Goal: Task Accomplishment & Management: Manage account settings

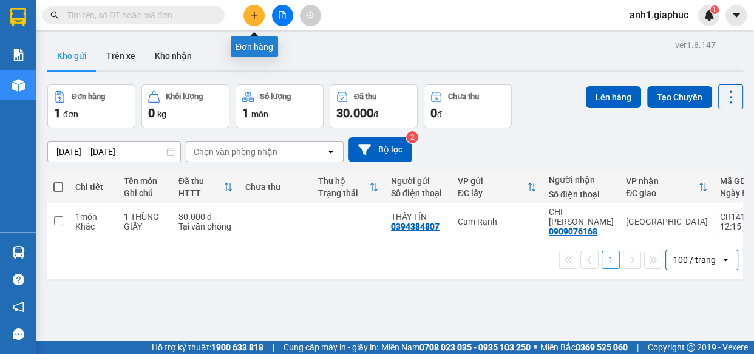
click at [253, 12] on icon "plus" at bounding box center [254, 15] width 9 height 9
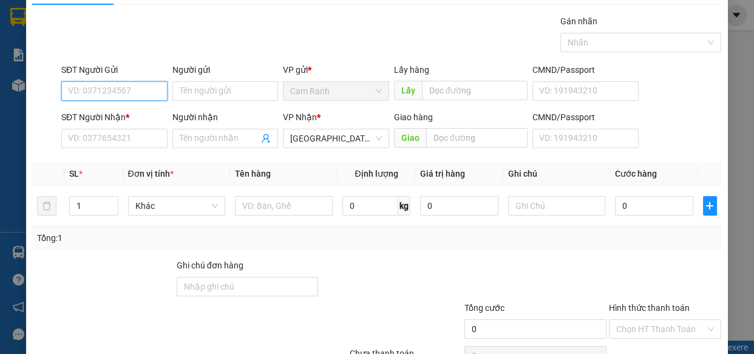
scroll to position [55, 0]
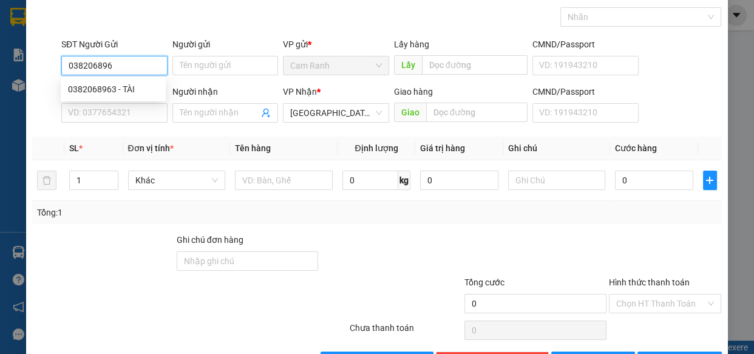
type input "0382068963"
click at [92, 92] on div "0382068963 - TÀI" at bounding box center [113, 89] width 90 height 13
type input "TÀI"
type input "0382068963"
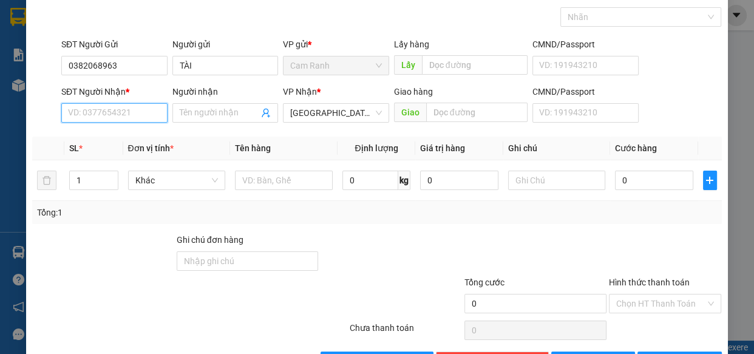
click at [98, 109] on input "SĐT Người Nhận *" at bounding box center [114, 112] width 106 height 19
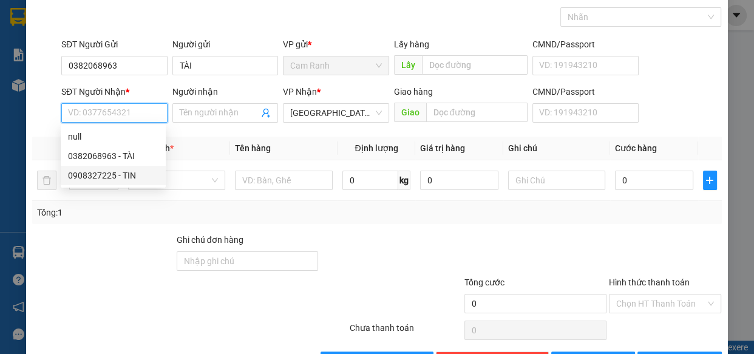
click at [96, 177] on div "0908327225 - TIN" at bounding box center [113, 175] width 90 height 13
type input "0908327225"
type input "TIN"
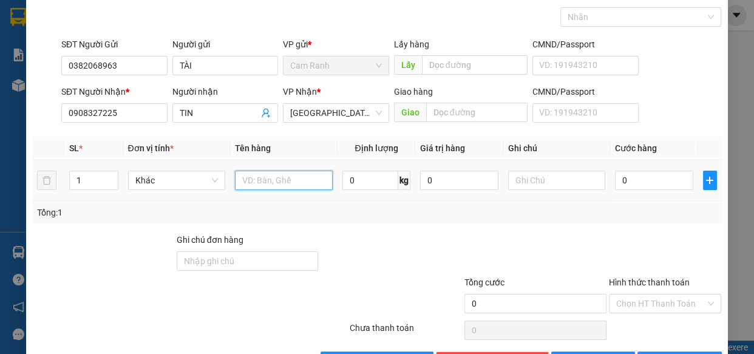
drag, startPoint x: 281, startPoint y: 181, endPoint x: 753, endPoint y: 29, distance: 496.2
click at [288, 179] on input "text" at bounding box center [284, 180] width 98 height 19
type input "1 TX"
drag, startPoint x: 650, startPoint y: 161, endPoint x: 652, endPoint y: 169, distance: 8.6
click at [652, 167] on td "0" at bounding box center [654, 180] width 88 height 41
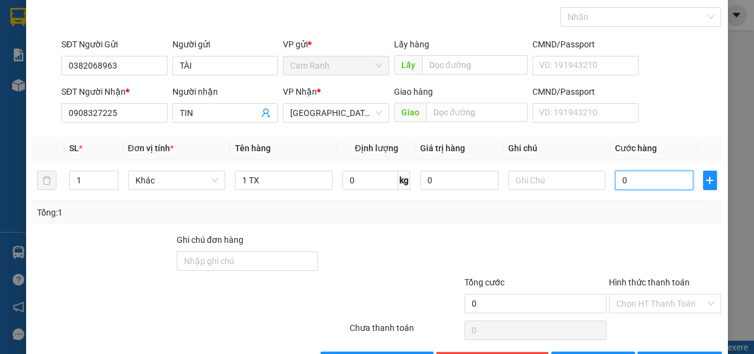
type input "4"
type input "40"
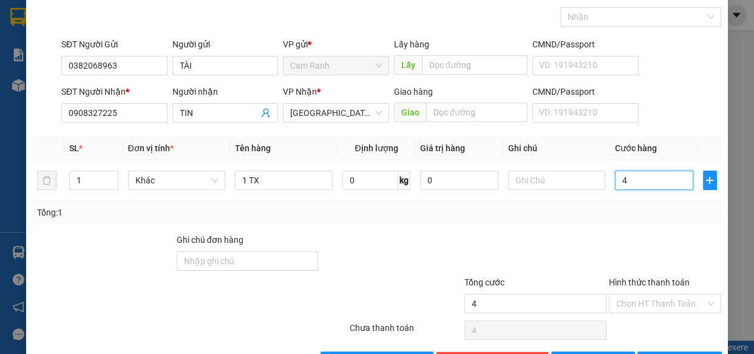
type input "40"
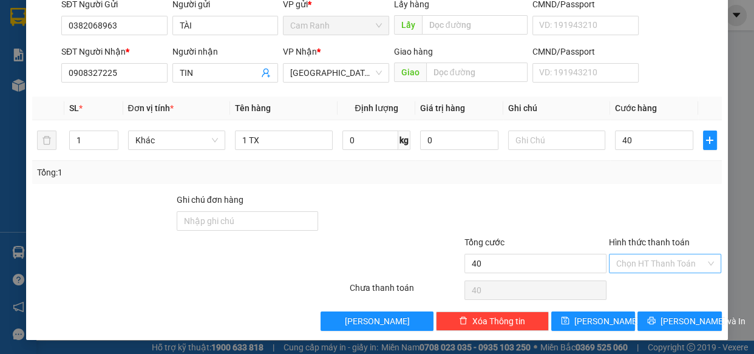
type input "40.000"
click at [635, 266] on input "Hình thức thanh toán" at bounding box center [661, 263] width 90 height 18
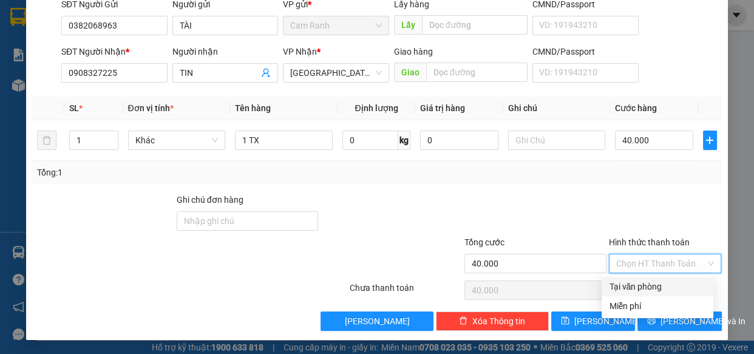
click at [632, 288] on div "Tại văn phòng" at bounding box center [657, 286] width 97 height 13
type input "0"
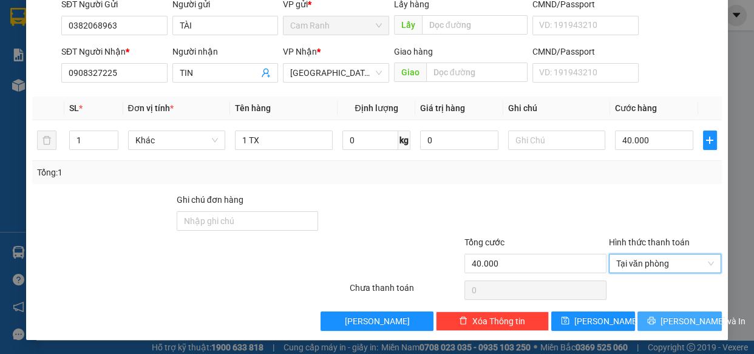
click at [664, 322] on span "[PERSON_NAME] và In" at bounding box center [703, 321] width 85 height 13
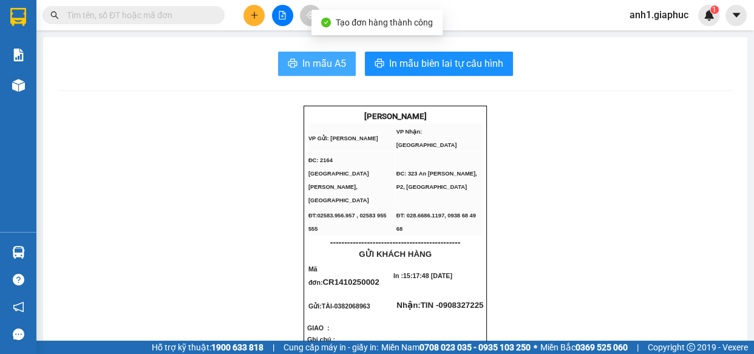
click at [324, 58] on span "In mẫu A5" at bounding box center [324, 63] width 44 height 15
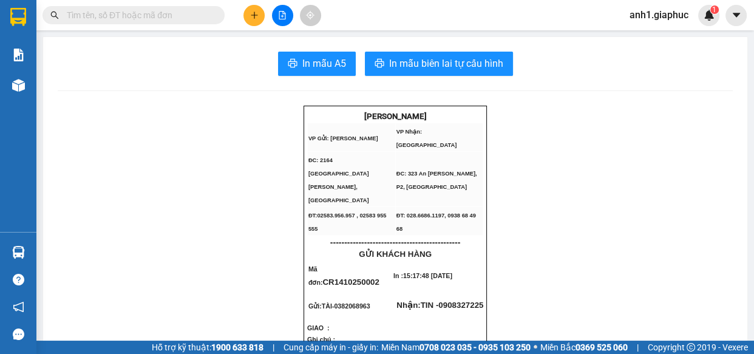
drag, startPoint x: 582, startPoint y: 288, endPoint x: 579, endPoint y: 281, distance: 7.3
drag, startPoint x: 579, startPoint y: 281, endPoint x: 173, endPoint y: 174, distance: 419.5
click at [255, 14] on icon "plus" at bounding box center [254, 15] width 9 height 9
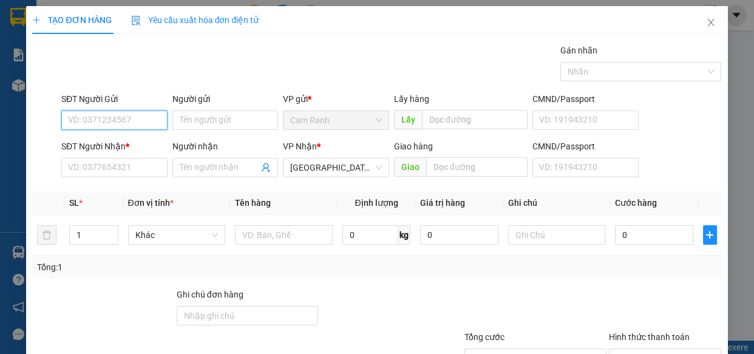
scroll to position [95, 0]
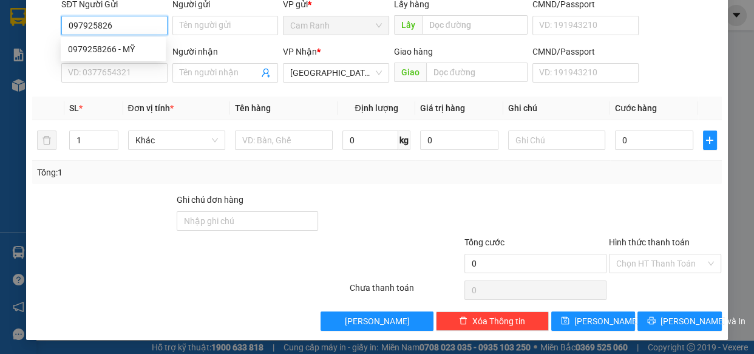
type input "0979258266"
click at [115, 47] on div "0979258266 - MỸ" at bounding box center [113, 49] width 90 height 13
type input "MỸ"
type input "0979258266"
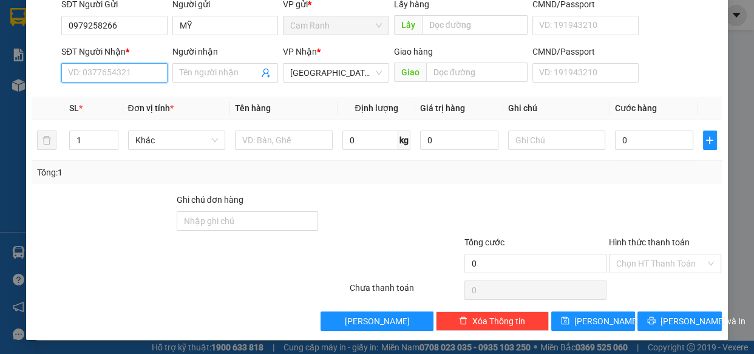
click at [106, 77] on input "SĐT Người Nhận *" at bounding box center [114, 72] width 106 height 19
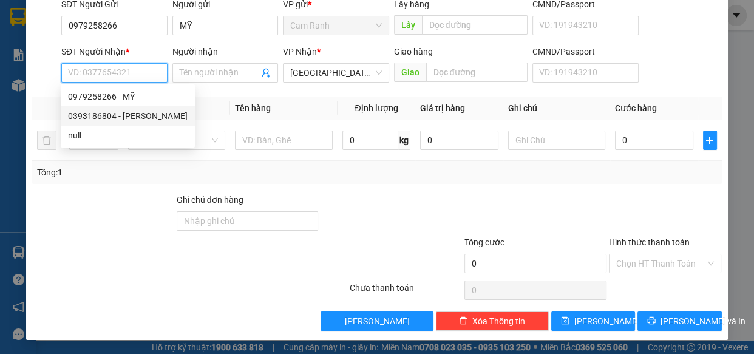
click at [101, 114] on div "0393186804 - [PERSON_NAME]" at bounding box center [128, 115] width 120 height 13
type input "0393186804"
type input "DUYÊN ANH"
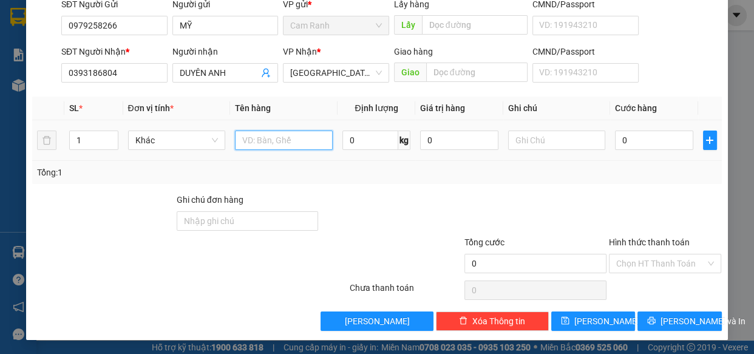
click at [291, 140] on input "text" at bounding box center [284, 140] width 98 height 19
type input "1 TG"
drag, startPoint x: 645, startPoint y: 135, endPoint x: 146, endPoint y: 320, distance: 531.6
click at [644, 136] on input "0" at bounding box center [654, 140] width 78 height 19
type input "4"
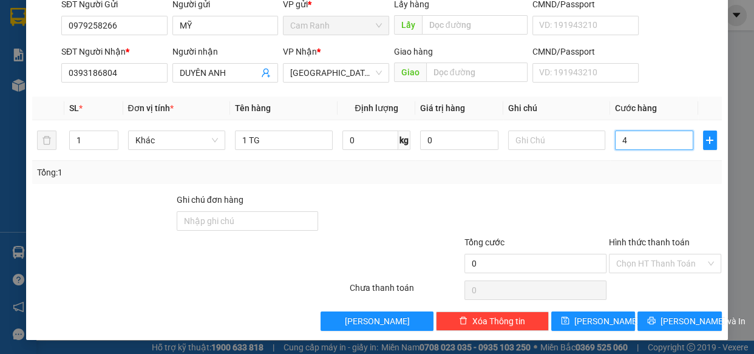
type input "4"
type input "40"
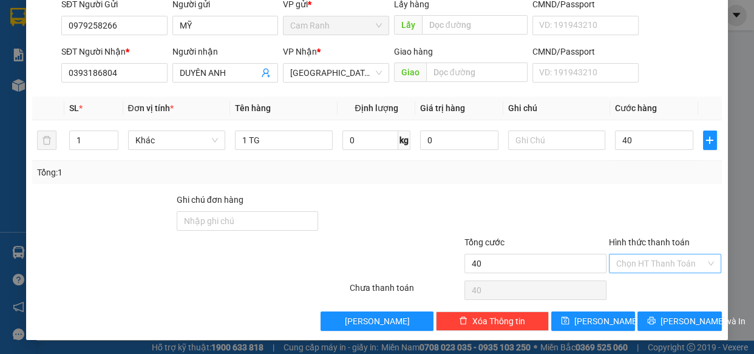
type input "40.000"
drag, startPoint x: 642, startPoint y: 256, endPoint x: 643, endPoint y: 271, distance: 14.6
click at [642, 257] on input "Hình thức thanh toán" at bounding box center [661, 263] width 90 height 18
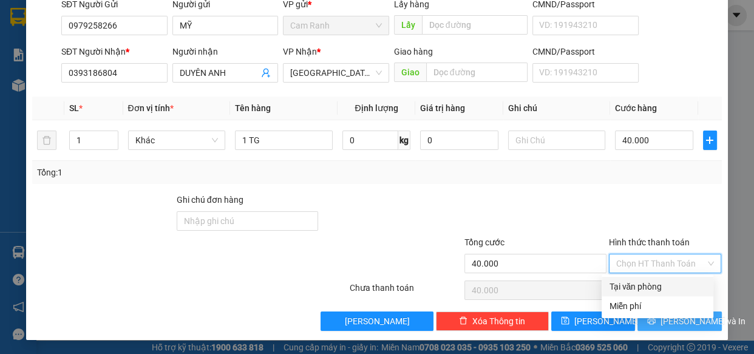
drag, startPoint x: 633, startPoint y: 285, endPoint x: 710, endPoint y: 315, distance: 83.0
click at [633, 287] on div "Tại văn phòng" at bounding box center [657, 286] width 97 height 13
type input "0"
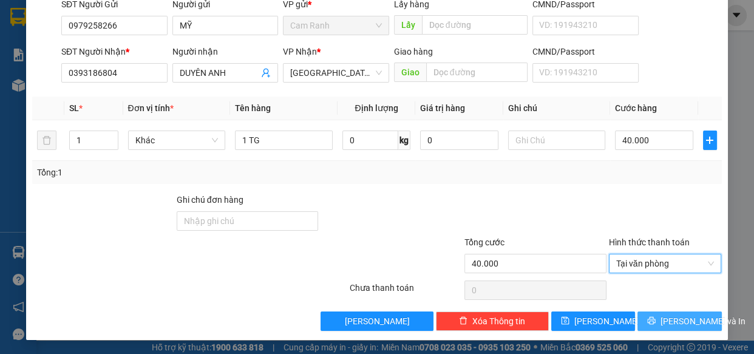
click at [692, 318] on span "[PERSON_NAME] và In" at bounding box center [703, 321] width 85 height 13
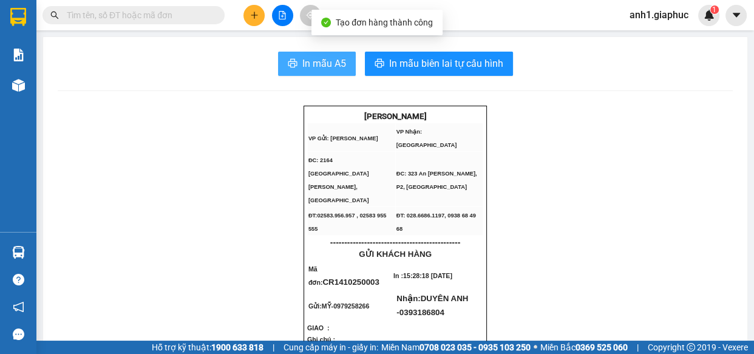
click at [304, 58] on span "In mẫu A5" at bounding box center [324, 63] width 44 height 15
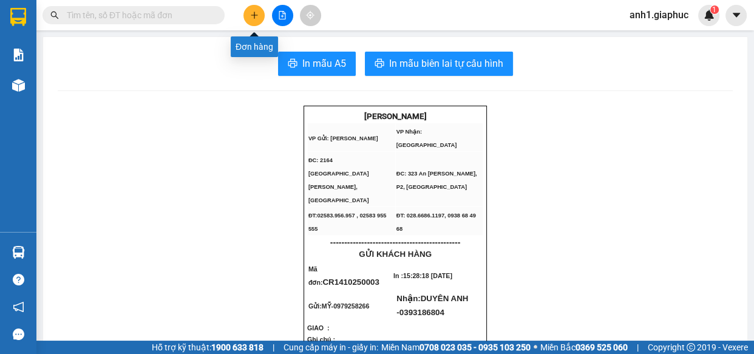
click at [251, 14] on icon "plus" at bounding box center [254, 15] width 9 height 9
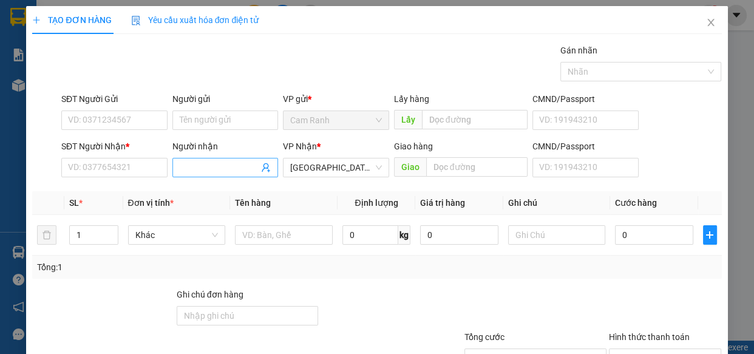
click at [202, 172] on input "Người nhận" at bounding box center [220, 167] width 80 height 13
click at [221, 170] on input "CHÚ TỶ" at bounding box center [220, 167] width 80 height 13
type input "CHÚ TỶ"
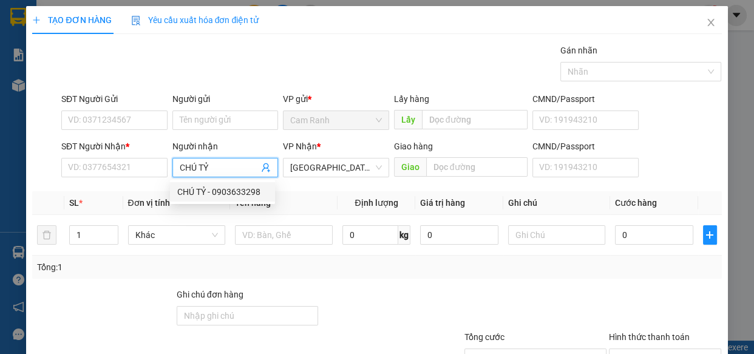
click at [233, 191] on div "CHÚ TỶ - 0903633298" at bounding box center [222, 191] width 90 height 13
type input "0903633298"
type input "CHÚ TỶ"
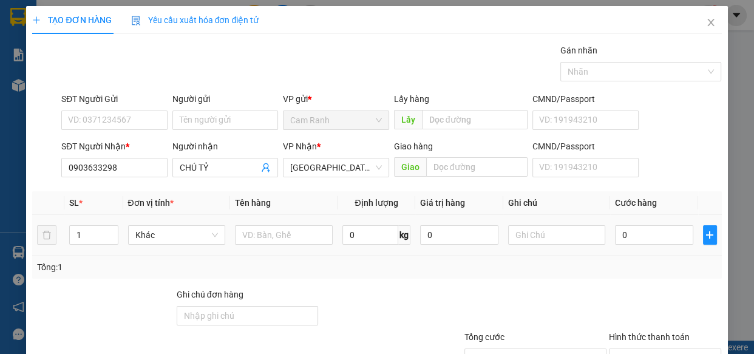
click at [367, 223] on span "0 kg" at bounding box center [376, 234] width 68 height 22
click at [313, 237] on input "text" at bounding box center [284, 234] width 98 height 19
type input "2 KIỆN"
type input "8"
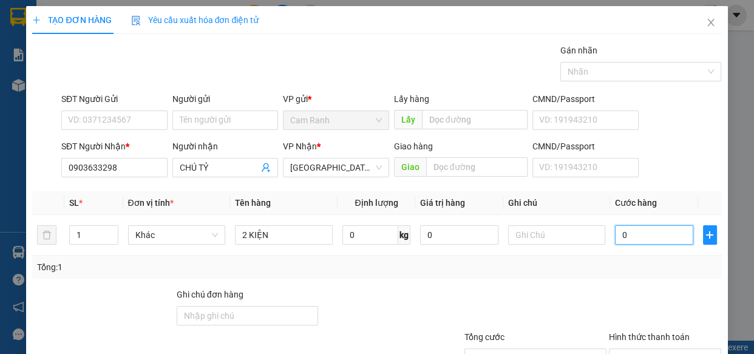
type input "8"
type input "80"
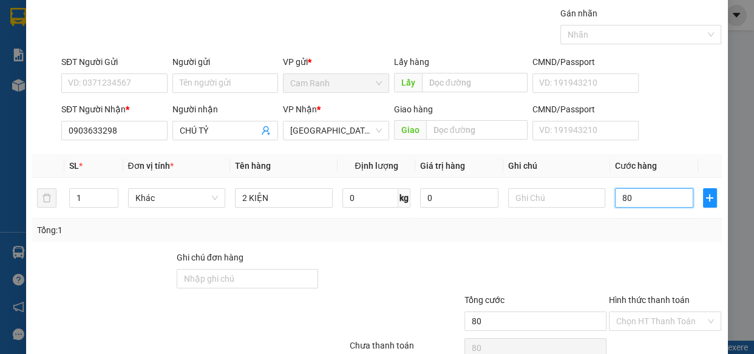
scroll to position [95, 0]
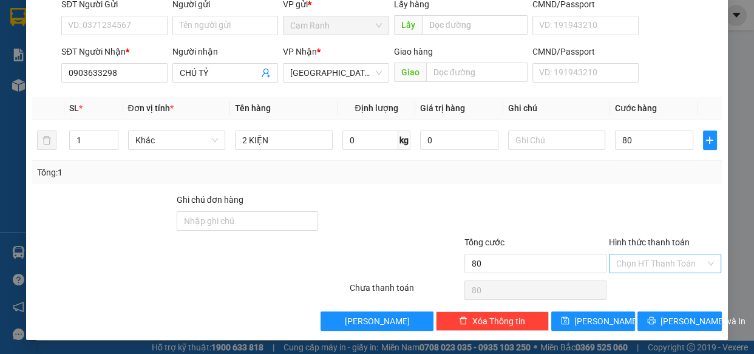
type input "80.000"
click at [648, 259] on input "Hình thức thanh toán" at bounding box center [661, 263] width 90 height 18
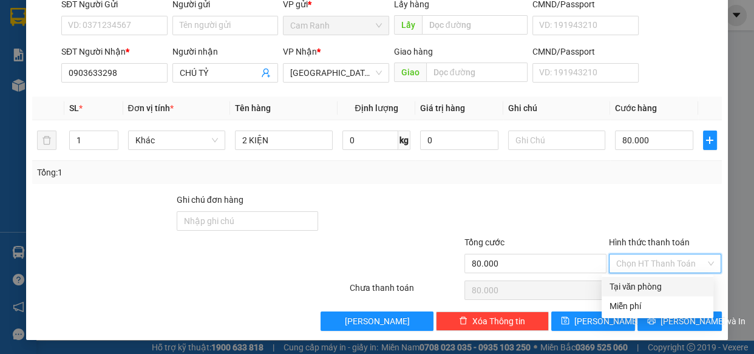
click at [642, 285] on div "Tại văn phòng" at bounding box center [657, 286] width 97 height 13
type input "0"
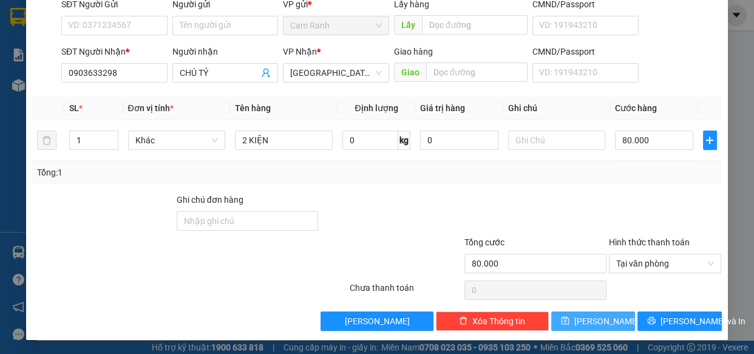
click at [607, 316] on button "[PERSON_NAME]" at bounding box center [593, 321] width 84 height 19
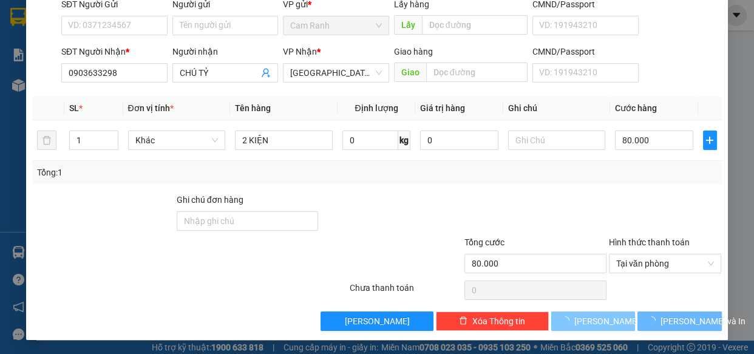
type input "0"
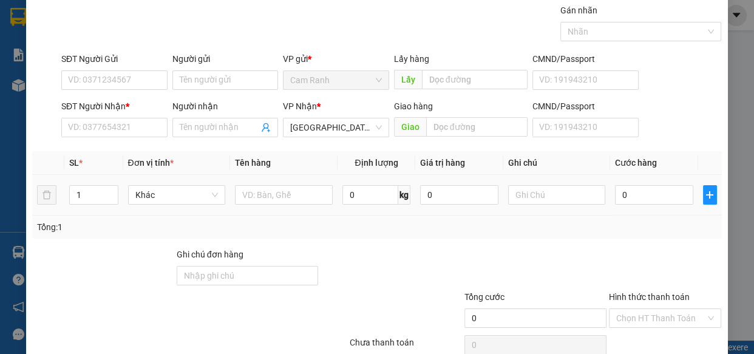
scroll to position [0, 0]
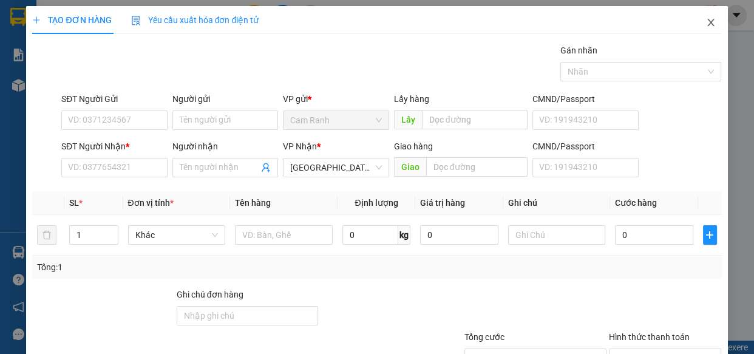
drag, startPoint x: 698, startPoint y: 20, endPoint x: 715, endPoint y: 27, distance: 18.3
click at [706, 21] on icon "close" at bounding box center [711, 23] width 10 height 10
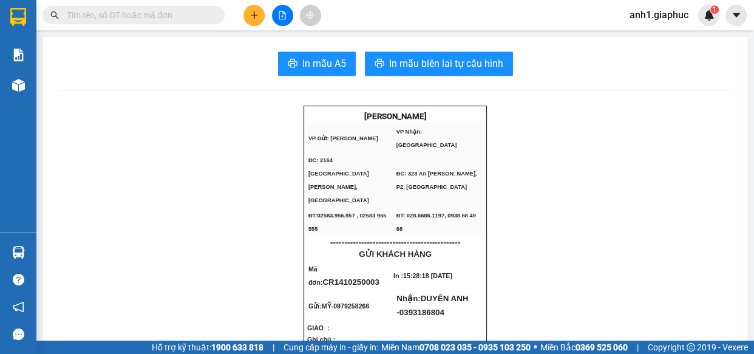
click at [255, 19] on icon "plus" at bounding box center [254, 15] width 9 height 9
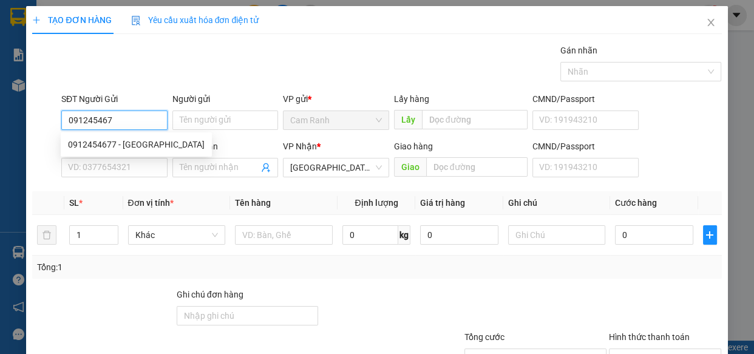
type input "0912454677"
click at [169, 143] on div "0912454677 - [GEOGRAPHIC_DATA]" at bounding box center [136, 144] width 137 height 13
type input "[PERSON_NAME]"
type input "0912454677"
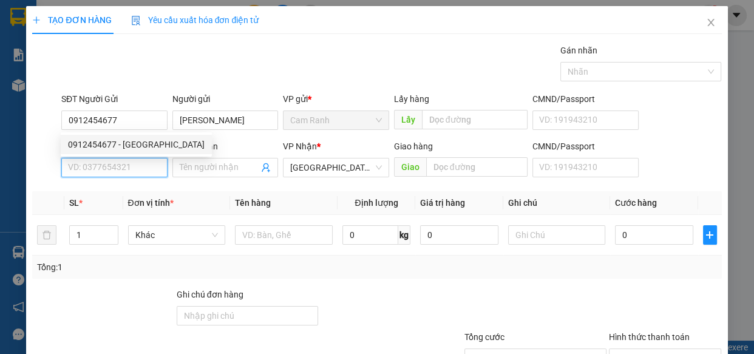
click at [128, 162] on input "SĐT Người Nhận *" at bounding box center [114, 167] width 106 height 19
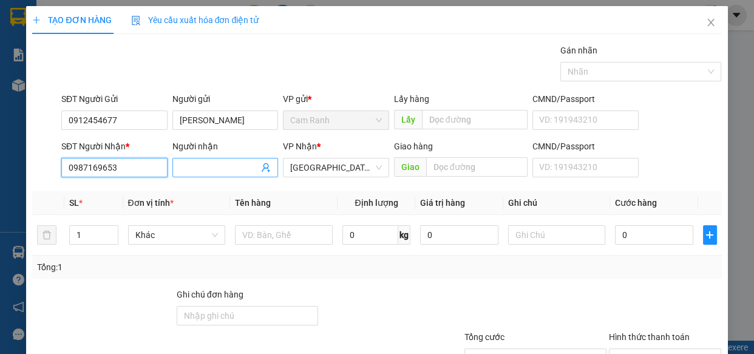
type input "0987169653"
click at [208, 170] on input "Người nhận" at bounding box center [220, 167] width 80 height 13
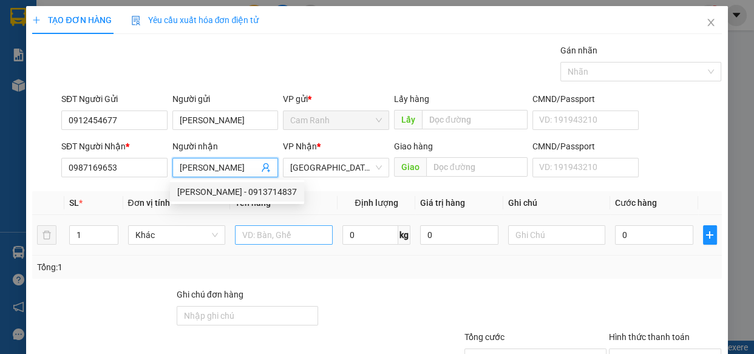
type input "[PERSON_NAME]"
click at [261, 237] on input "text" at bounding box center [284, 234] width 98 height 19
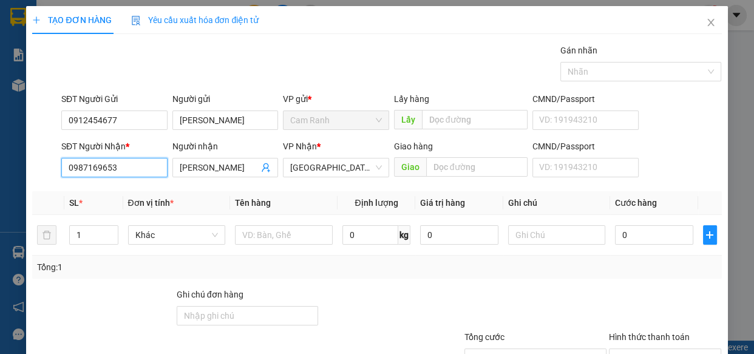
click at [106, 169] on input "0987169653" at bounding box center [114, 167] width 106 height 19
type input "0987169053"
click at [144, 194] on div "0987169053 - HÙNG LÃNG" at bounding box center [119, 191] width 103 height 13
type input "HÙNG LÃNG"
type input "0987169053"
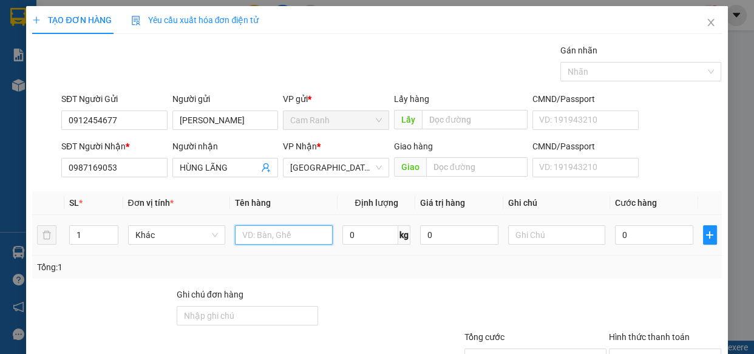
drag, startPoint x: 276, startPoint y: 240, endPoint x: 268, endPoint y: 239, distance: 7.4
click at [276, 239] on input "text" at bounding box center [284, 234] width 98 height 19
type input "1 GÓI HTRA"
click at [629, 231] on input "0" at bounding box center [654, 234] width 78 height 19
type input "3"
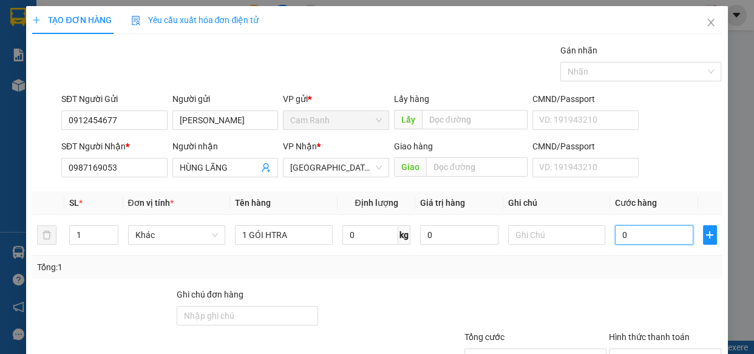
type input "3"
type input "30"
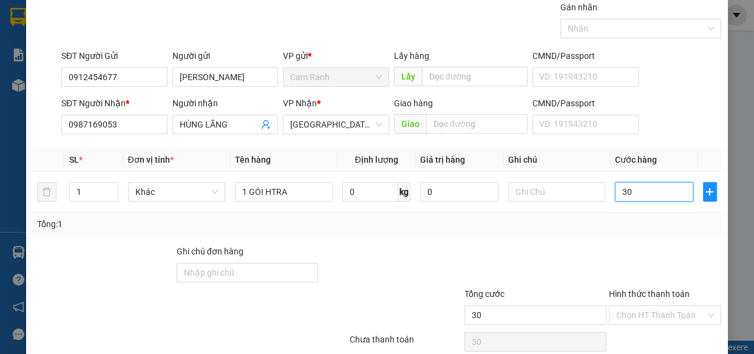
scroll to position [95, 0]
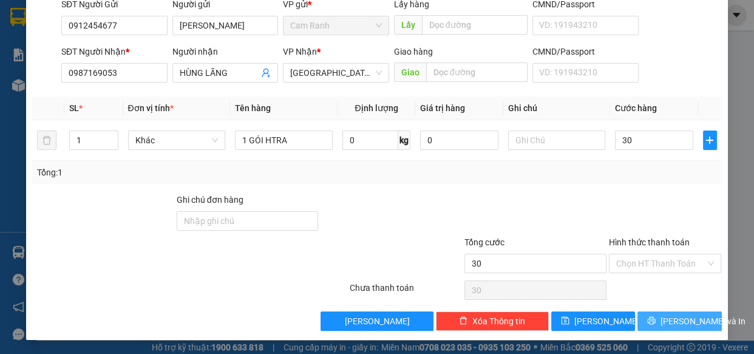
type input "30.000"
click at [685, 317] on span "[PERSON_NAME] và In" at bounding box center [703, 321] width 85 height 13
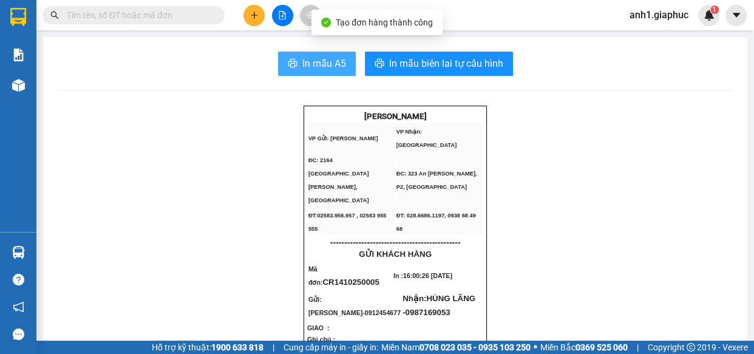
click at [317, 66] on span "In mẫu A5" at bounding box center [324, 63] width 44 height 15
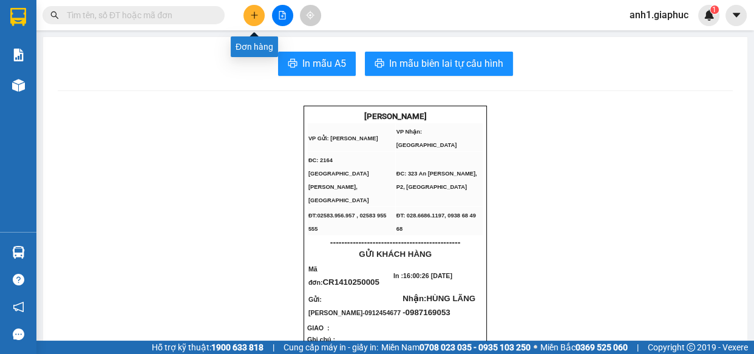
click at [254, 18] on icon "plus" at bounding box center [254, 15] width 9 height 9
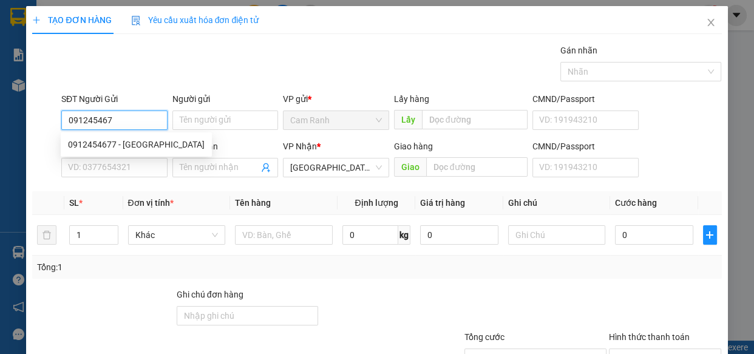
type input "0912454677"
click at [139, 140] on div "0912454677 - [GEOGRAPHIC_DATA]" at bounding box center [136, 144] width 137 height 13
type input "[PERSON_NAME]"
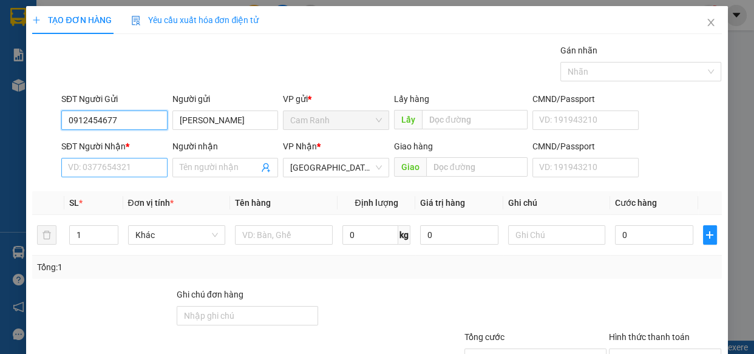
type input "0912454677"
click at [128, 167] on input "SĐT Người Nhận *" at bounding box center [114, 167] width 106 height 19
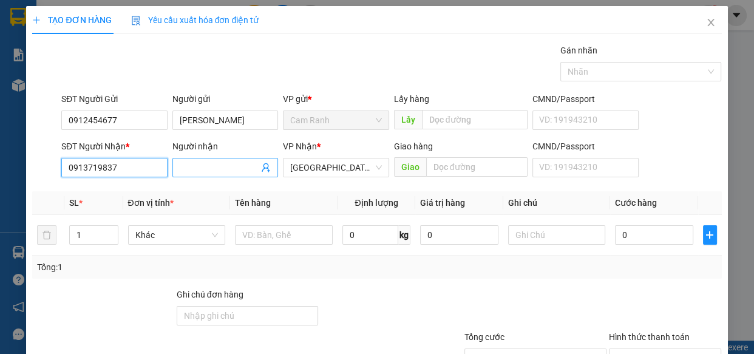
type input "0913719837"
click at [182, 166] on input "Người nhận" at bounding box center [220, 167] width 80 height 13
type input "2"
type input "[PERSON_NAME]"
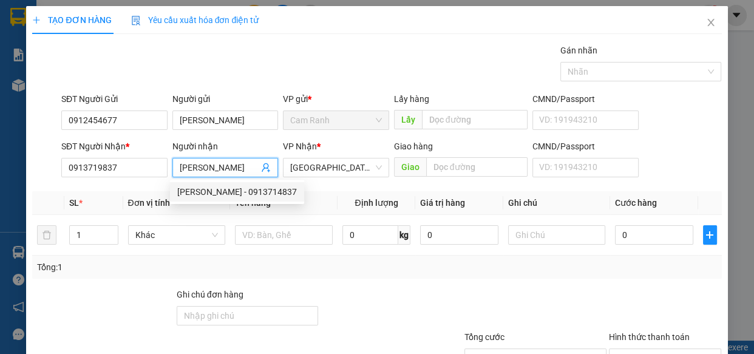
click at [200, 191] on div "[PERSON_NAME] - 0913714837" at bounding box center [237, 191] width 120 height 13
type input "0913714837"
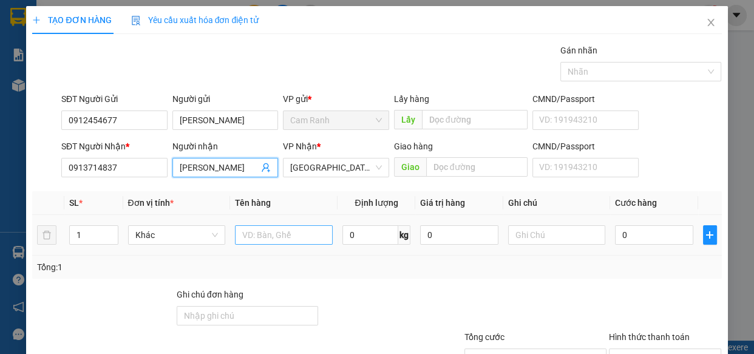
type input "[PERSON_NAME]"
click at [273, 236] on input "text" at bounding box center [284, 234] width 98 height 19
type input "2"
type input "1 TG , 1 CỤC"
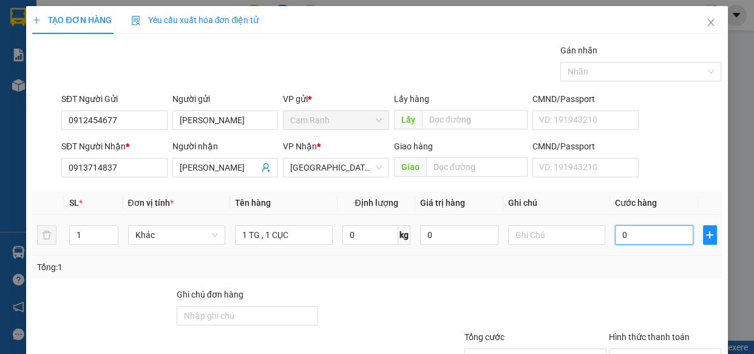
click at [653, 233] on input "0" at bounding box center [654, 234] width 78 height 19
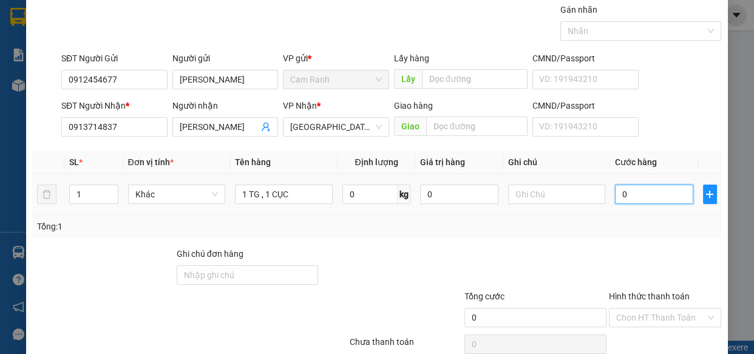
scroll to position [95, 0]
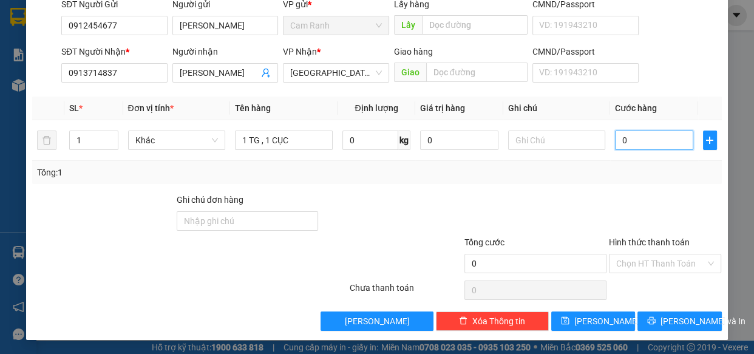
type input "8"
type input "80"
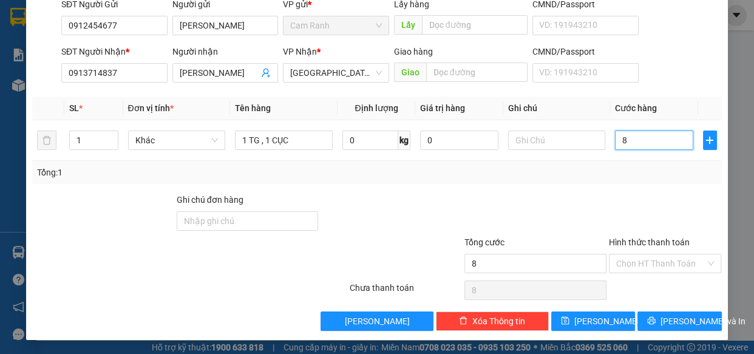
type input "80"
type input "80.000"
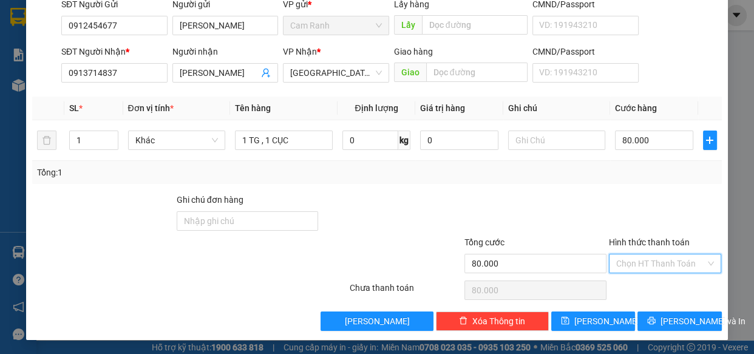
click at [651, 264] on input "Hình thức thanh toán" at bounding box center [661, 263] width 90 height 18
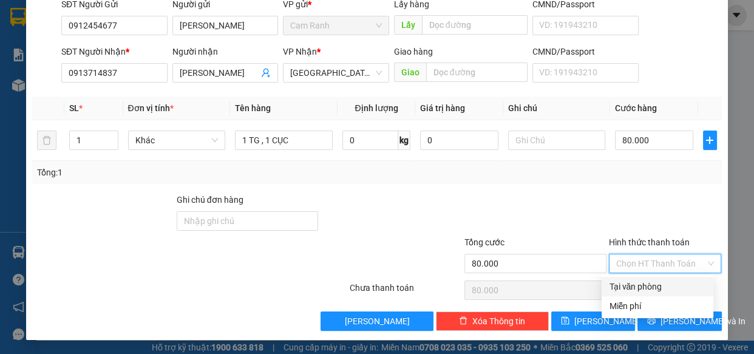
click at [642, 281] on div "Tại văn phòng" at bounding box center [657, 286] width 97 height 13
type input "0"
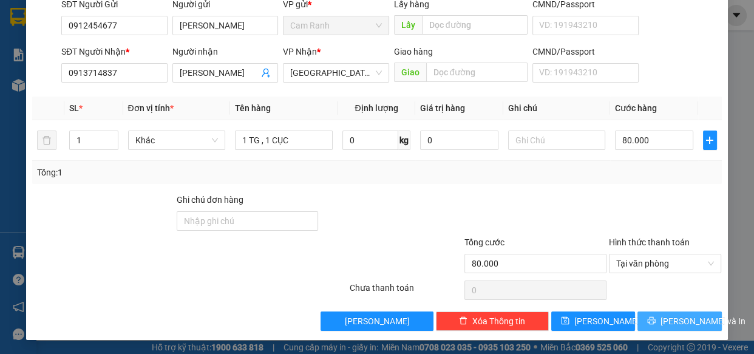
click at [680, 321] on span "[PERSON_NAME] và In" at bounding box center [703, 321] width 85 height 13
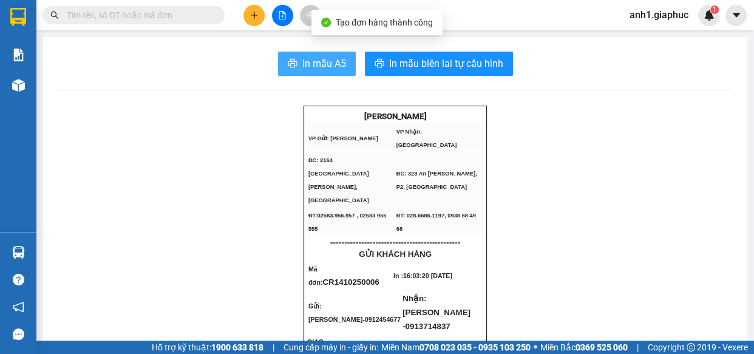
click at [304, 59] on span "In mẫu A5" at bounding box center [324, 63] width 44 height 15
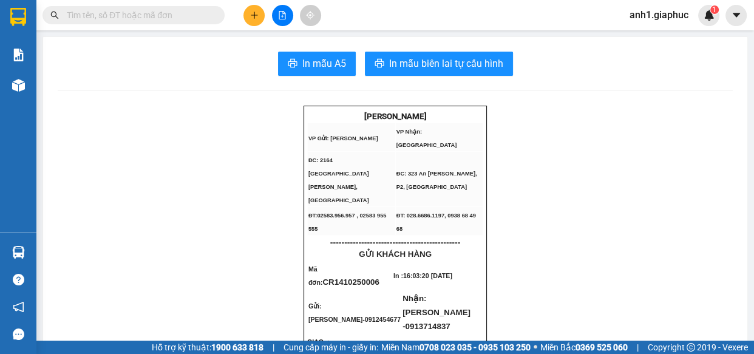
click at [250, 11] on icon "plus" at bounding box center [254, 15] width 9 height 9
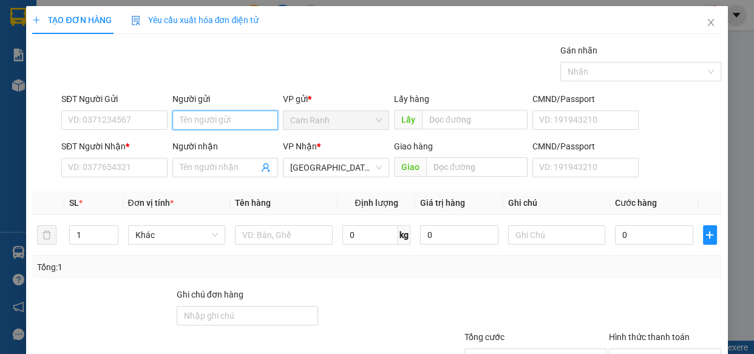
click at [187, 121] on input "Người gửi" at bounding box center [225, 120] width 106 height 19
type input "NAM HOÀNG NHẬT"
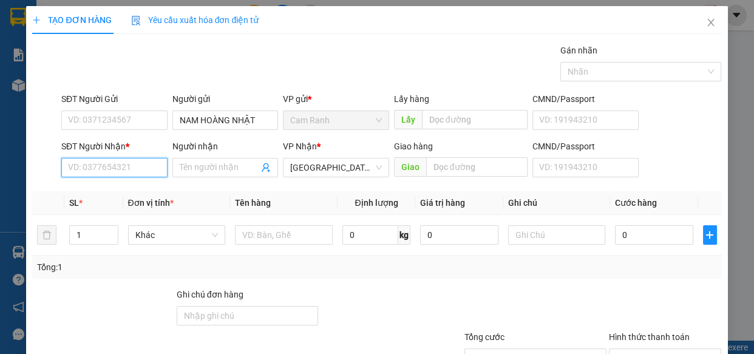
drag, startPoint x: 101, startPoint y: 169, endPoint x: 10, endPoint y: 161, distance: 92.1
click at [101, 169] on input "SĐT Người Nhận *" at bounding box center [114, 167] width 106 height 19
click at [143, 186] on div "0937678983 - A HƯNG" at bounding box center [113, 191] width 90 height 13
type input "0937678983"
type input "A HƯNG"
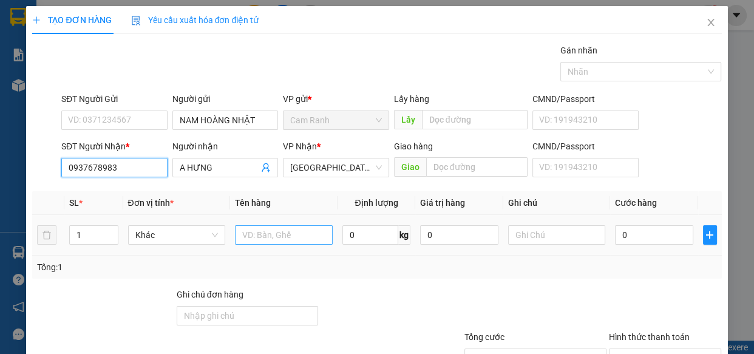
type input "0937678983"
click at [268, 235] on input "text" at bounding box center [284, 234] width 98 height 19
type input "1 TG HTRA"
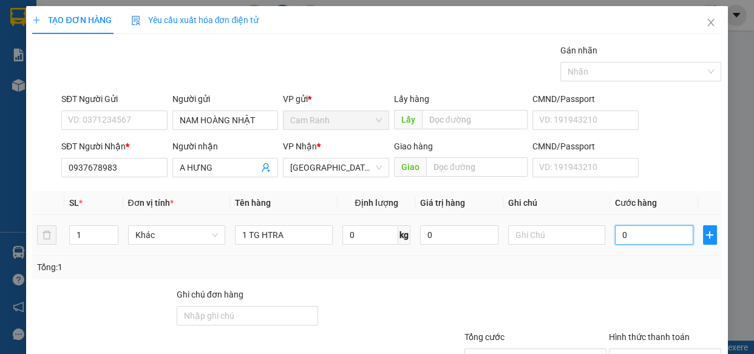
type input "6"
type input "60"
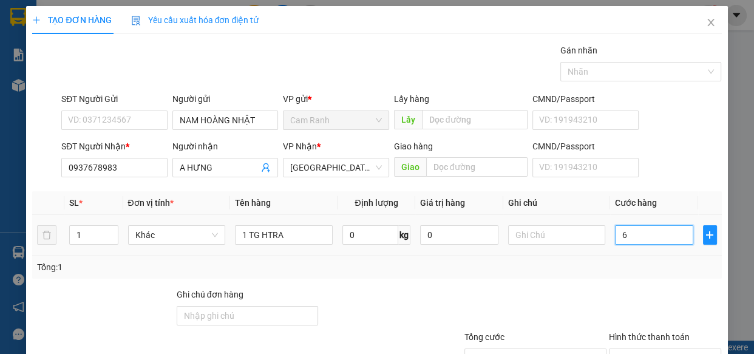
type input "60"
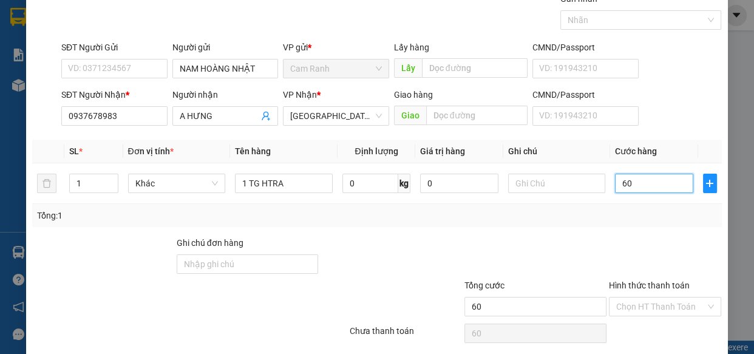
scroll to position [95, 0]
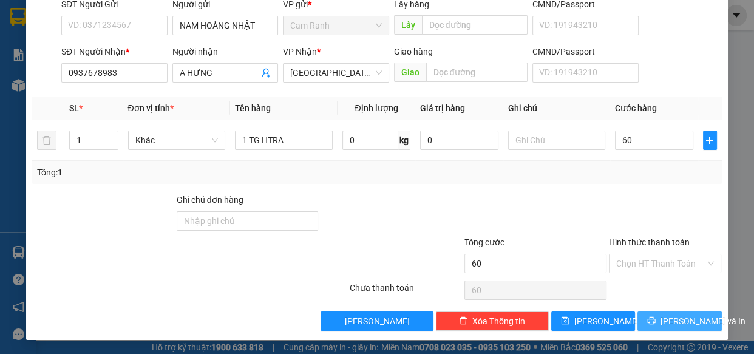
type input "60.000"
click at [659, 321] on button "[PERSON_NAME] và In" at bounding box center [680, 321] width 84 height 19
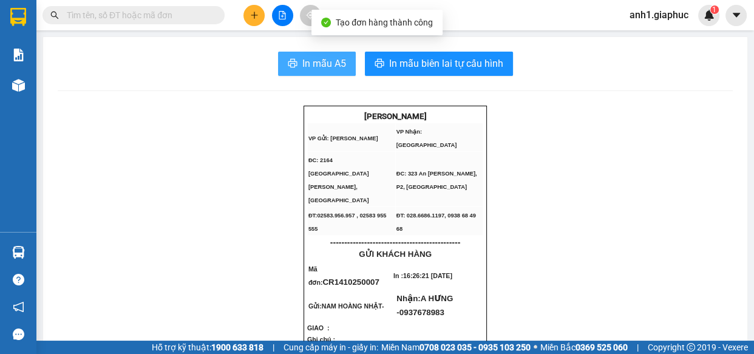
drag, startPoint x: 324, startPoint y: 62, endPoint x: 345, endPoint y: 71, distance: 23.1
click at [324, 62] on span "In mẫu A5" at bounding box center [324, 63] width 44 height 15
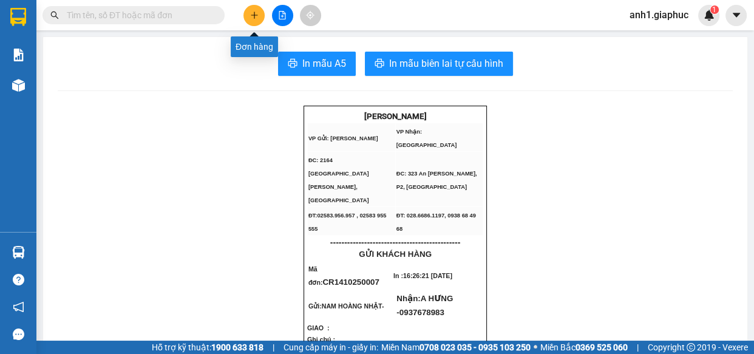
click at [253, 13] on icon "plus" at bounding box center [254, 15] width 9 height 9
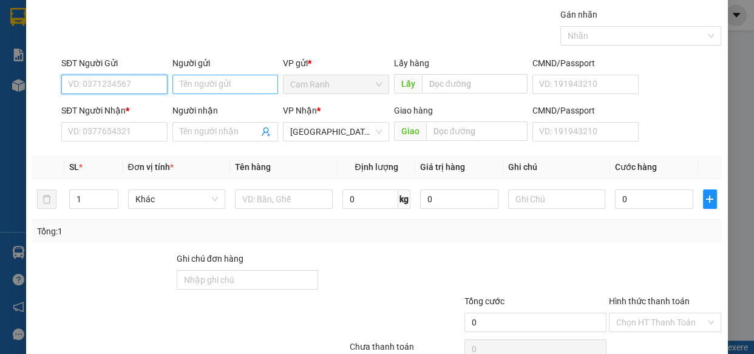
scroll to position [55, 0]
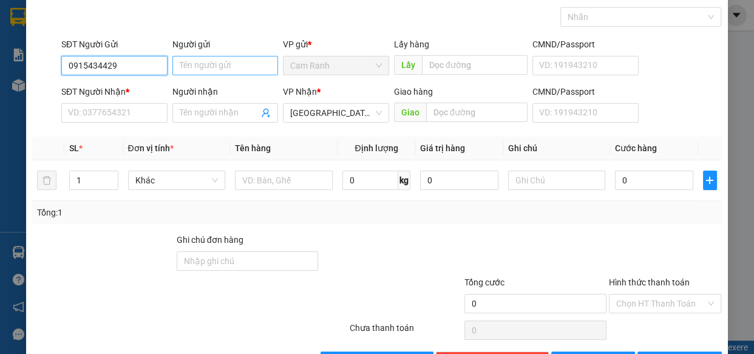
type input "0915434429"
click at [195, 64] on input "Người gửi" at bounding box center [225, 65] width 106 height 19
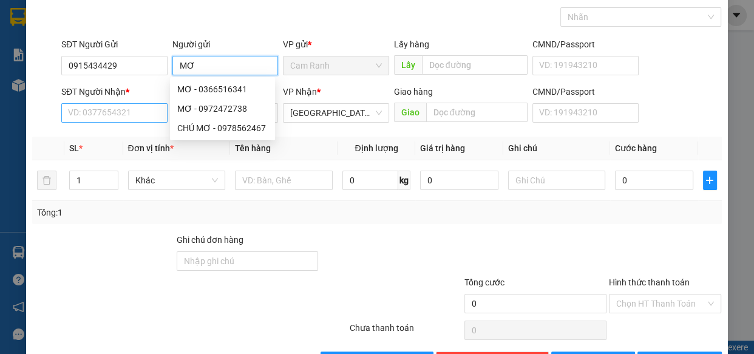
type input "MƠ"
click at [121, 116] on input "SĐT Người Nhận *" at bounding box center [114, 112] width 106 height 19
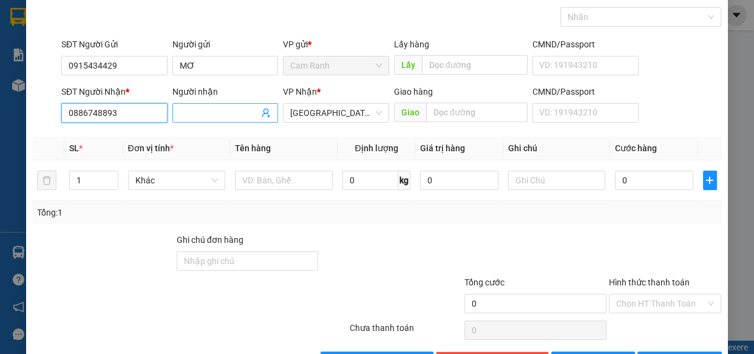
type input "0886748893"
click at [199, 119] on span at bounding box center [225, 112] width 106 height 19
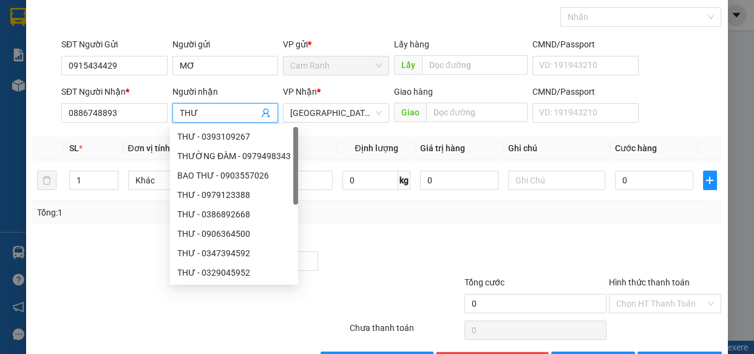
type input "THƯ"
drag, startPoint x: 407, startPoint y: 223, endPoint x: 381, endPoint y: 200, distance: 35.3
click at [407, 223] on div "Transit Pickup Surcharge Ids Transit Deliver Surcharge Ids Transit Deliver Surc…" at bounding box center [376, 180] width 689 height 382
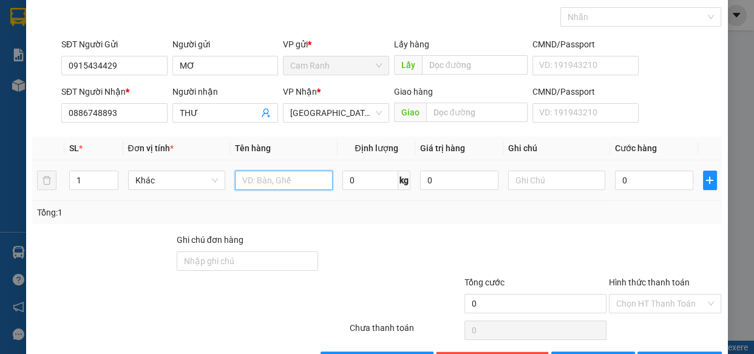
click at [319, 182] on input "text" at bounding box center [284, 180] width 98 height 19
type input "1 TX"
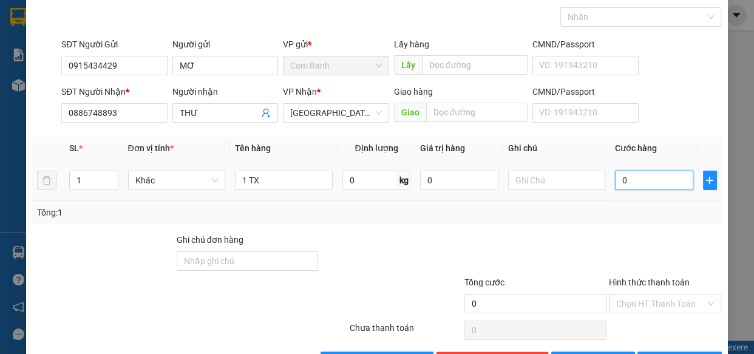
drag, startPoint x: 665, startPoint y: 179, endPoint x: 0, endPoint y: 341, distance: 684.4
click at [664, 179] on input "0" at bounding box center [654, 180] width 78 height 19
type input "4"
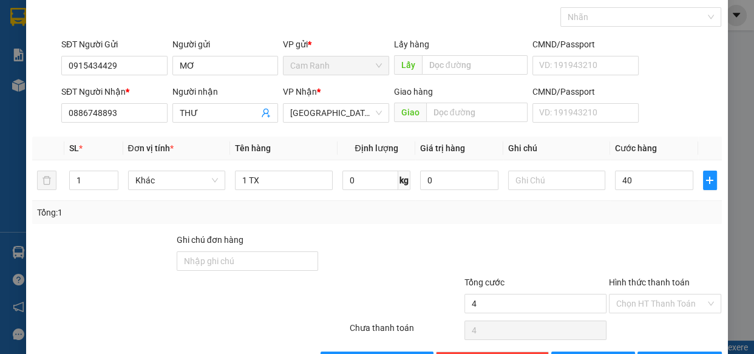
type input "40.000"
click at [680, 225] on div "Transit Pickup Surcharge Ids Transit Deliver Surcharge Ids Transit Deliver Surc…" at bounding box center [376, 180] width 689 height 382
click at [664, 302] on input "Hình thức thanh toán" at bounding box center [661, 304] width 90 height 18
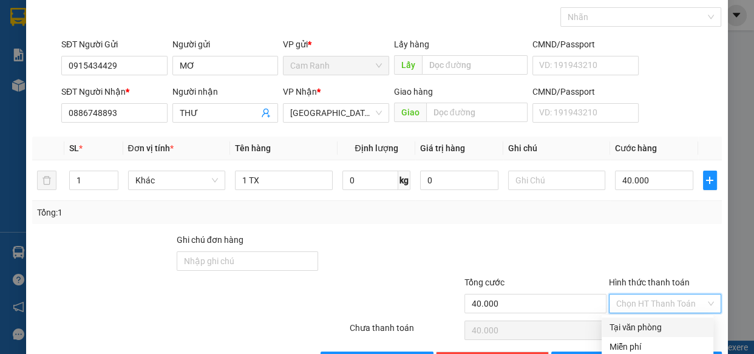
scroll to position [95, 0]
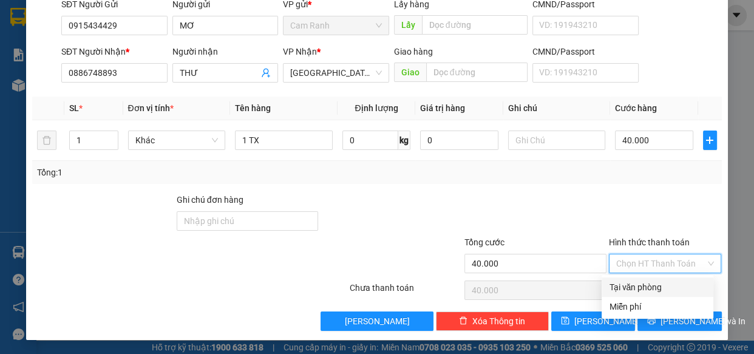
click at [652, 285] on div "Tại văn phòng" at bounding box center [657, 287] width 97 height 13
type input "0"
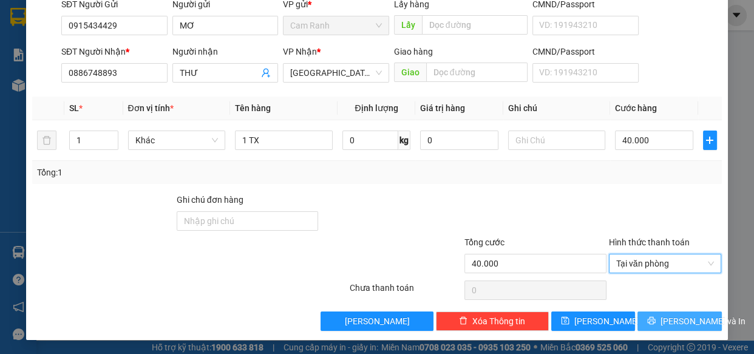
drag, startPoint x: 675, startPoint y: 321, endPoint x: 681, endPoint y: 316, distance: 8.6
click at [675, 321] on span "[PERSON_NAME] và In" at bounding box center [703, 321] width 85 height 13
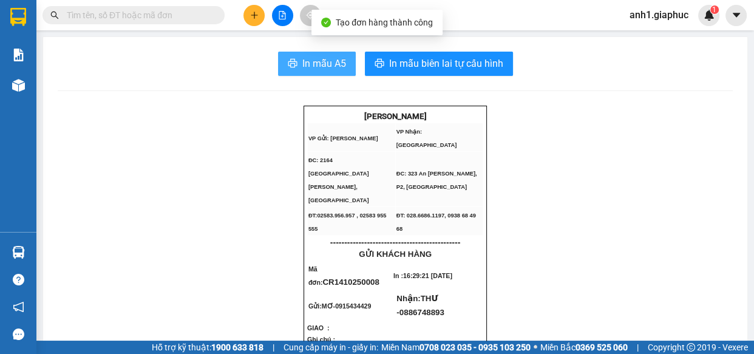
click at [327, 63] on span "In mẫu A5" at bounding box center [324, 63] width 44 height 15
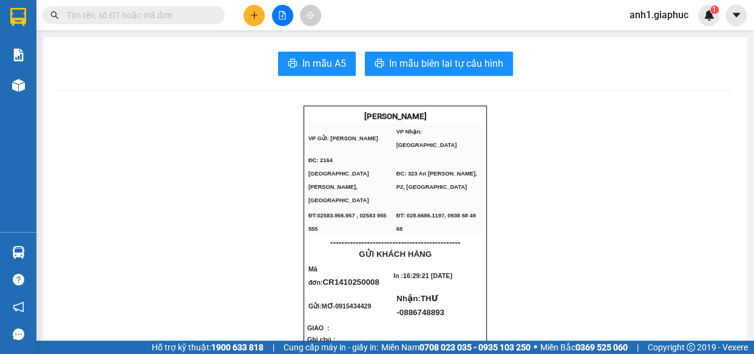
drag, startPoint x: 291, startPoint y: 115, endPoint x: 253, endPoint y: 12, distance: 110.1
click at [253, 12] on icon "plus" at bounding box center [254, 15] width 9 height 9
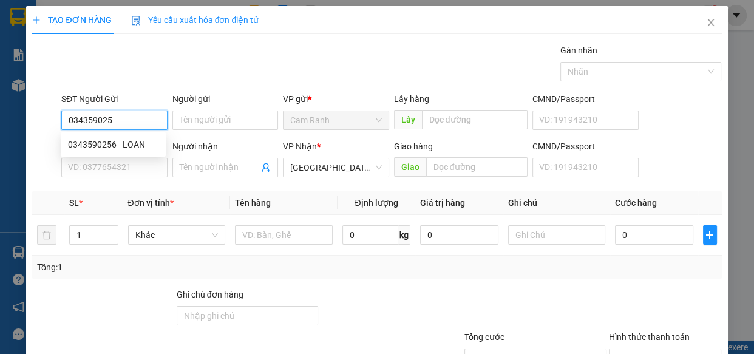
type input "0343590256"
click at [111, 140] on div "0343590256 - LOAN" at bounding box center [113, 144] width 90 height 13
type input "LOAN"
type input "0343590256"
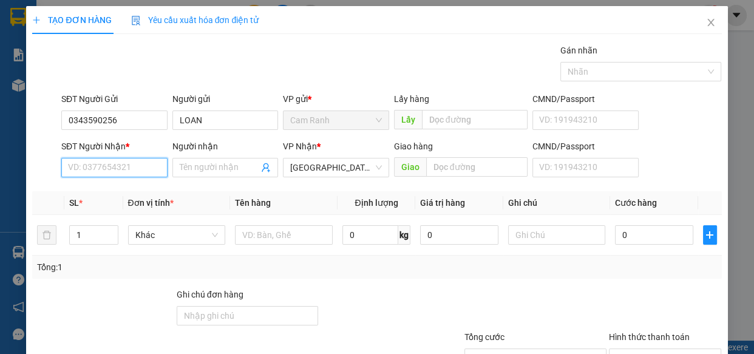
click at [121, 172] on input "SĐT Người Nhận *" at bounding box center [114, 167] width 106 height 19
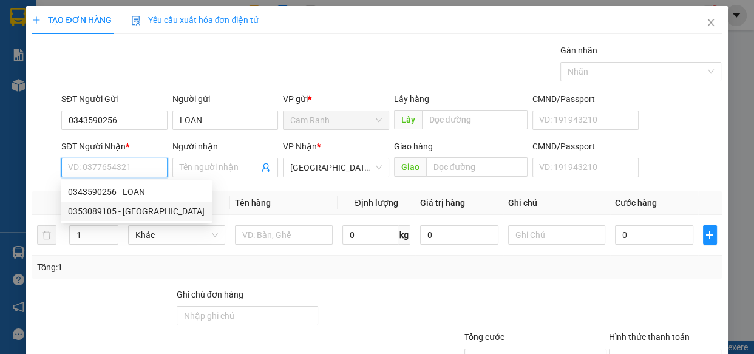
click at [108, 212] on div "0353089105 - [GEOGRAPHIC_DATA]" at bounding box center [136, 211] width 137 height 13
type input "0353089105"
type input "[PERSON_NAME]"
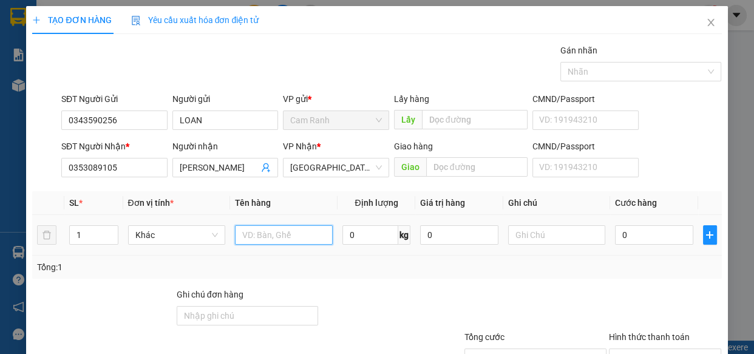
click at [279, 232] on input "text" at bounding box center [284, 234] width 98 height 19
type input "1 CÂY ĐÀN"
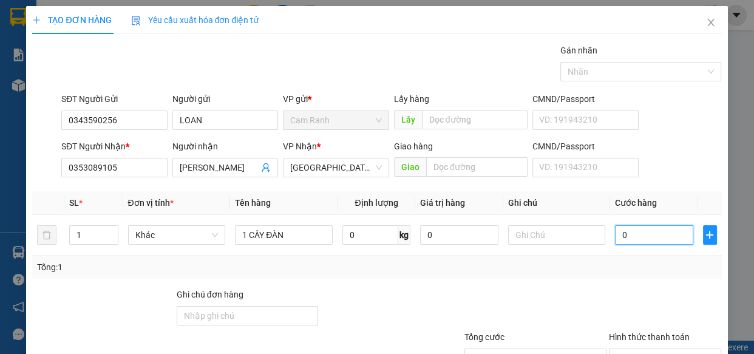
type input "7"
type input "70"
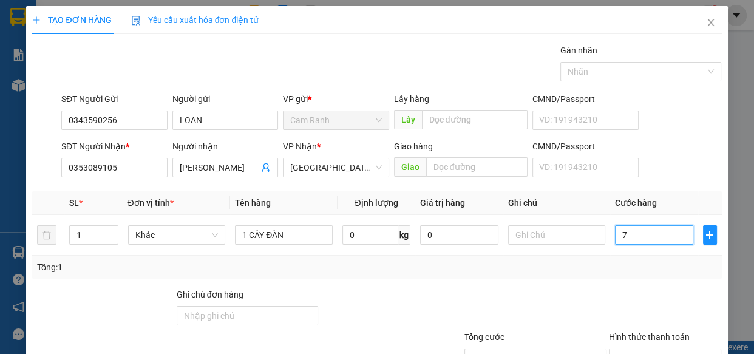
type input "70"
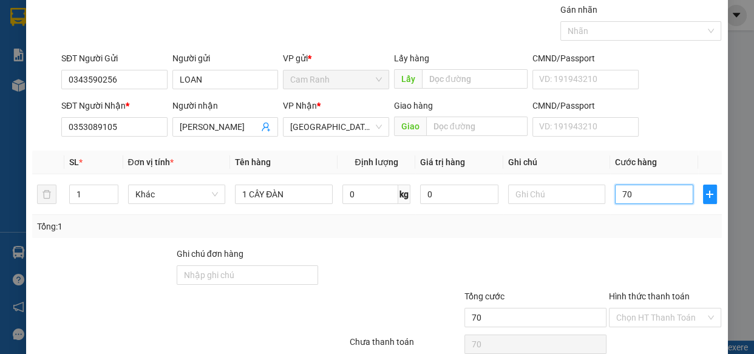
scroll to position [95, 0]
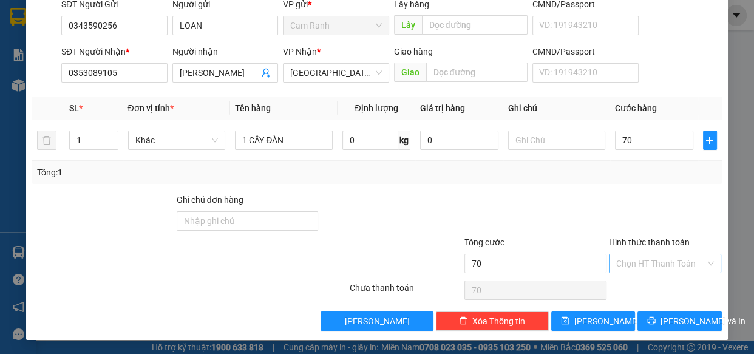
type input "70.000"
click at [669, 262] on input "Hình thức thanh toán" at bounding box center [661, 263] width 90 height 18
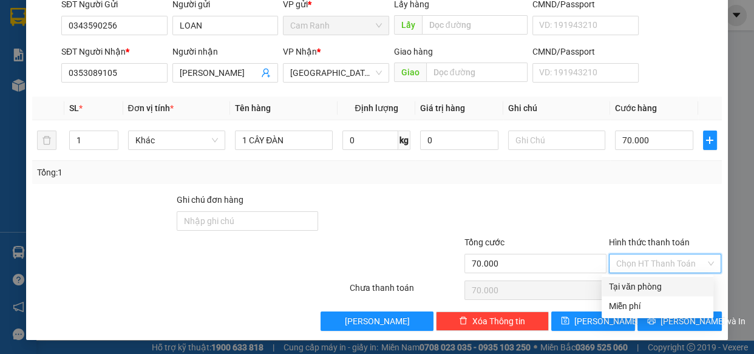
drag, startPoint x: 646, startPoint y: 281, endPoint x: 664, endPoint y: 292, distance: 20.7
click at [649, 284] on div "Tại văn phòng" at bounding box center [657, 286] width 97 height 13
type input "0"
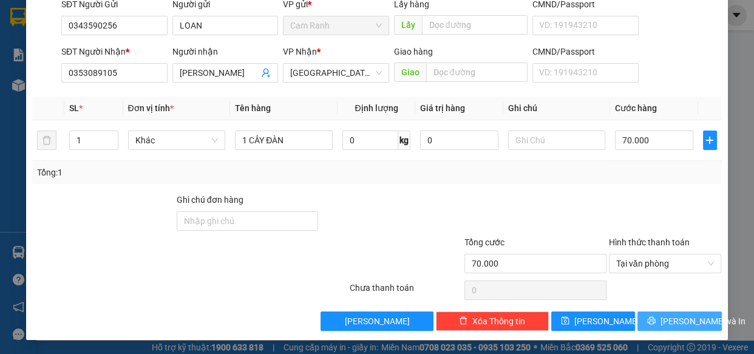
click at [689, 321] on span "[PERSON_NAME] và In" at bounding box center [703, 321] width 85 height 13
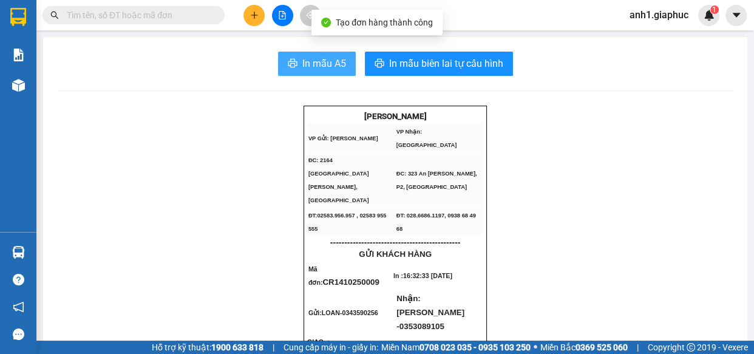
click at [324, 60] on span "In mẫu A5" at bounding box center [324, 63] width 44 height 15
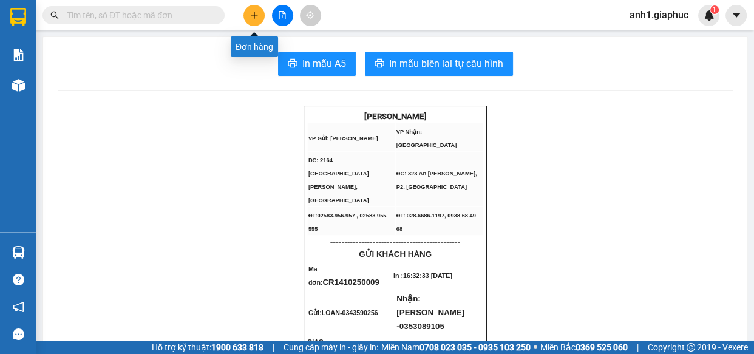
click at [260, 18] on button at bounding box center [254, 15] width 21 height 21
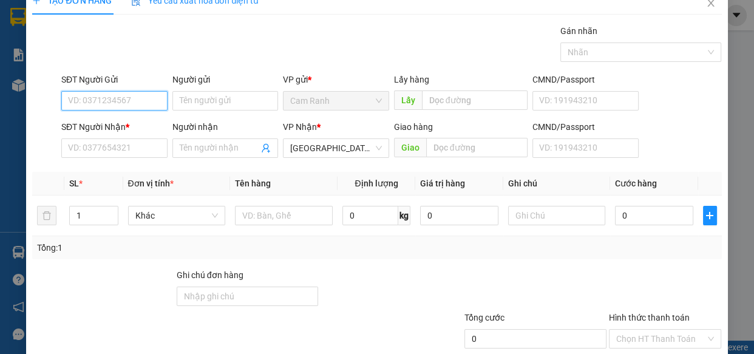
scroll to position [55, 0]
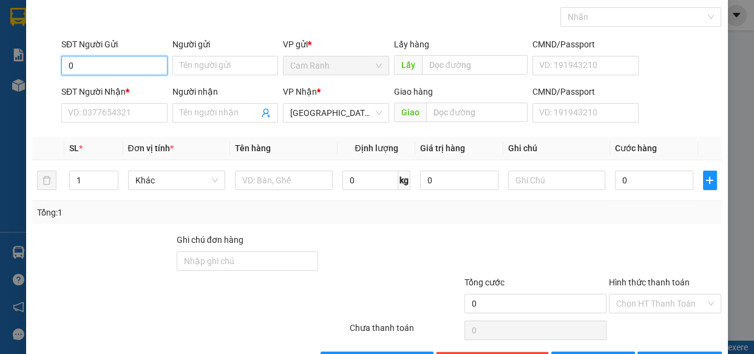
drag, startPoint x: 215, startPoint y: 145, endPoint x: 104, endPoint y: 63, distance: 138.0
click at [104, 63] on input "0" at bounding box center [114, 65] width 106 height 19
type input "0923813422"
click at [121, 90] on div "0923813422 - HỒNG" at bounding box center [113, 89] width 90 height 13
type input "HỒNG"
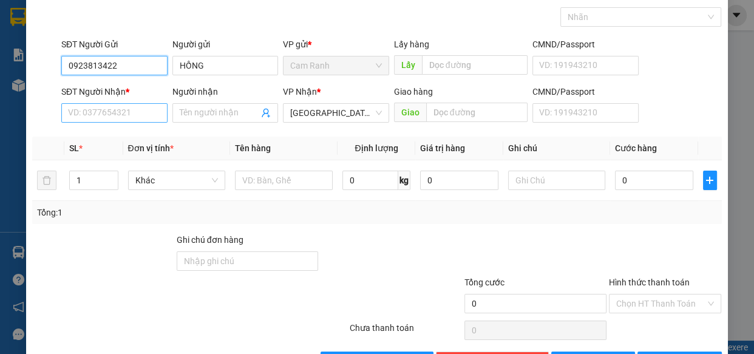
type input "0923813422"
click at [115, 120] on input "SĐT Người Nhận *" at bounding box center [114, 112] width 106 height 19
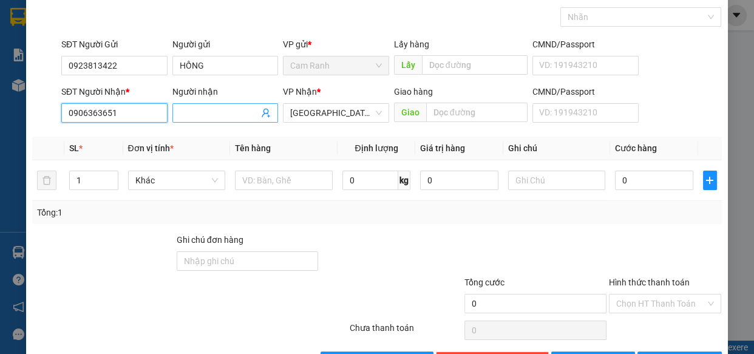
type input "0906363651"
click at [200, 107] on input "Người nhận" at bounding box center [220, 112] width 80 height 13
type input "[PERSON_NAME]"
click at [397, 248] on div at bounding box center [391, 254] width 144 height 43
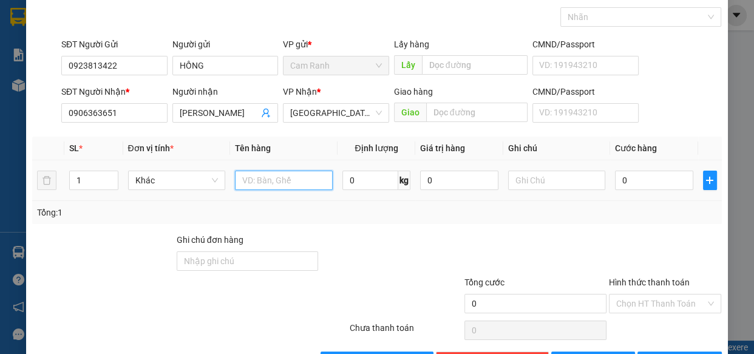
click at [249, 179] on input "text" at bounding box center [284, 180] width 98 height 19
type input "1 TX"
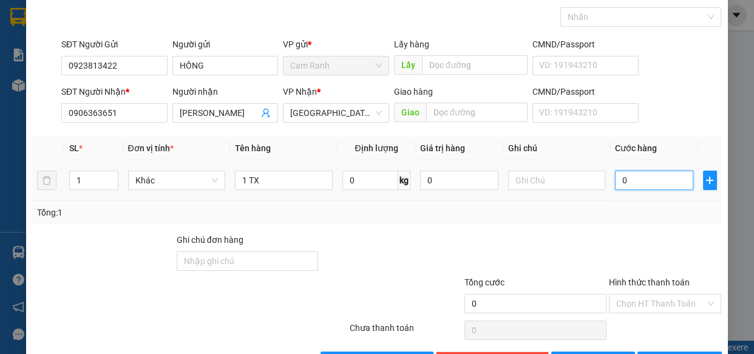
click at [644, 186] on input "0" at bounding box center [654, 180] width 78 height 19
type input "3"
type input "30"
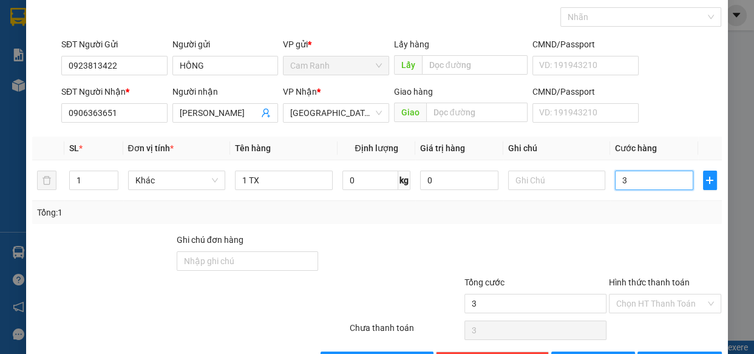
type input "30"
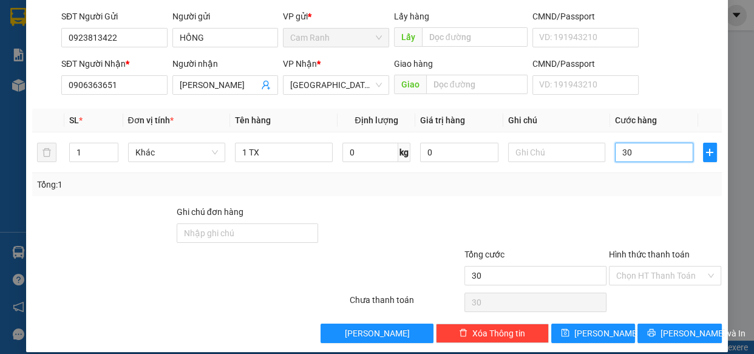
scroll to position [95, 0]
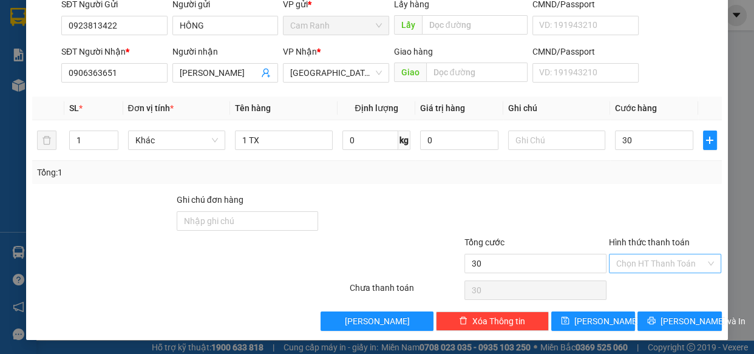
type input "30.000"
click at [678, 257] on input "Hình thức thanh toán" at bounding box center [661, 263] width 90 height 18
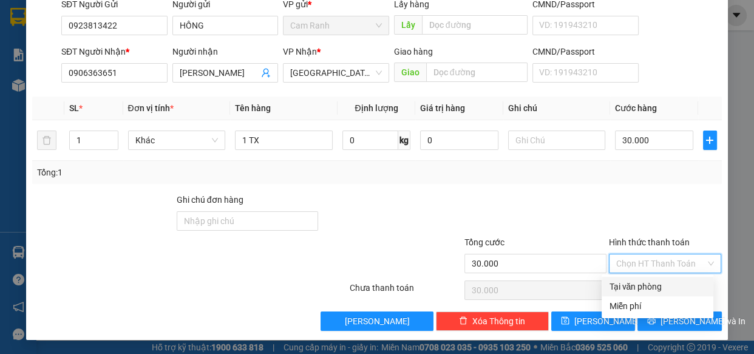
drag, startPoint x: 650, startPoint y: 285, endPoint x: 679, endPoint y: 313, distance: 40.0
click at [650, 287] on div "Tại văn phòng" at bounding box center [657, 286] width 97 height 13
type input "0"
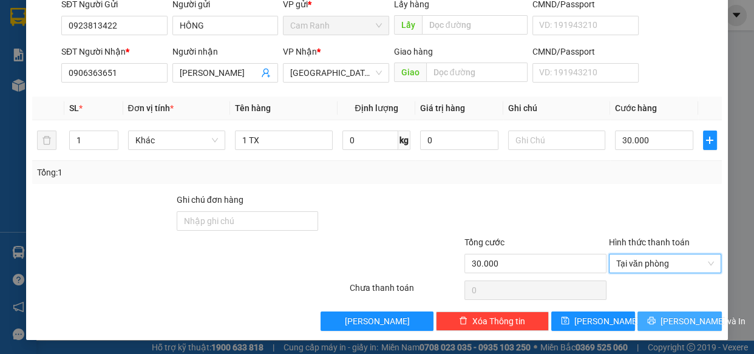
click at [680, 317] on span "[PERSON_NAME] và In" at bounding box center [703, 321] width 85 height 13
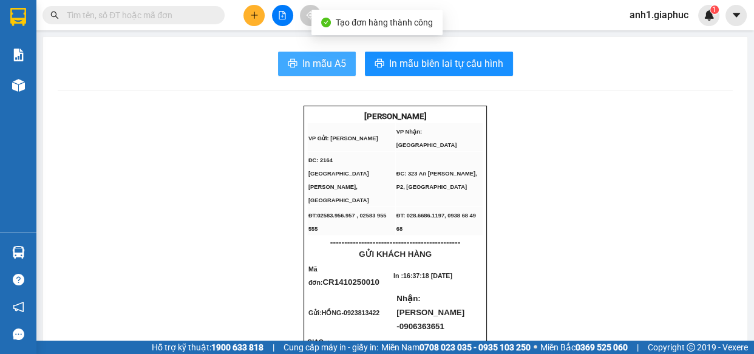
click at [328, 56] on span "In mẫu A5" at bounding box center [324, 63] width 44 height 15
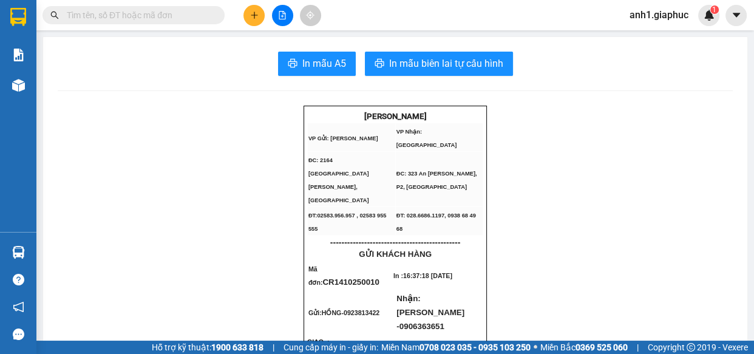
click at [247, 13] on button at bounding box center [254, 15] width 21 height 21
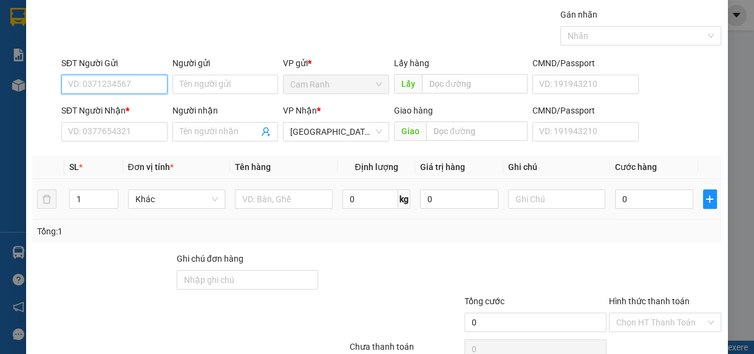
scroll to position [55, 0]
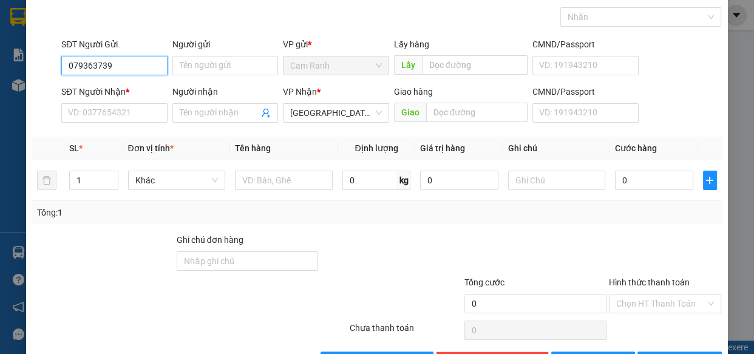
type input "0793637393"
click at [141, 89] on div "0793637393 - GARA THÀNH PHÁT" at bounding box center [133, 89] width 131 height 13
type input "GARA THÀNH PHÁT"
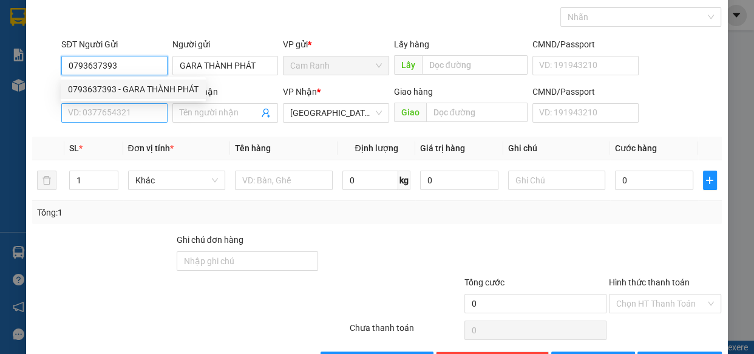
type input "0793637393"
click at [123, 119] on input "SĐT Người Nhận *" at bounding box center [114, 112] width 106 height 19
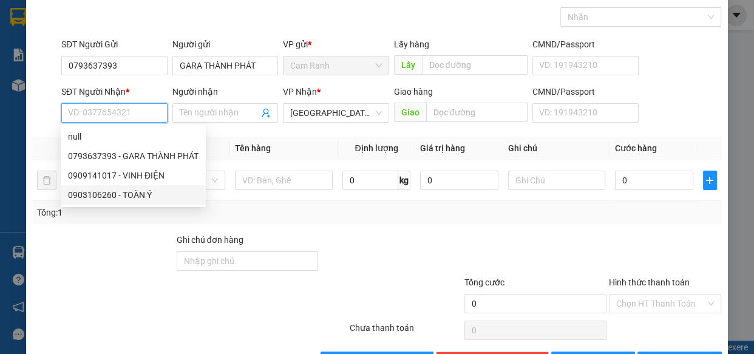
click at [109, 197] on div "0903106260 - TOÀN Ý" at bounding box center [133, 194] width 131 height 13
type input "0903106260"
type input "TOÀN Ý"
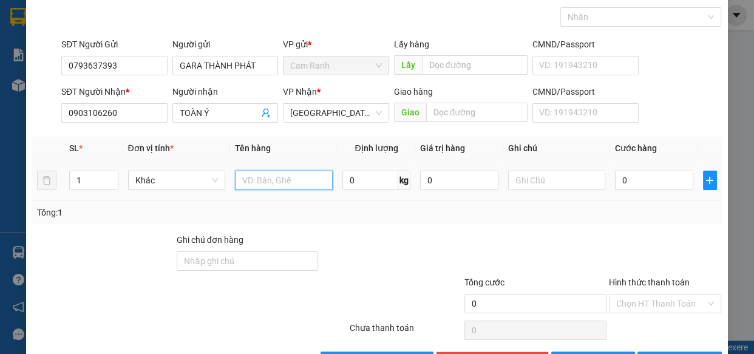
click at [298, 179] on input "text" at bounding box center [284, 180] width 98 height 19
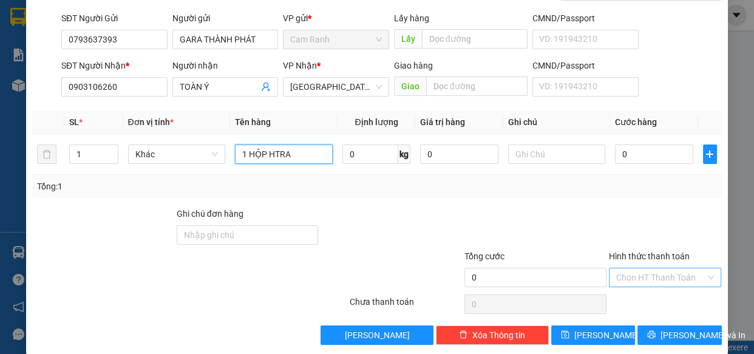
scroll to position [95, 0]
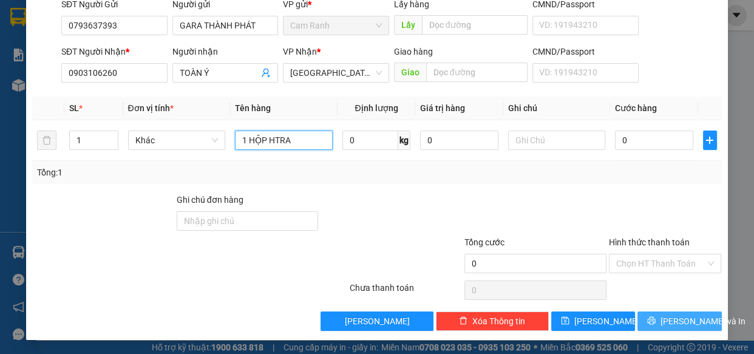
type input "1 HỘP HTRA"
click at [650, 322] on icon "printer" at bounding box center [652, 321] width 8 height 8
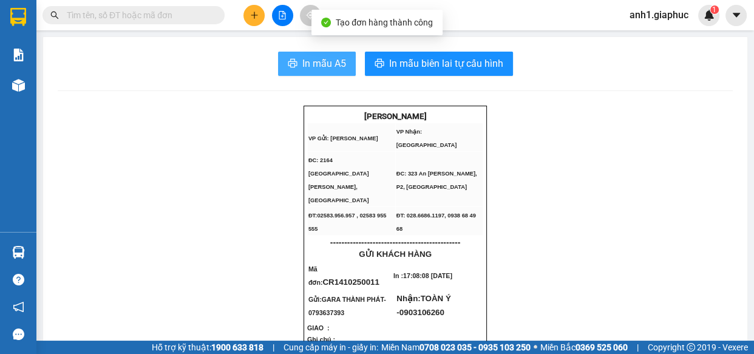
click at [319, 68] on span "In mẫu A5" at bounding box center [324, 63] width 44 height 15
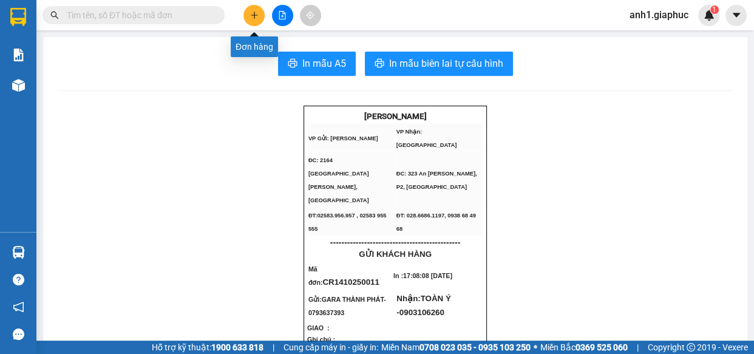
click at [255, 18] on icon "plus" at bounding box center [254, 15] width 9 height 9
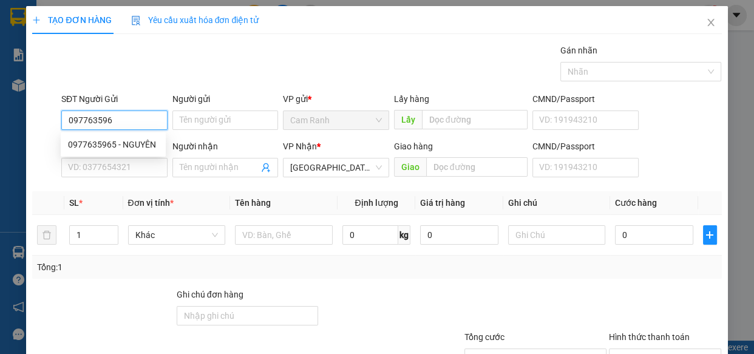
type input "0977635965"
click at [140, 143] on div "0977635965 - NGUYÊN" at bounding box center [113, 144] width 90 height 13
type input "NGUYÊN"
type input "0977635965"
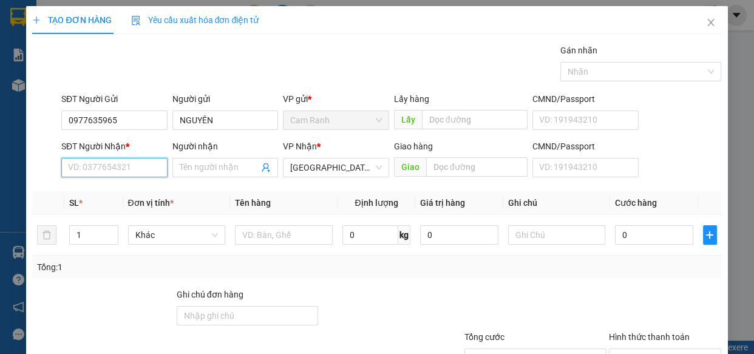
click at [130, 167] on input "SĐT Người Nhận *" at bounding box center [114, 167] width 106 height 19
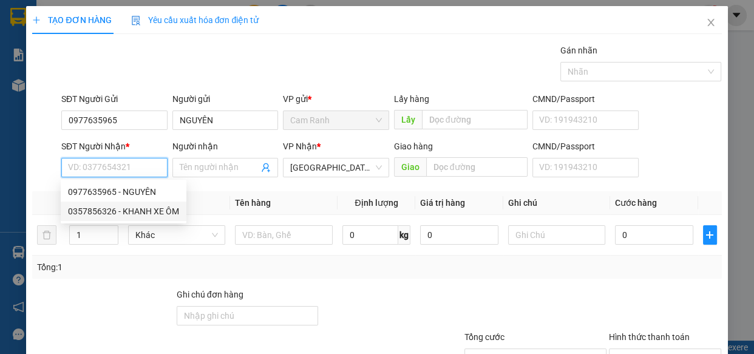
click at [81, 211] on div "0357856326 - KHANH XE ÔM" at bounding box center [123, 211] width 111 height 13
type input "0357856326"
type input "KHANH XE ÔM"
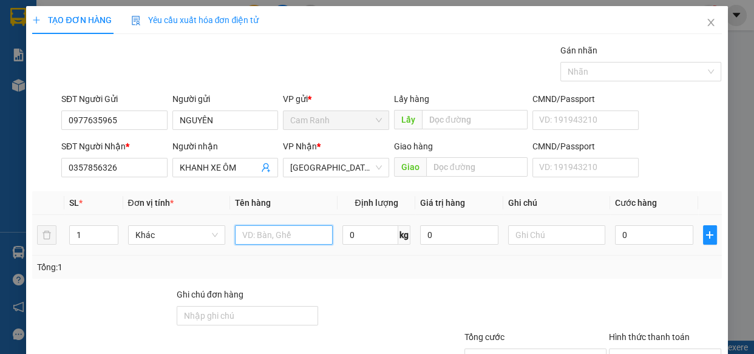
click at [250, 242] on input "text" at bounding box center [284, 234] width 98 height 19
type input "1 TX"
click at [648, 240] on input "0" at bounding box center [654, 234] width 78 height 19
type input "6"
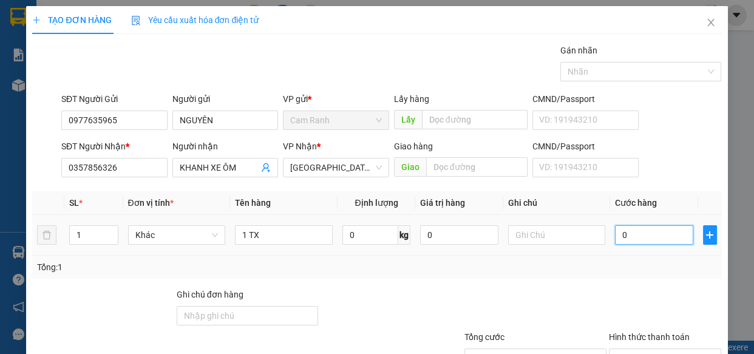
type input "6"
type input "60"
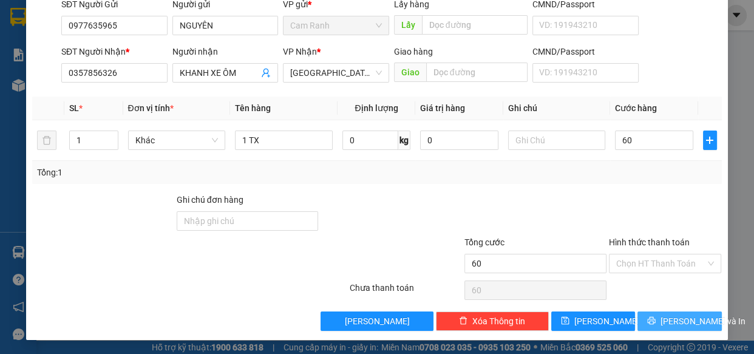
type input "60.000"
click at [669, 322] on span "[PERSON_NAME] và In" at bounding box center [703, 321] width 85 height 13
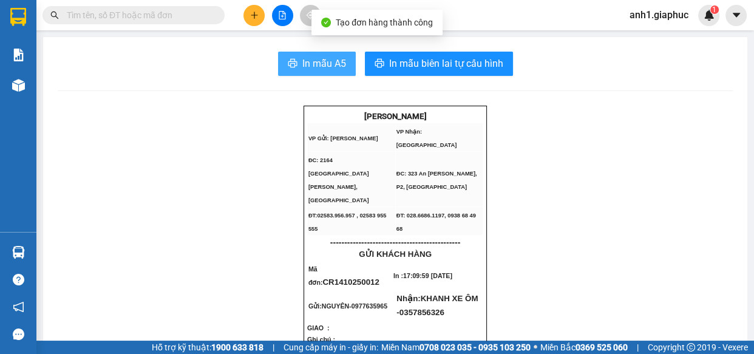
click at [316, 61] on span "In mẫu A5" at bounding box center [324, 63] width 44 height 15
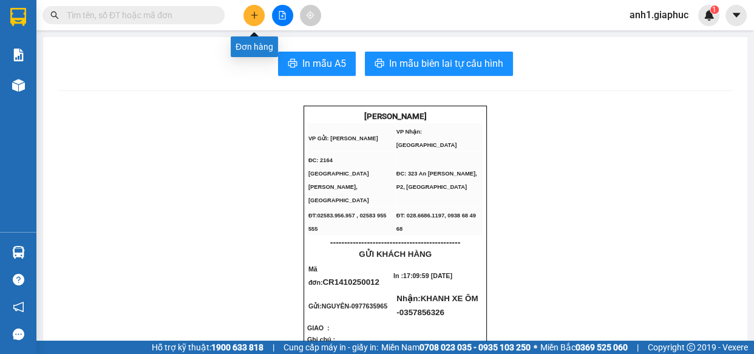
click at [255, 14] on icon "plus" at bounding box center [254, 15] width 9 height 9
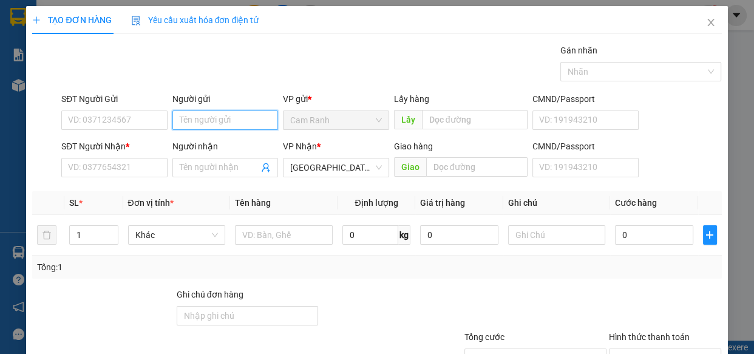
drag, startPoint x: 223, startPoint y: 121, endPoint x: 230, endPoint y: 112, distance: 10.9
click at [223, 120] on input "Người gửi" at bounding box center [225, 120] width 106 height 19
type input "D"
type input "ĐẰNG"
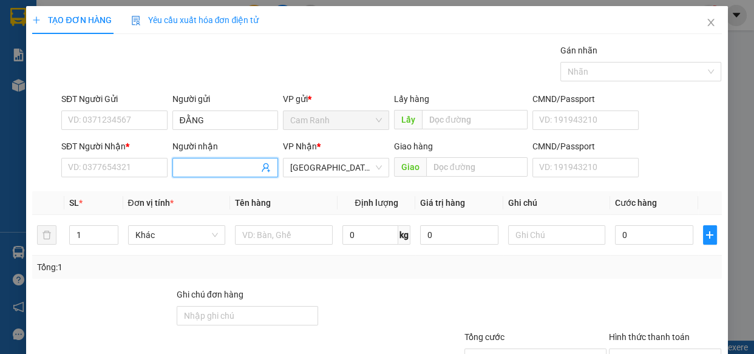
click at [210, 161] on input "Người nhận" at bounding box center [220, 167] width 80 height 13
type input "PUN"
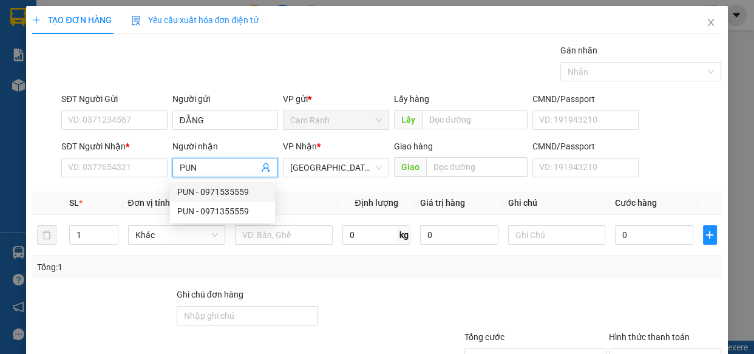
drag, startPoint x: 228, startPoint y: 189, endPoint x: 232, endPoint y: 194, distance: 6.6
click at [231, 192] on div "PUN - 0971535559" at bounding box center [222, 191] width 90 height 13
type input "0971535559"
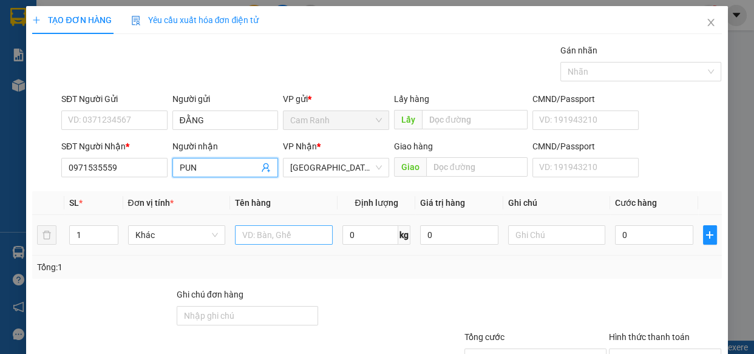
type input "PUN"
drag, startPoint x: 271, startPoint y: 243, endPoint x: 272, endPoint y: 235, distance: 7.9
click at [271, 243] on input "text" at bounding box center [284, 234] width 98 height 19
type input "2 TX"
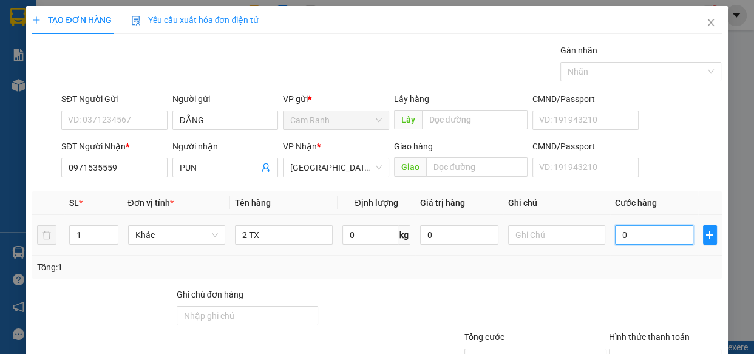
type input "1"
type input "11"
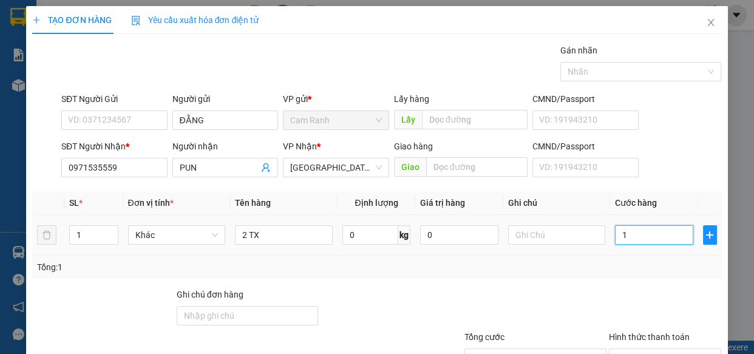
type input "11"
type input "110"
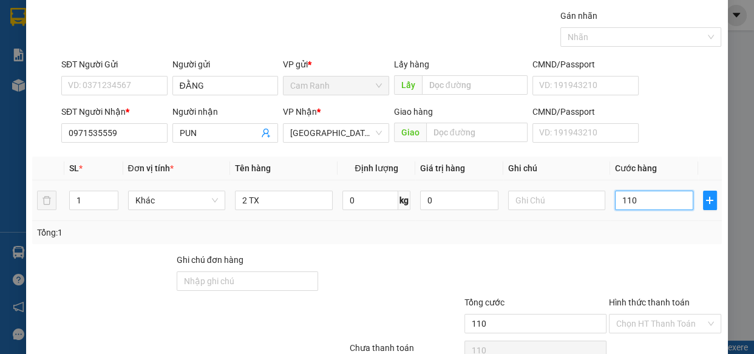
scroll to position [95, 0]
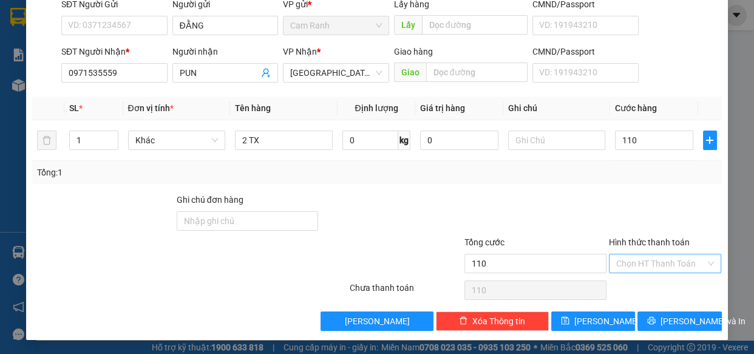
type input "110.000"
click at [651, 261] on input "Hình thức thanh toán" at bounding box center [661, 263] width 90 height 18
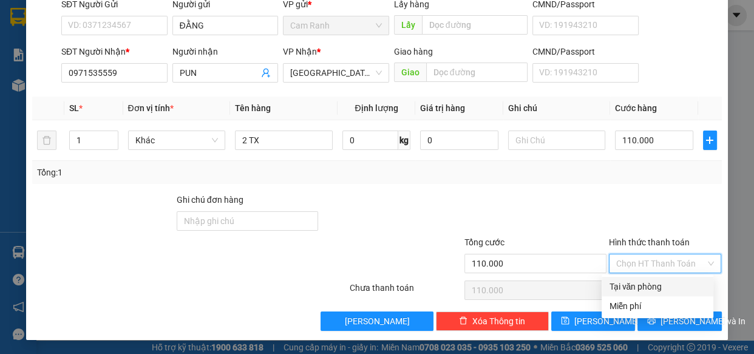
click at [644, 280] on div "Tại văn phòng" at bounding box center [657, 286] width 97 height 13
type input "0"
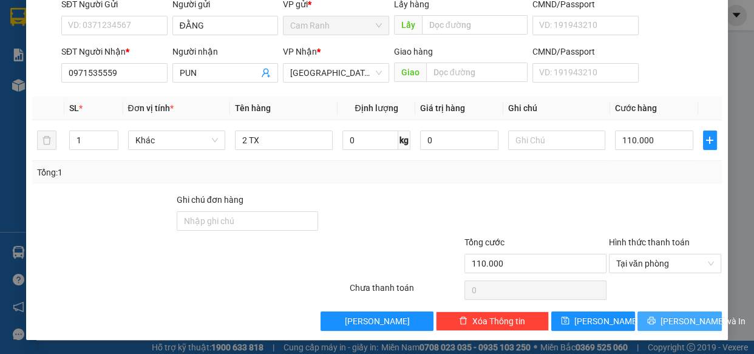
click at [674, 323] on span "[PERSON_NAME] và In" at bounding box center [703, 321] width 85 height 13
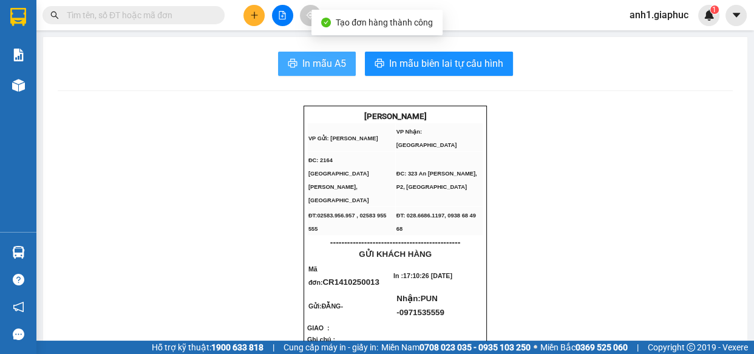
click at [332, 66] on span "In mẫu A5" at bounding box center [324, 63] width 44 height 15
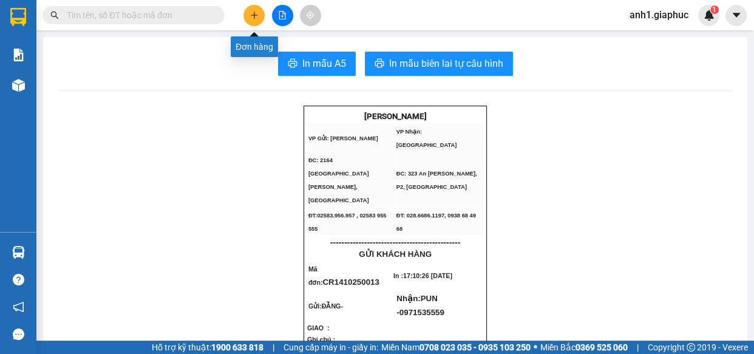
click at [259, 15] on button at bounding box center [254, 15] width 21 height 21
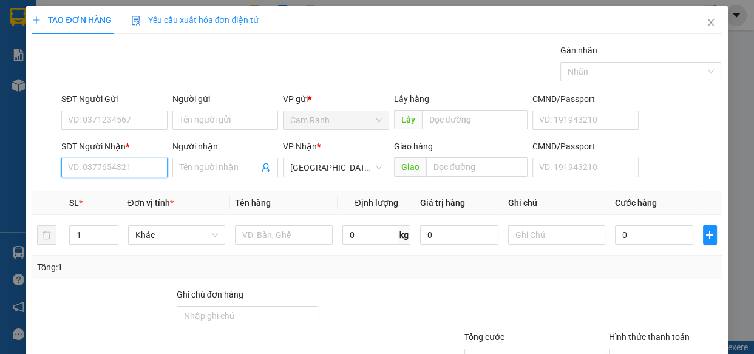
click at [101, 168] on input "SĐT Người Nhận *" at bounding box center [114, 167] width 106 height 19
click at [113, 120] on input "SĐT Người Gửi" at bounding box center [114, 120] width 106 height 19
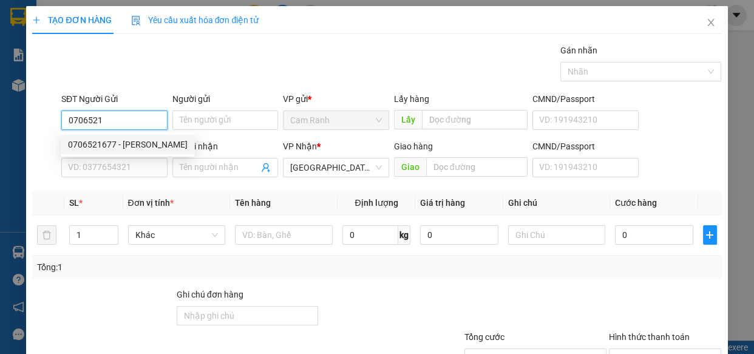
click at [114, 143] on div "0706521677 - [PERSON_NAME]" at bounding box center [128, 144] width 120 height 13
type input "0706521677"
type input "DUY"
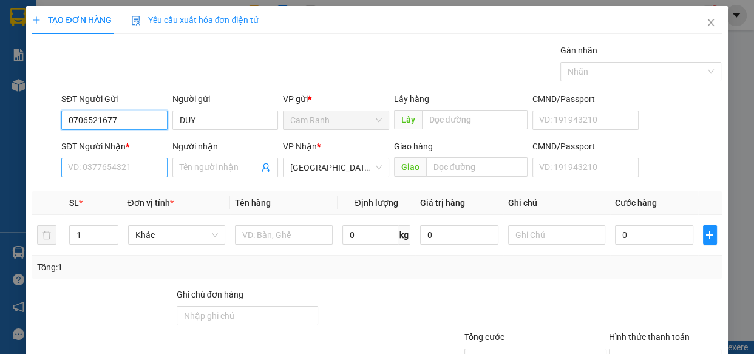
type input "0706521677"
click at [115, 163] on input "SĐT Người Nhận *" at bounding box center [114, 167] width 106 height 19
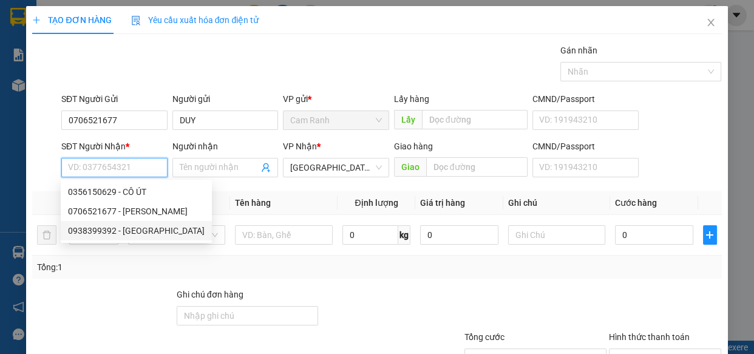
click at [110, 234] on div "0938399392 - [GEOGRAPHIC_DATA]" at bounding box center [136, 230] width 137 height 13
type input "0938399392"
type input "BÉ LOAN"
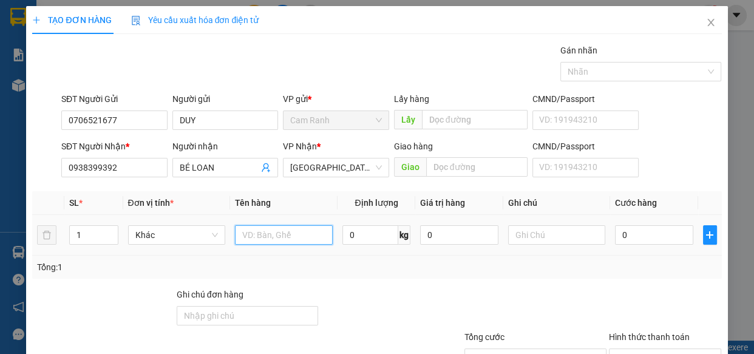
click at [274, 240] on input "text" at bounding box center [284, 234] width 98 height 19
click at [259, 236] on input "1 VA LY HỒNG" at bounding box center [284, 234] width 98 height 19
type input "1 [PERSON_NAME]"
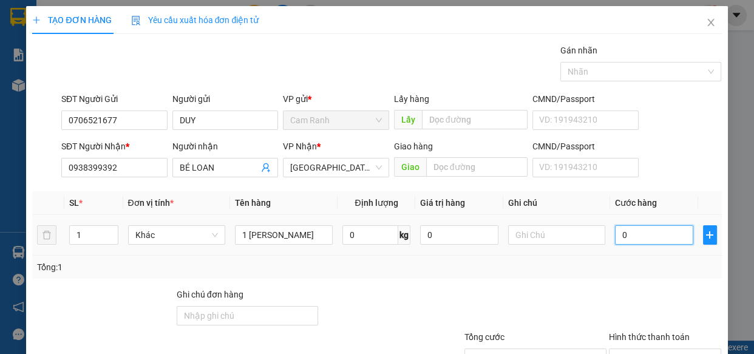
click at [659, 228] on input "0" at bounding box center [654, 234] width 78 height 19
type input "5"
type input "50"
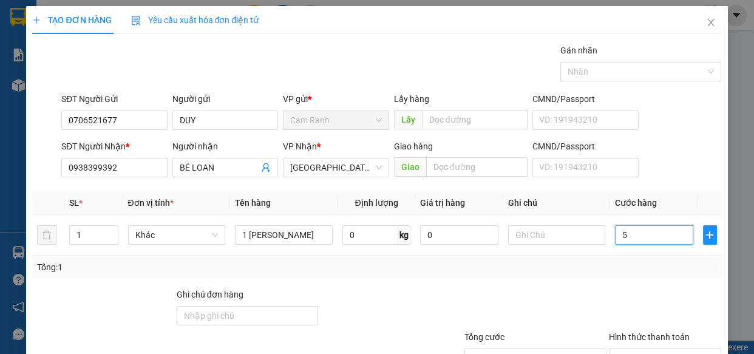
type input "50"
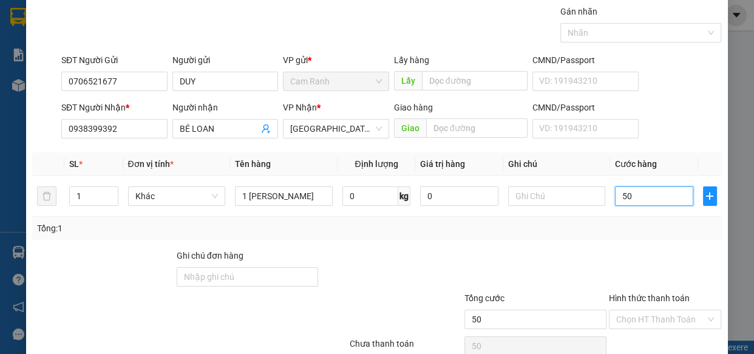
scroll to position [95, 0]
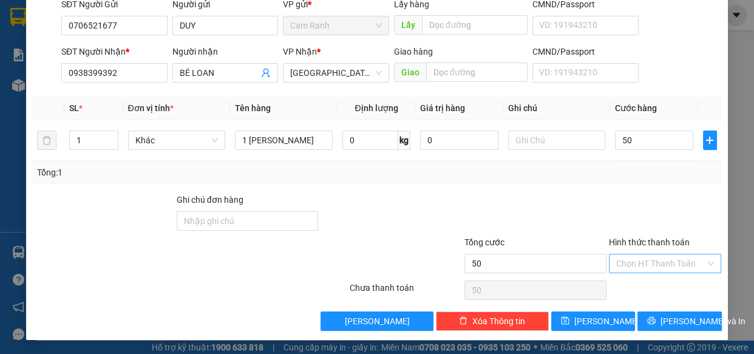
type input "50.000"
click at [683, 261] on input "Hình thức thanh toán" at bounding box center [661, 263] width 90 height 18
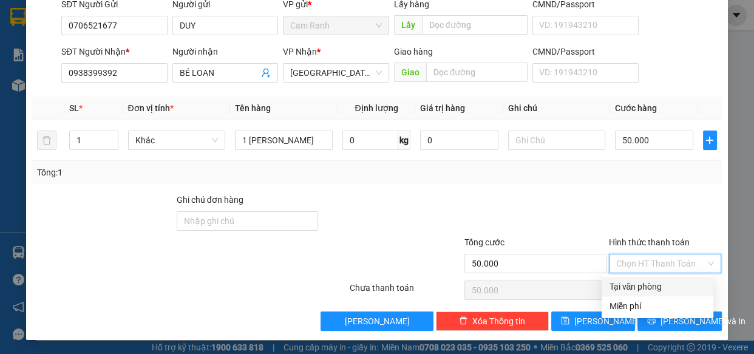
click at [643, 285] on div "Tại văn phòng" at bounding box center [657, 286] width 97 height 13
type input "0"
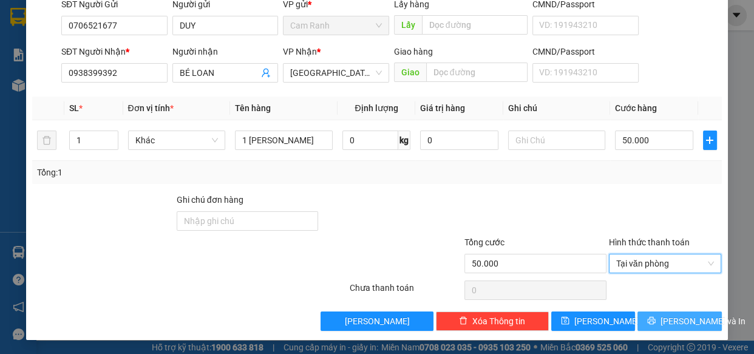
click at [674, 320] on span "[PERSON_NAME] và In" at bounding box center [703, 321] width 85 height 13
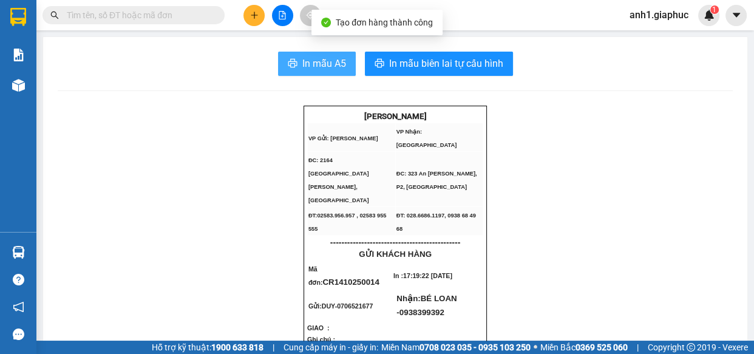
drag, startPoint x: 327, startPoint y: 64, endPoint x: 320, endPoint y: 69, distance: 8.4
click at [327, 65] on span "In mẫu A5" at bounding box center [324, 63] width 44 height 15
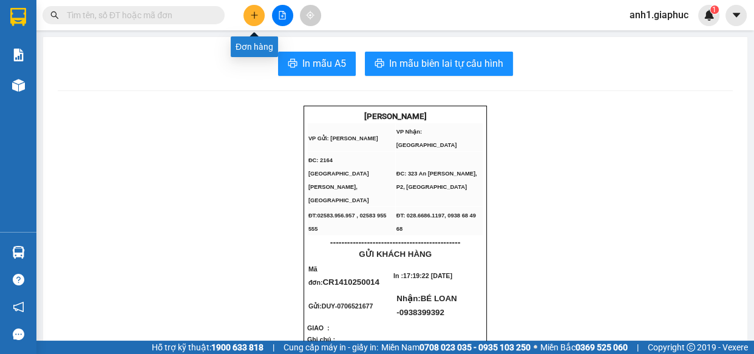
click at [254, 14] on icon "plus" at bounding box center [254, 15] width 1 height 7
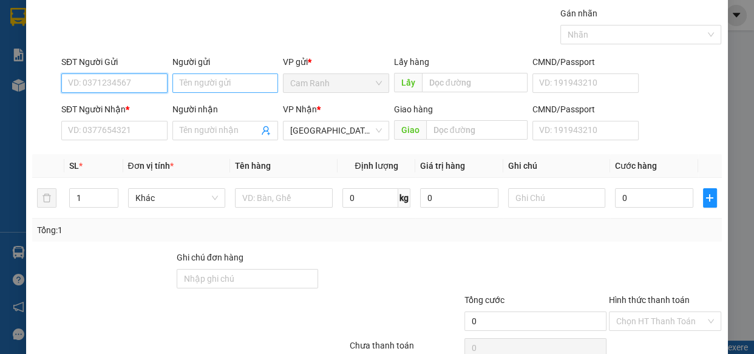
scroll to position [55, 0]
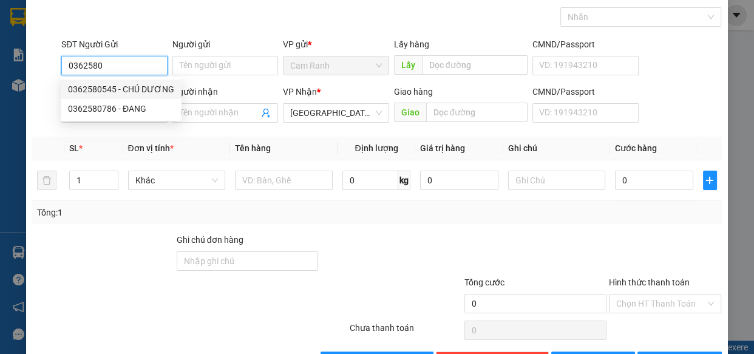
click at [151, 85] on div "0362580545 - CHÚ DƯƠNG" at bounding box center [121, 89] width 106 height 13
type input "0362580545"
type input "CHÚ DƯƠNG"
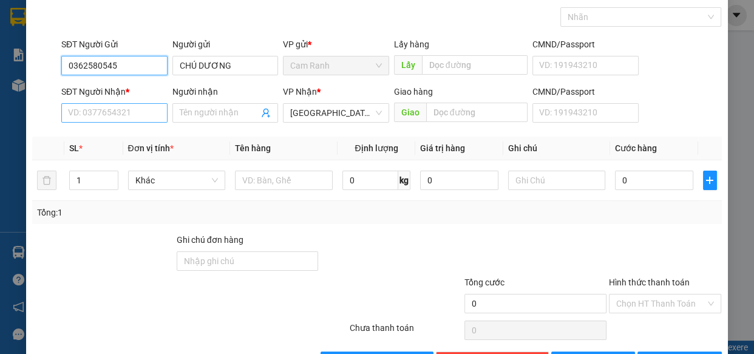
type input "0362580545"
click at [137, 115] on input "SĐT Người Nhận *" at bounding box center [114, 112] width 106 height 19
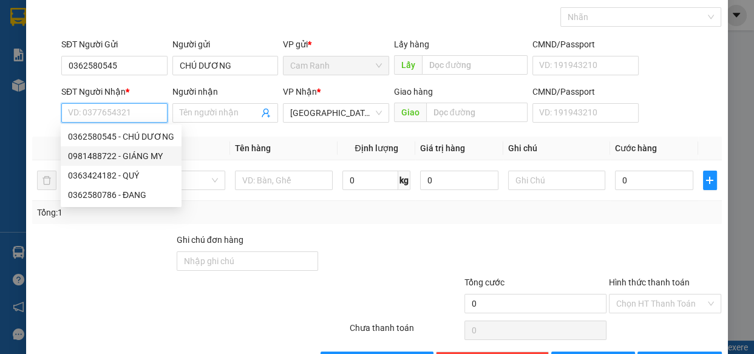
click at [106, 154] on div "0981488722 - GIÁNG MY" at bounding box center [121, 155] width 106 height 13
type input "0981488722"
type input "GIÁNG MY"
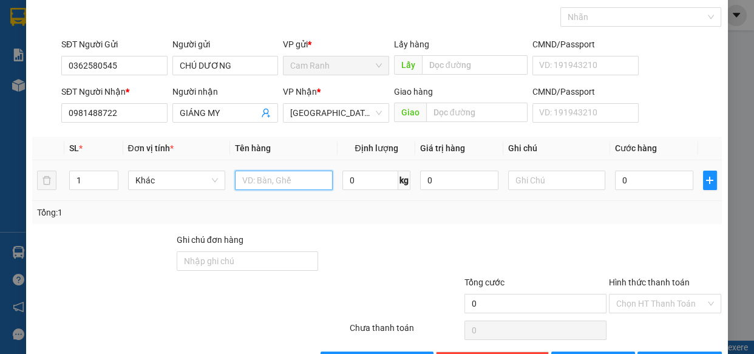
click at [251, 183] on input "text" at bounding box center [284, 180] width 98 height 19
type input "2 KIỆN"
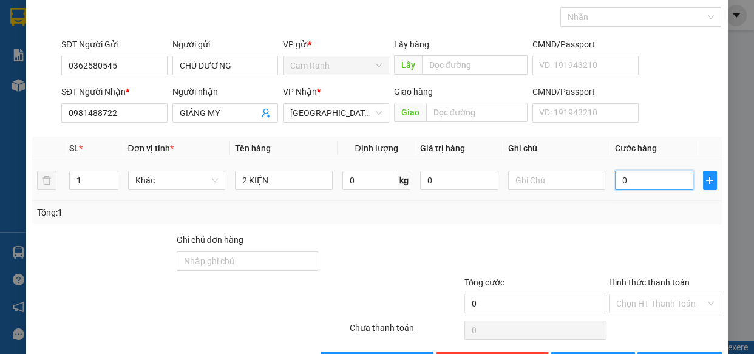
click at [632, 179] on input "0" at bounding box center [654, 180] width 78 height 19
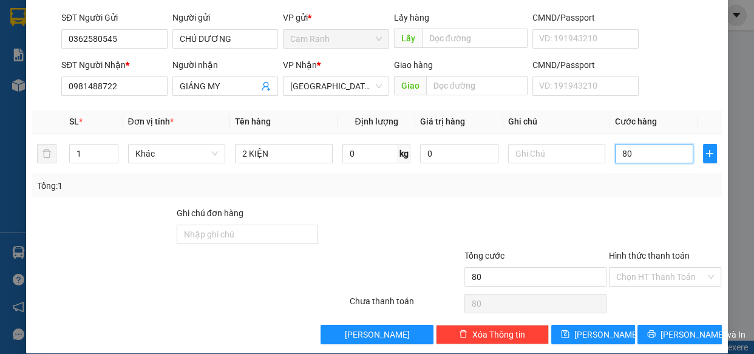
scroll to position [95, 0]
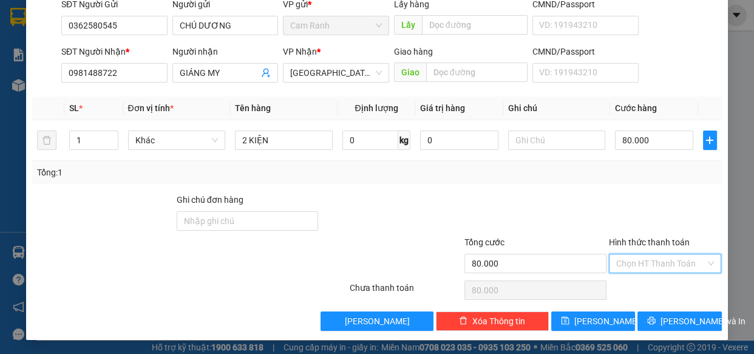
click at [630, 254] on input "Hình thức thanh toán" at bounding box center [661, 263] width 90 height 18
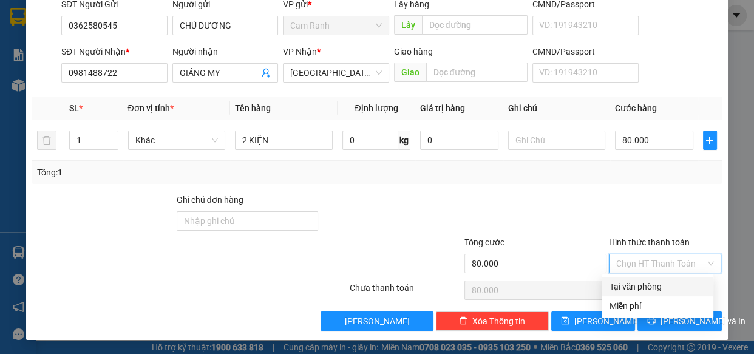
click at [629, 284] on div "Tại văn phòng" at bounding box center [657, 286] width 97 height 13
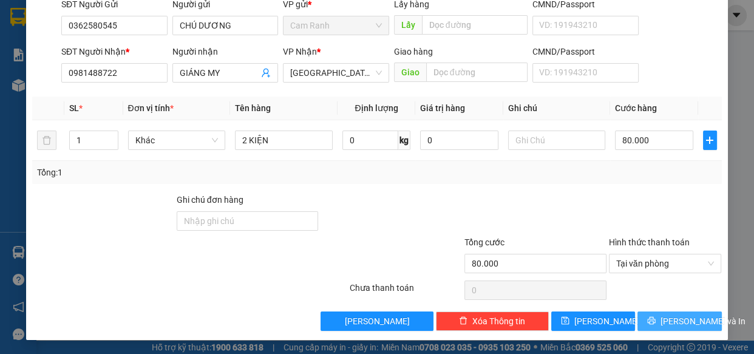
click at [648, 317] on icon "printer" at bounding box center [651, 320] width 9 height 9
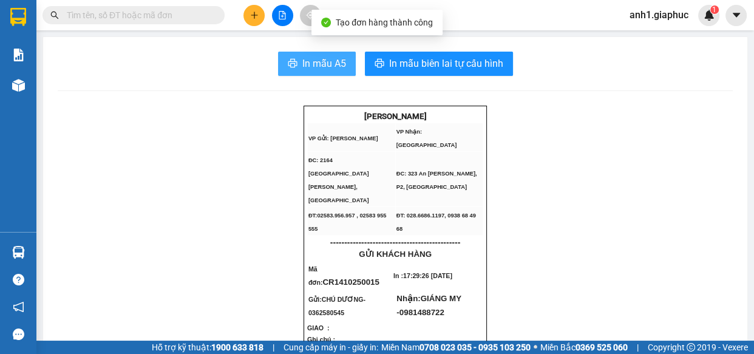
click at [302, 58] on span "In mẫu A5" at bounding box center [324, 63] width 44 height 15
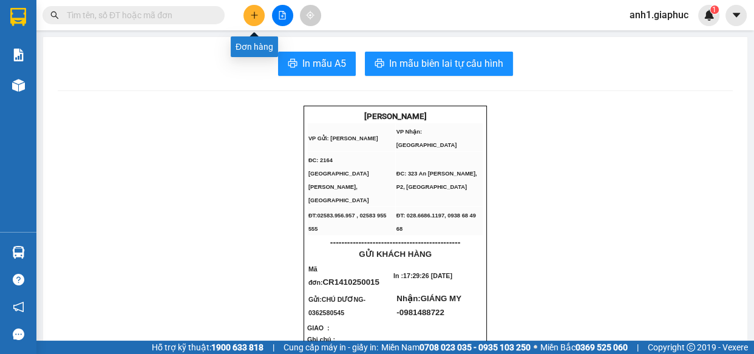
click at [258, 15] on icon "plus" at bounding box center [254, 15] width 9 height 9
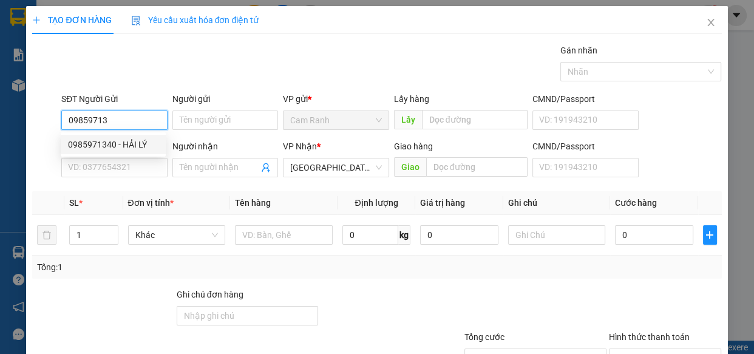
click at [109, 149] on div "0985971340 - HẢI LÝ" at bounding box center [113, 144] width 90 height 13
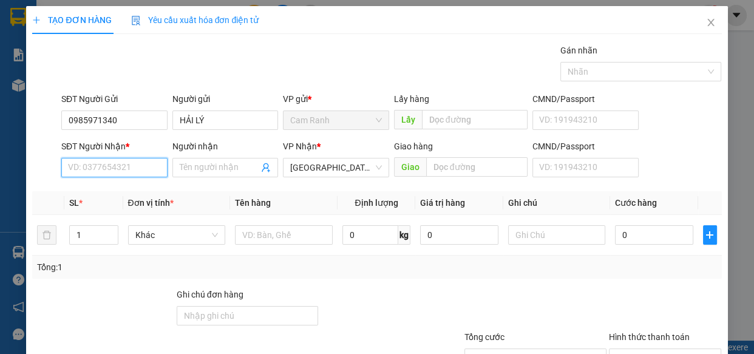
click at [113, 164] on input "SĐT Người Nhận *" at bounding box center [114, 167] width 106 height 19
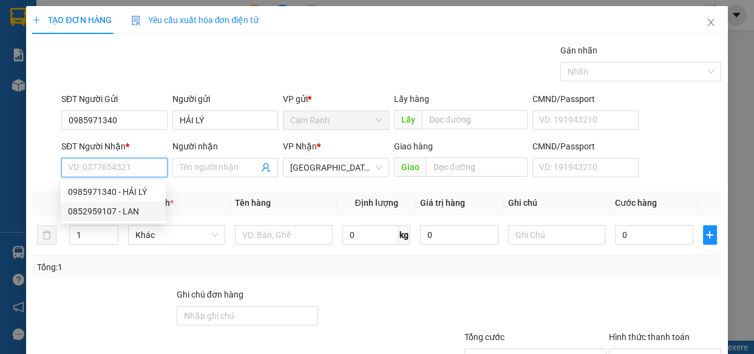
click at [97, 212] on div "0852959107 - LAN" at bounding box center [113, 211] width 90 height 13
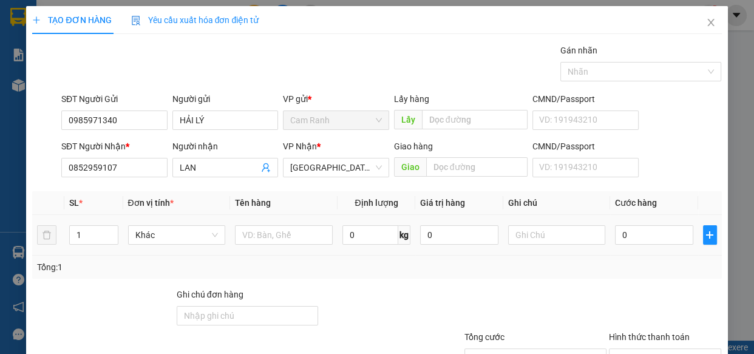
click at [272, 245] on div at bounding box center [284, 235] width 98 height 24
click at [273, 241] on input "text" at bounding box center [284, 234] width 98 height 19
click at [663, 241] on input "0" at bounding box center [654, 234] width 78 height 19
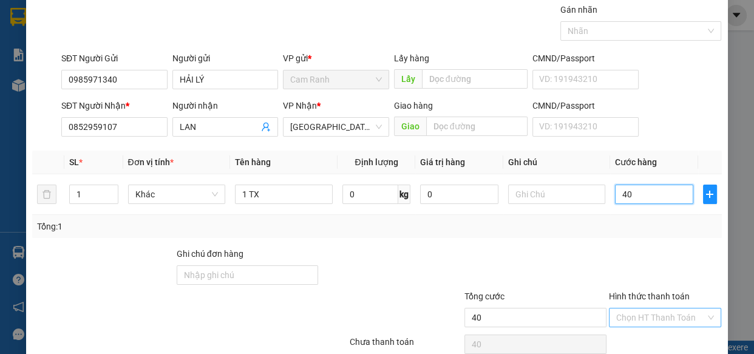
scroll to position [95, 0]
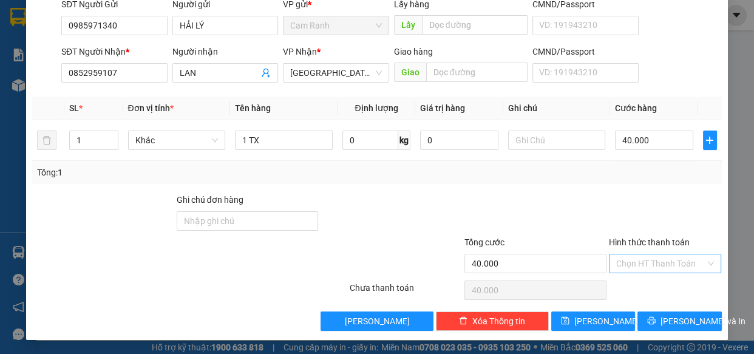
click at [673, 261] on input "Hình thức thanh toán" at bounding box center [661, 263] width 90 height 18
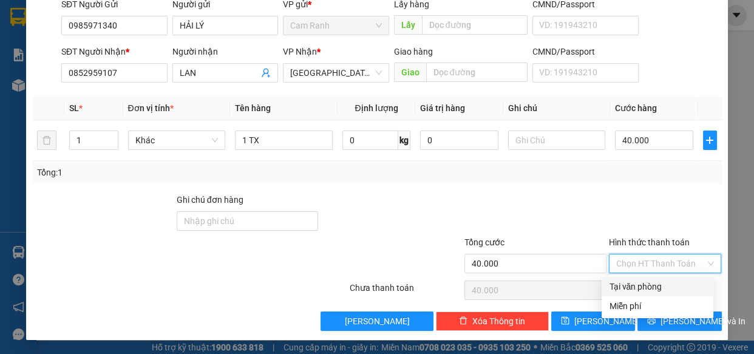
click at [644, 284] on div "Tại văn phòng" at bounding box center [657, 286] width 97 height 13
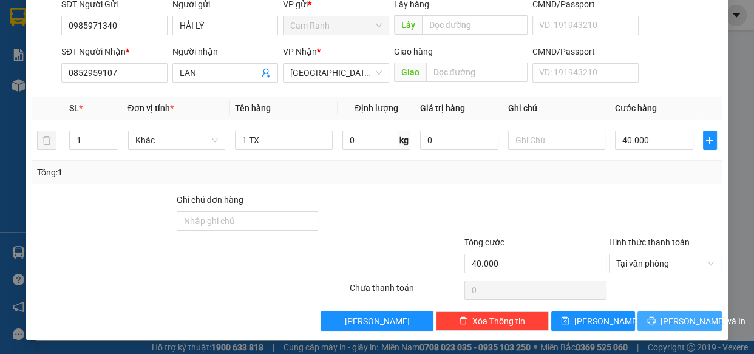
drag, startPoint x: 674, startPoint y: 319, endPoint x: 687, endPoint y: 320, distance: 12.8
click at [675, 320] on span "[PERSON_NAME] và In" at bounding box center [703, 321] width 85 height 13
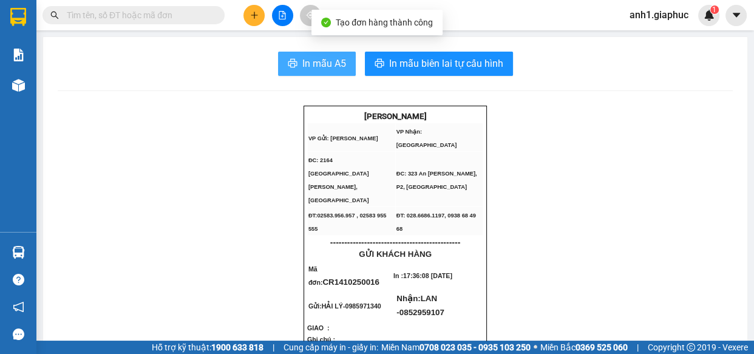
click at [340, 61] on span "In mẫu A5" at bounding box center [324, 63] width 44 height 15
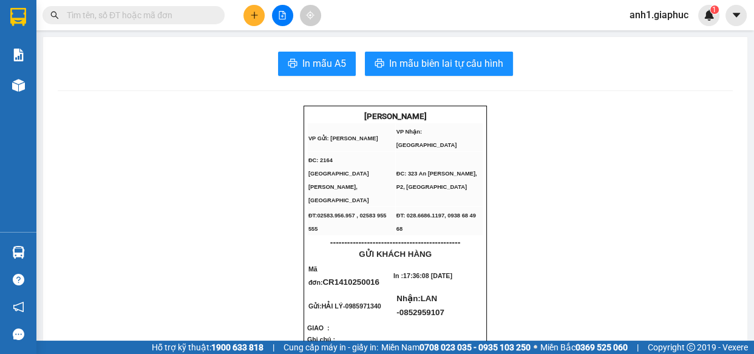
click at [252, 12] on icon "plus" at bounding box center [254, 15] width 9 height 9
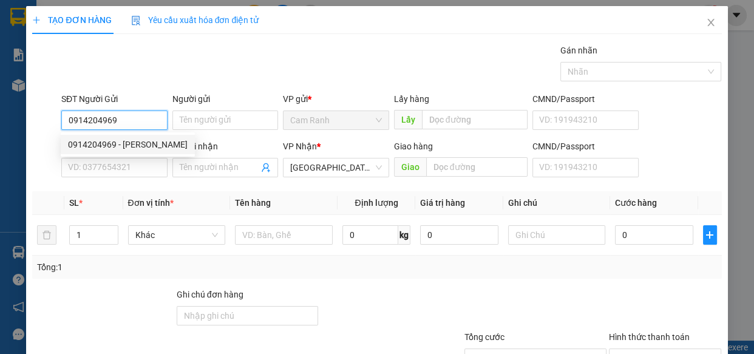
click at [142, 141] on div "0914204969 - [PERSON_NAME]" at bounding box center [128, 144] width 120 height 13
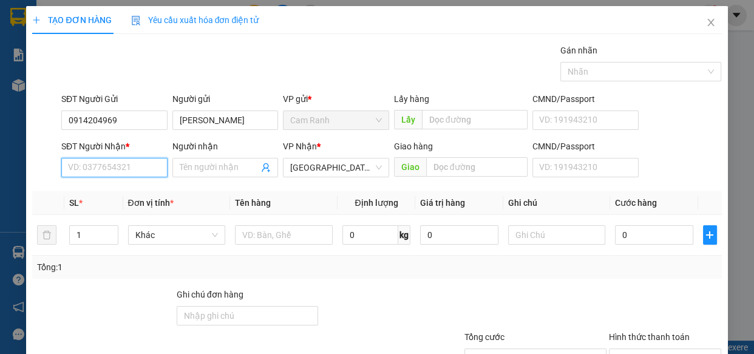
click at [135, 166] on input "SĐT Người Nhận *" at bounding box center [114, 167] width 106 height 19
click at [187, 172] on input "Người nhận" at bounding box center [220, 167] width 80 height 13
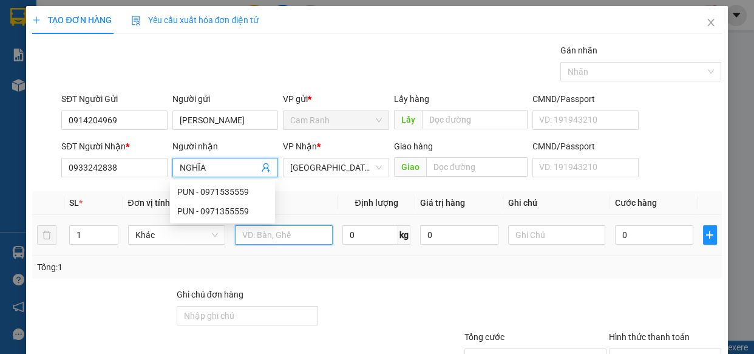
click at [305, 232] on input "text" at bounding box center [284, 234] width 98 height 19
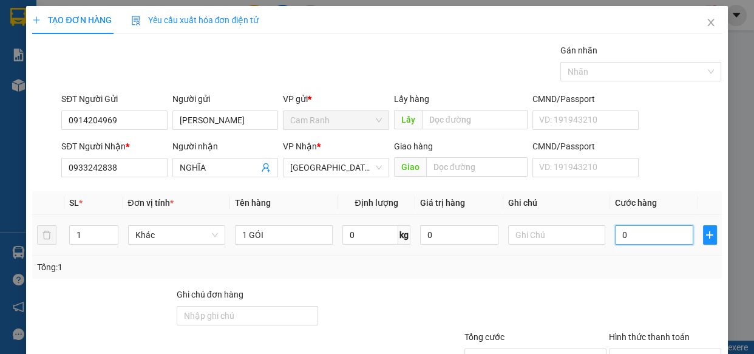
click at [630, 237] on input "0" at bounding box center [654, 234] width 78 height 19
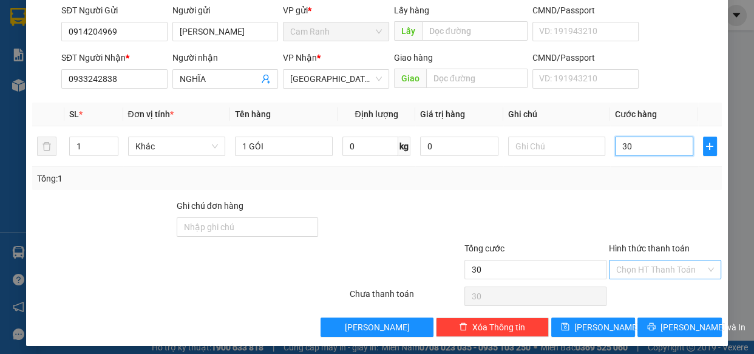
scroll to position [95, 0]
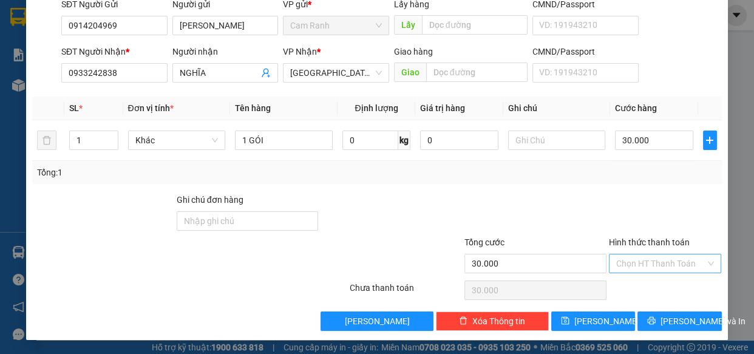
click at [675, 262] on input "Hình thức thanh toán" at bounding box center [661, 263] width 90 height 18
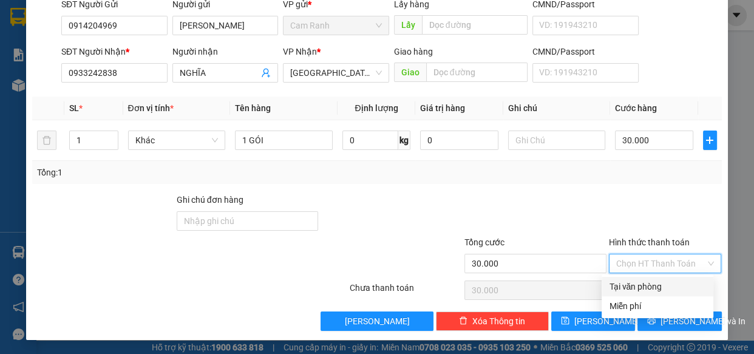
click at [642, 284] on div "Tại văn phòng" at bounding box center [657, 286] width 97 height 13
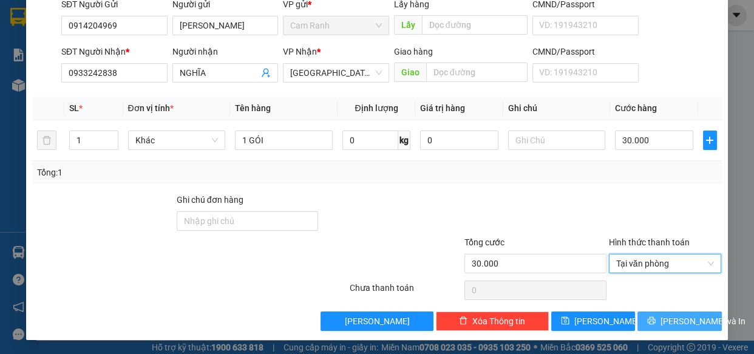
click at [686, 316] on span "[PERSON_NAME] và In" at bounding box center [703, 321] width 85 height 13
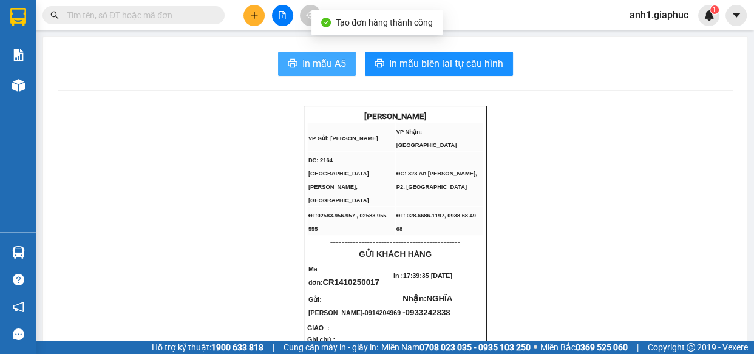
click at [311, 68] on span "In mẫu A5" at bounding box center [324, 63] width 44 height 15
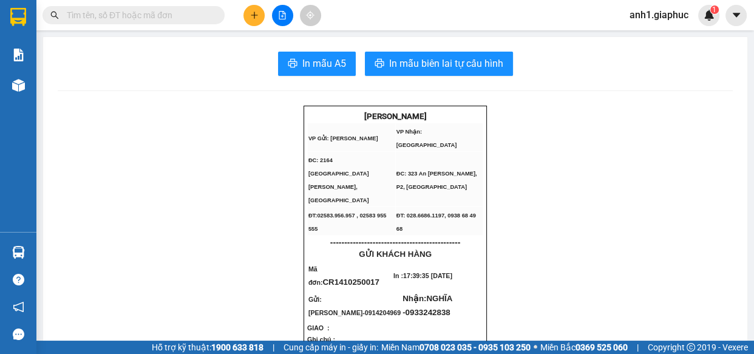
click at [250, 12] on icon "plus" at bounding box center [254, 15] width 9 height 9
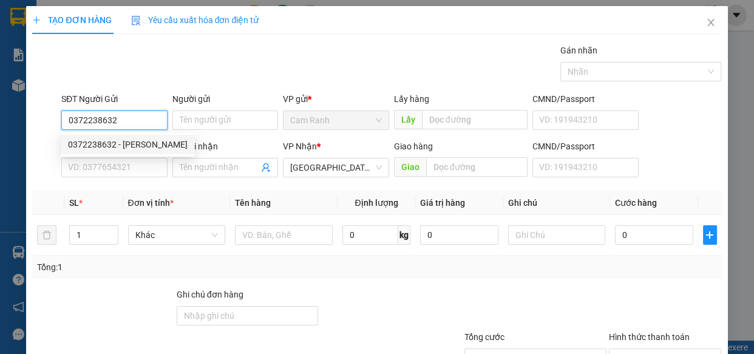
click at [142, 145] on div "0372238632 - [PERSON_NAME]" at bounding box center [128, 144] width 120 height 13
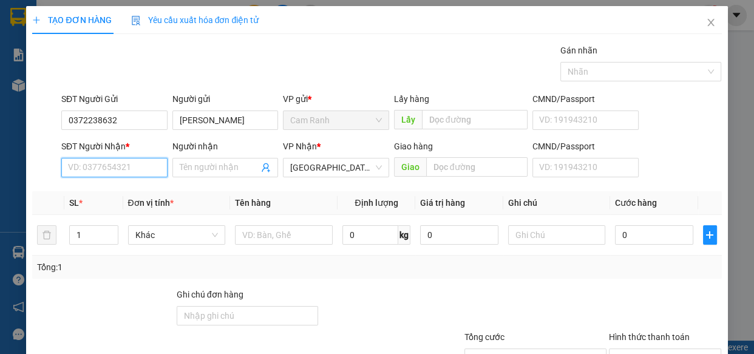
click at [125, 162] on input "SĐT Người Nhận *" at bounding box center [114, 167] width 106 height 19
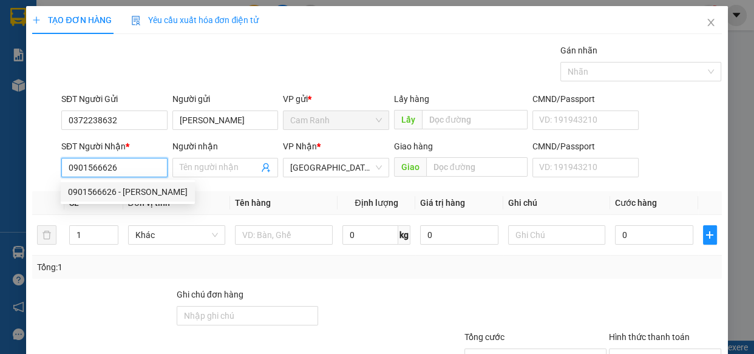
click at [109, 201] on div "0901566626 - [PERSON_NAME]" at bounding box center [128, 191] width 134 height 19
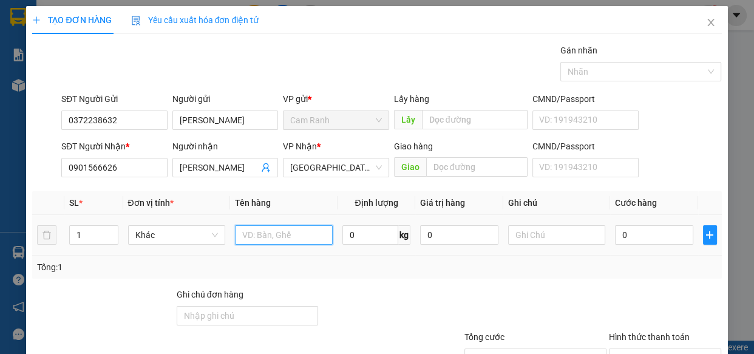
click at [273, 242] on input "text" at bounding box center [284, 234] width 98 height 19
click at [656, 240] on input "0" at bounding box center [654, 234] width 78 height 19
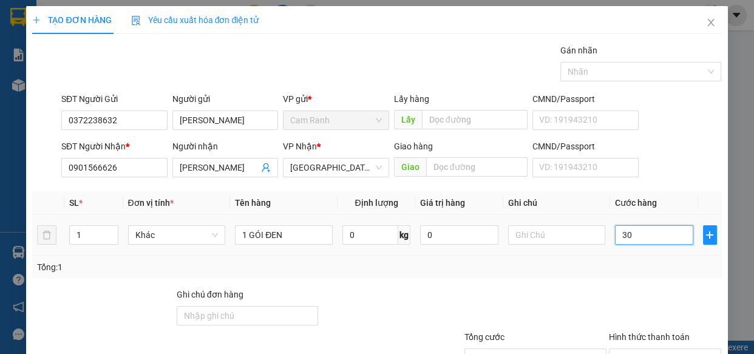
scroll to position [95, 0]
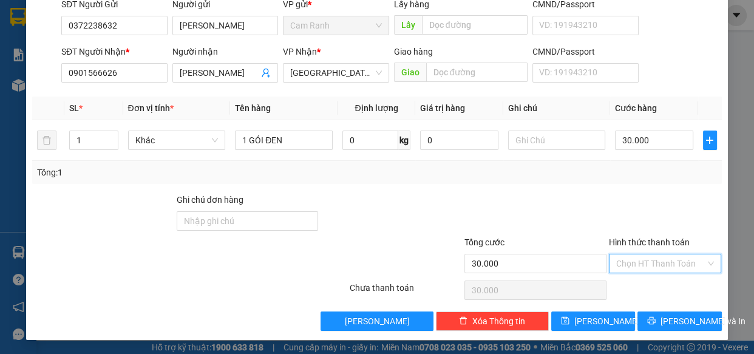
click at [668, 261] on input "Hình thức thanh toán" at bounding box center [661, 263] width 90 height 18
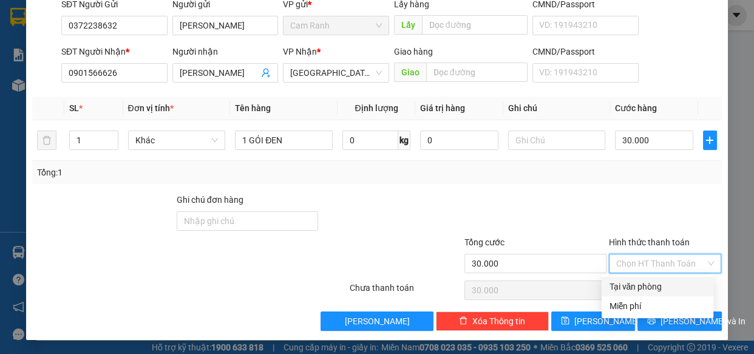
click at [664, 284] on div "Tại văn phòng" at bounding box center [657, 286] width 97 height 13
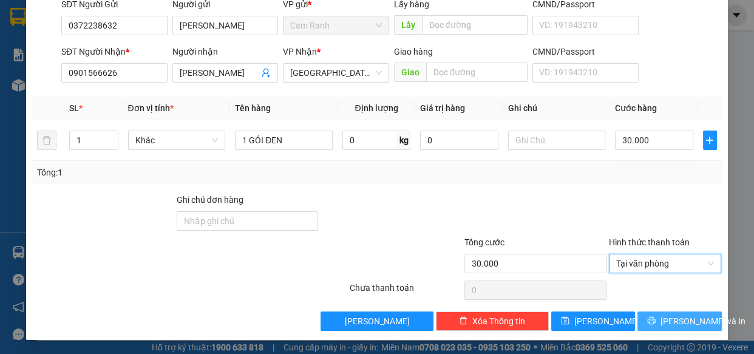
click at [674, 321] on span "[PERSON_NAME] và In" at bounding box center [703, 321] width 85 height 13
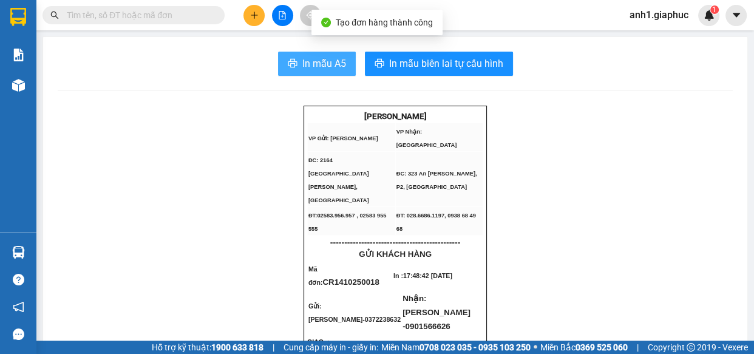
click at [338, 66] on span "In mẫu A5" at bounding box center [324, 63] width 44 height 15
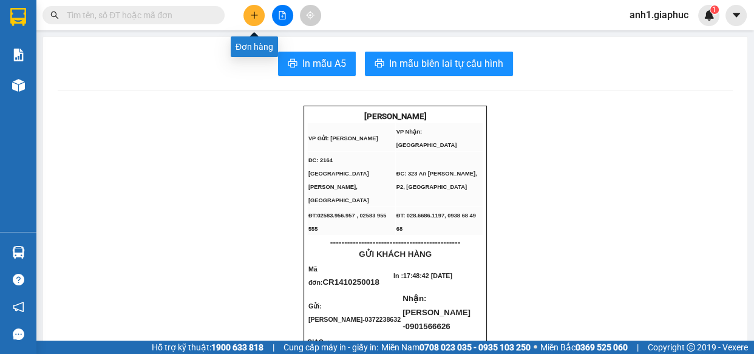
click at [250, 15] on icon "plus" at bounding box center [254, 15] width 9 height 9
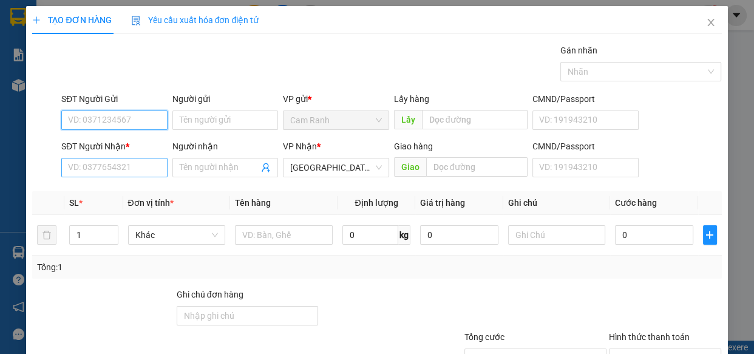
scroll to position [55, 0]
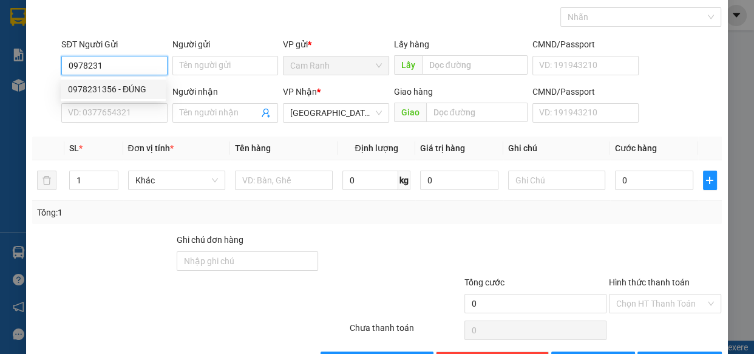
click at [110, 91] on div "0978231356 - ĐÚNG" at bounding box center [113, 89] width 90 height 13
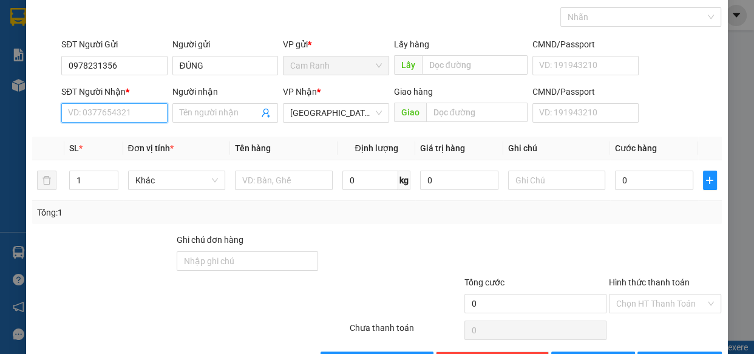
click at [140, 109] on input "SĐT Người Nhận *" at bounding box center [114, 112] width 106 height 19
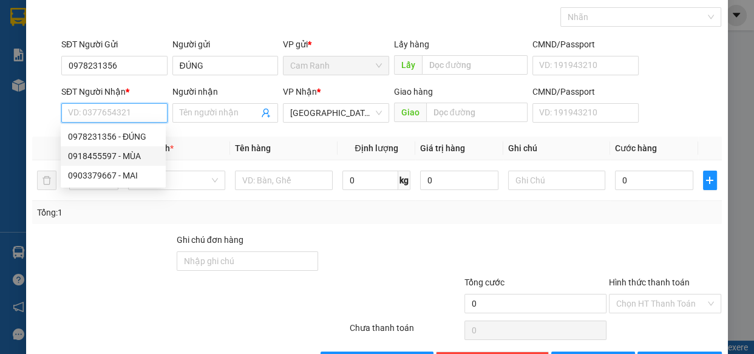
click at [104, 153] on div "0918455597 - MÙA" at bounding box center [113, 155] width 90 height 13
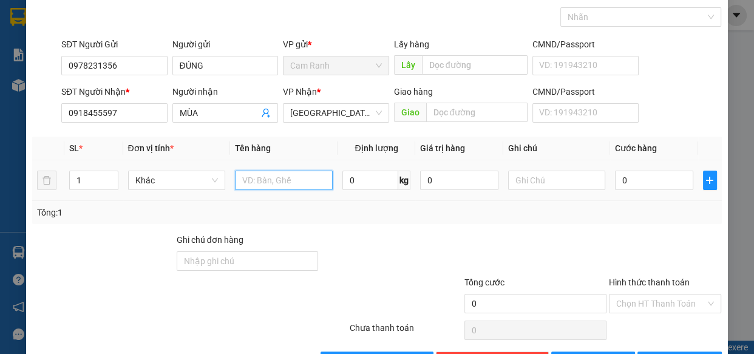
drag, startPoint x: 264, startPoint y: 183, endPoint x: 263, endPoint y: 189, distance: 6.7
click at [263, 185] on input "text" at bounding box center [284, 180] width 98 height 19
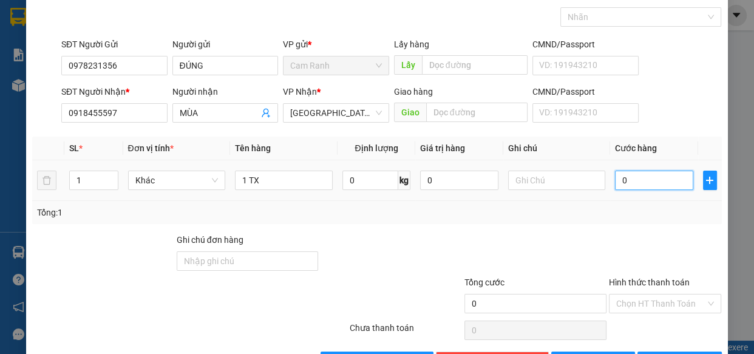
click at [638, 176] on input "0" at bounding box center [654, 180] width 78 height 19
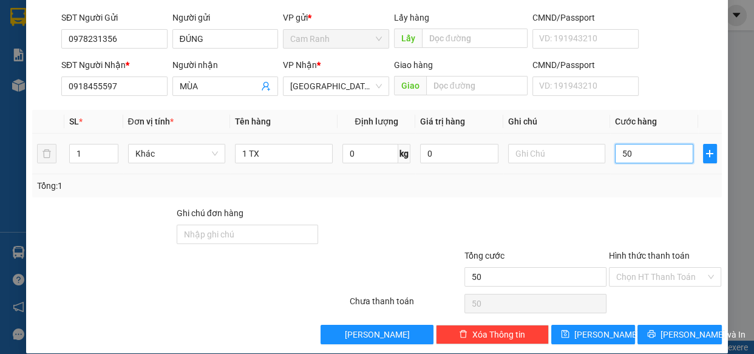
scroll to position [95, 0]
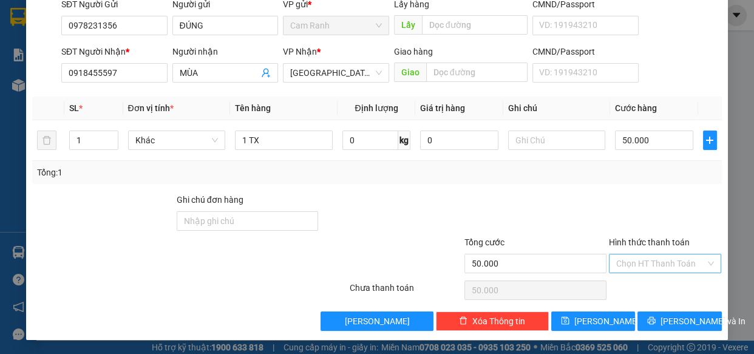
click at [630, 267] on input "Hình thức thanh toán" at bounding box center [661, 263] width 90 height 18
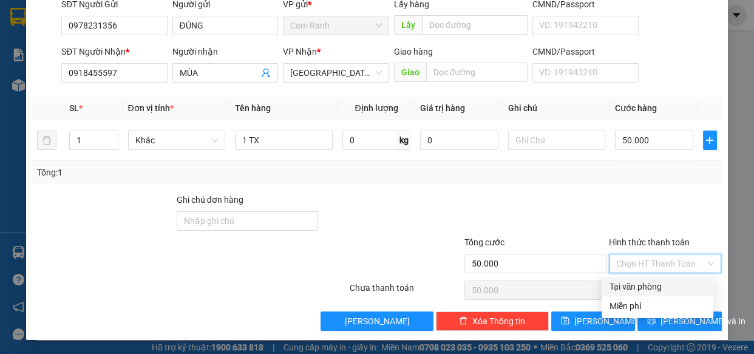
drag, startPoint x: 646, startPoint y: 284, endPoint x: 661, endPoint y: 285, distance: 14.6
click at [647, 284] on div "Tại văn phòng" at bounding box center [657, 286] width 97 height 13
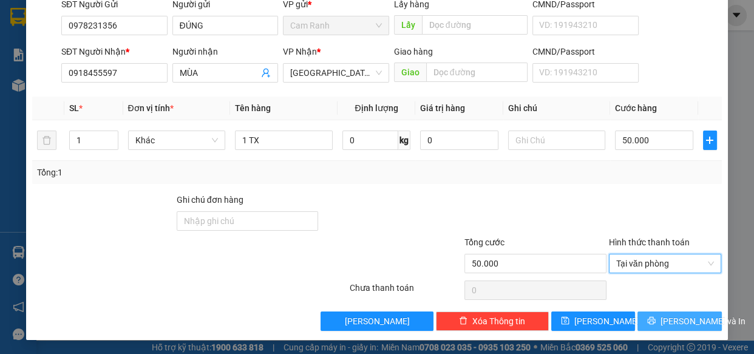
click at [685, 318] on span "[PERSON_NAME] và In" at bounding box center [703, 321] width 85 height 13
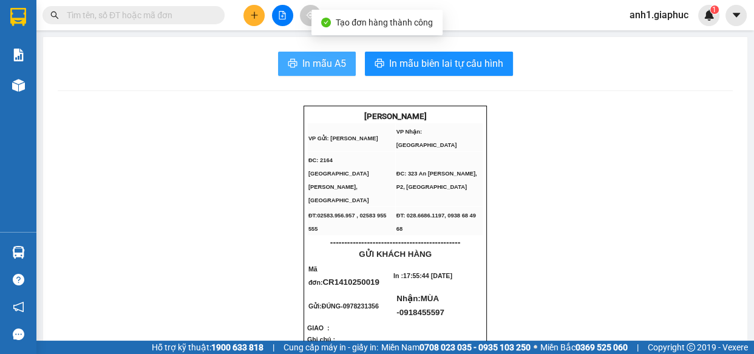
click at [313, 65] on span "In mẫu A5" at bounding box center [324, 63] width 44 height 15
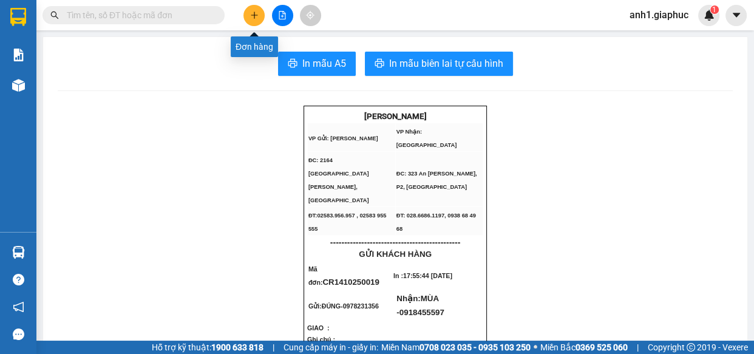
click at [259, 15] on button at bounding box center [254, 15] width 21 height 21
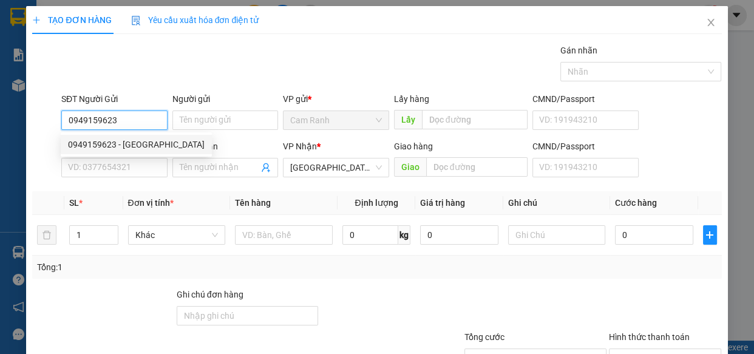
click at [92, 148] on div "0949159623 - [GEOGRAPHIC_DATA]" at bounding box center [136, 144] width 137 height 13
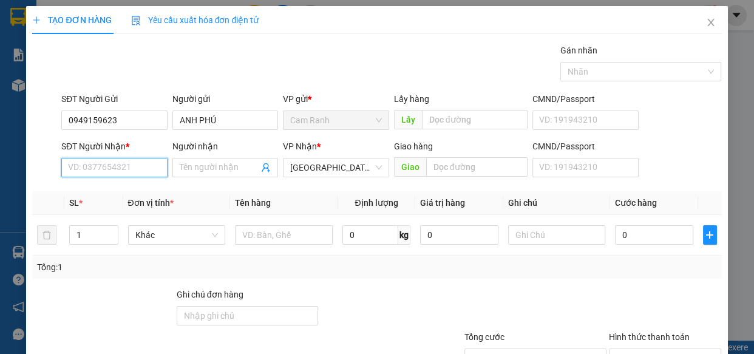
click at [91, 167] on input "SĐT Người Nhận *" at bounding box center [114, 167] width 106 height 19
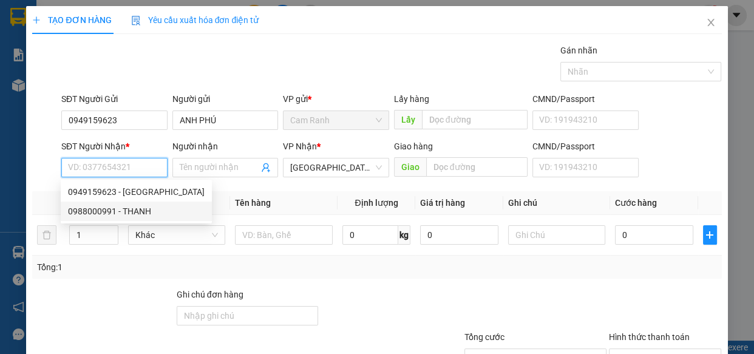
click at [102, 210] on div "0988000991 - THANH" at bounding box center [136, 211] width 137 height 13
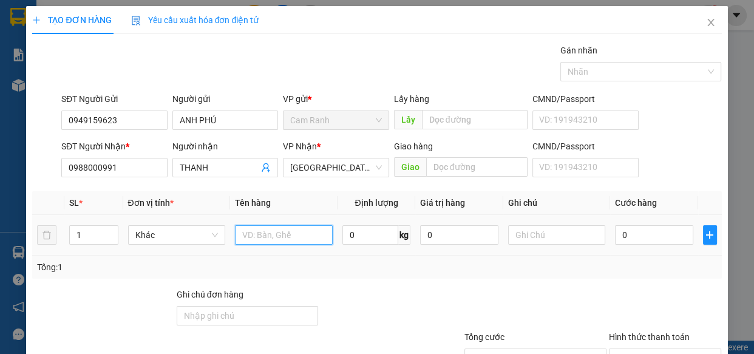
click at [312, 233] on input "text" at bounding box center [284, 234] width 98 height 19
click at [660, 240] on input "0" at bounding box center [654, 234] width 78 height 19
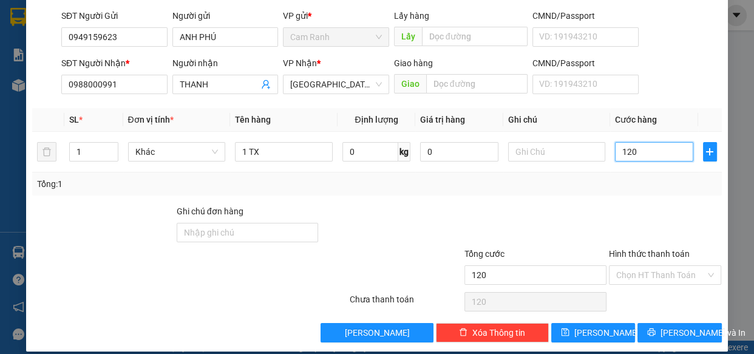
scroll to position [95, 0]
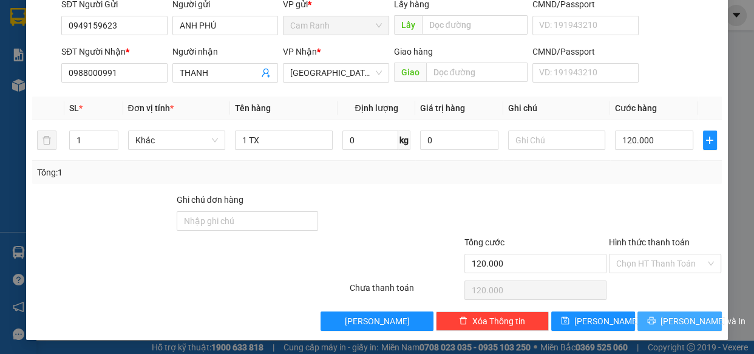
click at [682, 319] on span "[PERSON_NAME] và In" at bounding box center [703, 321] width 85 height 13
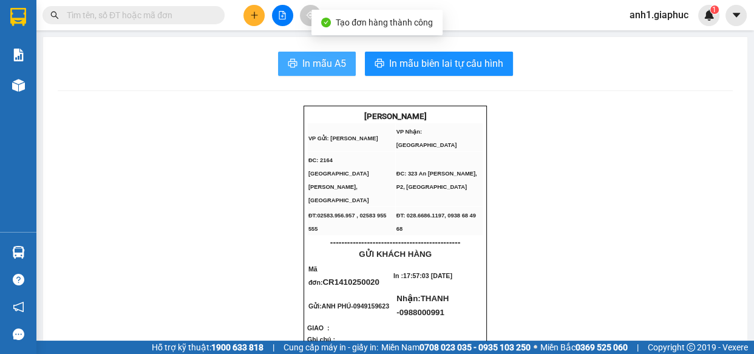
click at [321, 56] on span "In mẫu A5" at bounding box center [324, 63] width 44 height 15
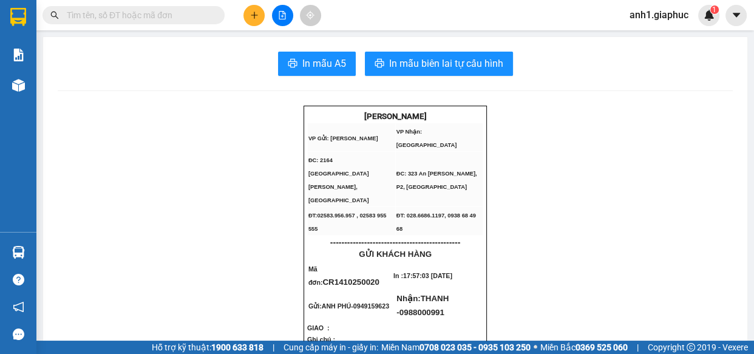
click at [251, 1] on div "Kết quả tìm kiếm ( 1957 ) Bộ lọc Mã ĐH Trạng thái Món hàng Tổng cước Chưa cước …" at bounding box center [377, 15] width 754 height 30
click at [253, 13] on icon "plus" at bounding box center [254, 15] width 9 height 9
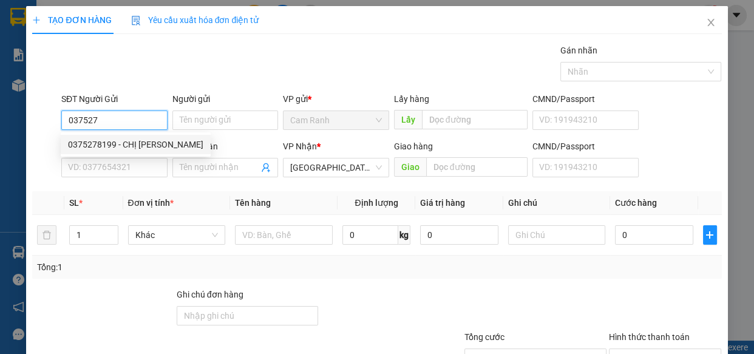
click at [137, 141] on div "0375278199 - CHỊ [PERSON_NAME]" at bounding box center [135, 144] width 135 height 13
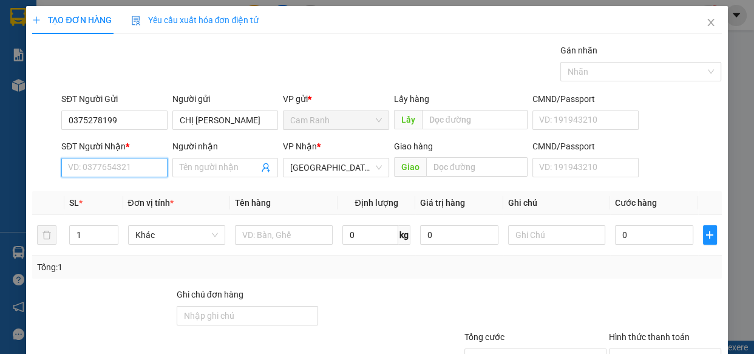
click at [123, 162] on input "SĐT Người Nhận *" at bounding box center [114, 167] width 106 height 19
click at [135, 193] on div "0909722169 - NHÂN" at bounding box center [113, 191] width 90 height 13
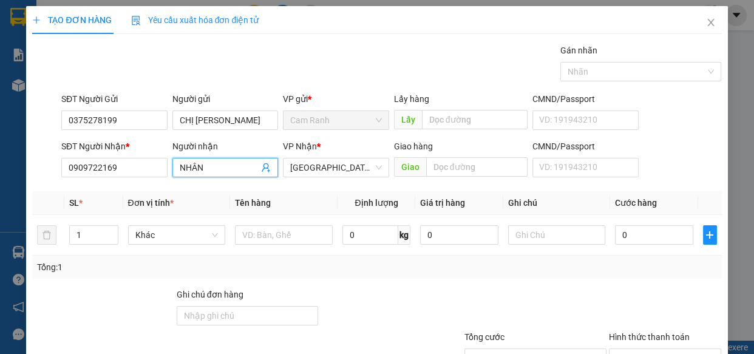
drag, startPoint x: 225, startPoint y: 170, endPoint x: 126, endPoint y: 206, distance: 105.5
click at [126, 204] on div "Transit Pickup Surcharge Ids Transit Deliver Surcharge Ids Transit Deliver Surc…" at bounding box center [376, 235] width 689 height 382
click at [296, 242] on input "text" at bounding box center [284, 234] width 98 height 19
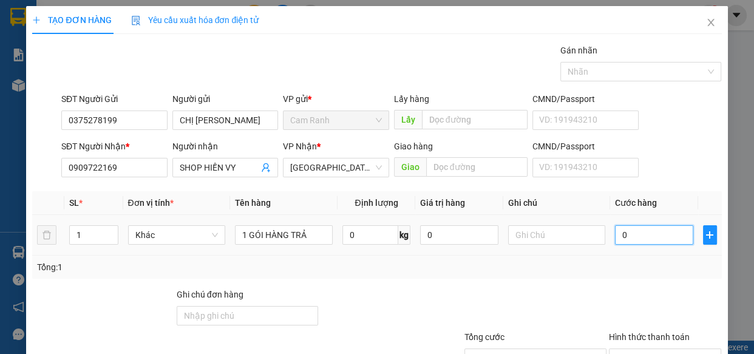
click at [659, 237] on input "0" at bounding box center [654, 234] width 78 height 19
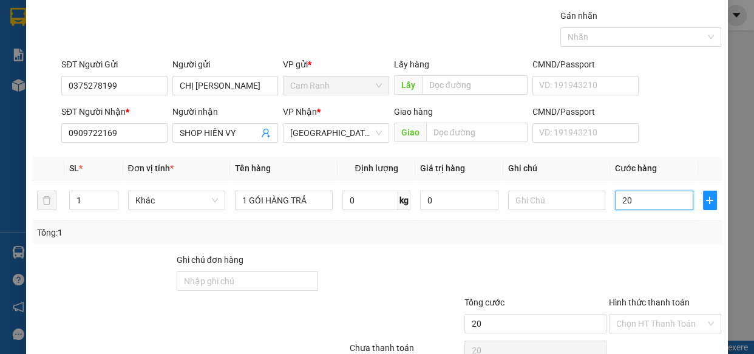
scroll to position [95, 0]
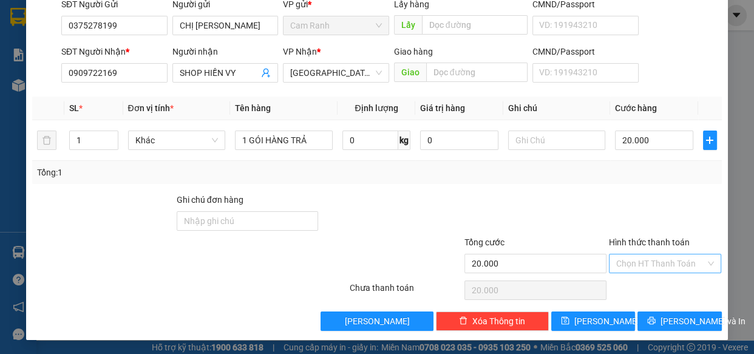
click at [647, 264] on input "Hình thức thanh toán" at bounding box center [661, 263] width 90 height 18
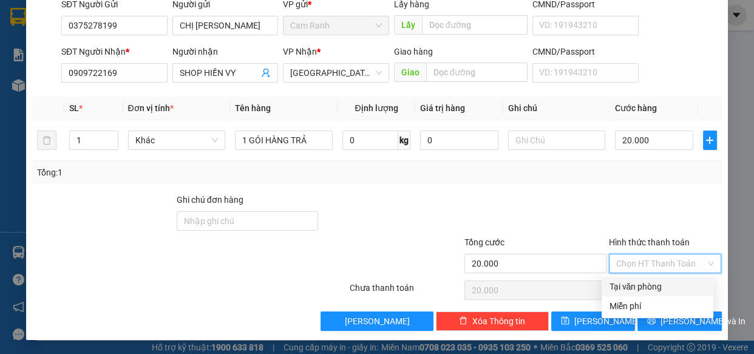
click at [645, 286] on div "Tại văn phòng" at bounding box center [657, 286] width 97 height 13
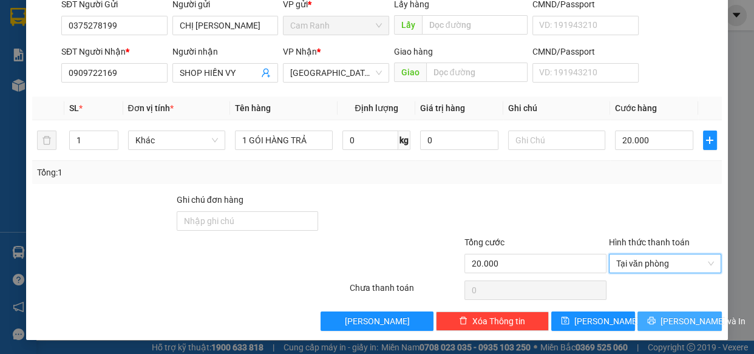
click at [668, 319] on span "[PERSON_NAME] và In" at bounding box center [703, 321] width 85 height 13
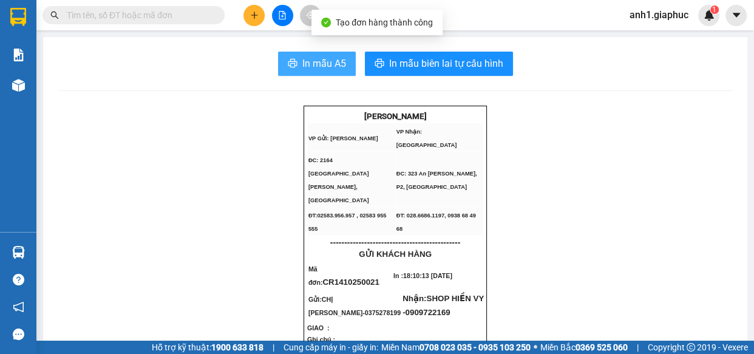
click at [313, 60] on span "In mẫu A5" at bounding box center [324, 63] width 44 height 15
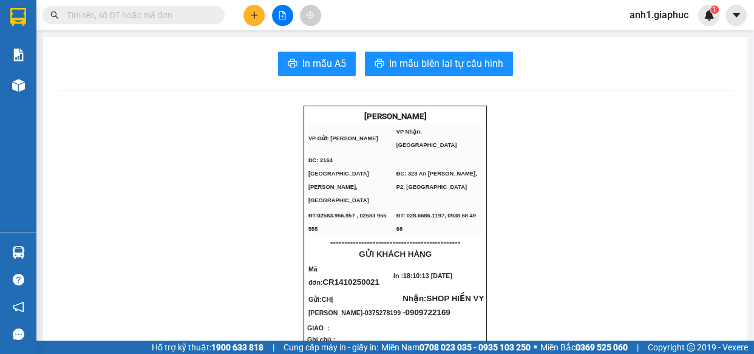
drag, startPoint x: 490, startPoint y: 191, endPoint x: 478, endPoint y: 196, distance: 12.9
drag, startPoint x: 478, startPoint y: 196, endPoint x: 252, endPoint y: 13, distance: 290.6
click at [252, 13] on icon "plus" at bounding box center [254, 15] width 9 height 9
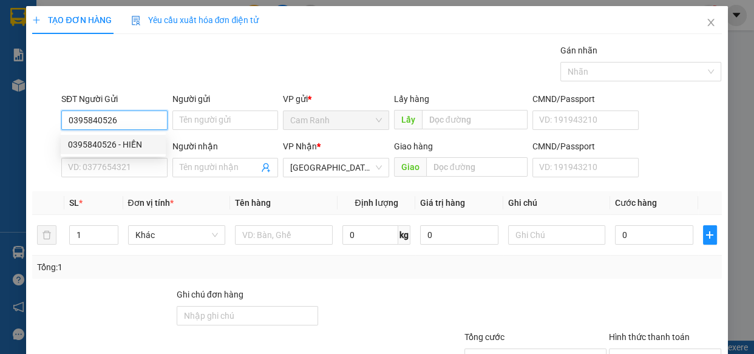
click at [127, 139] on div "0395840526 - HIỀN" at bounding box center [113, 144] width 90 height 13
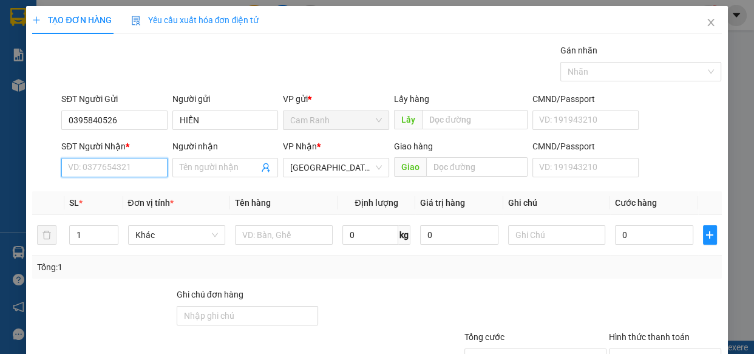
click at [121, 162] on input "SĐT Người Nhận *" at bounding box center [114, 167] width 106 height 19
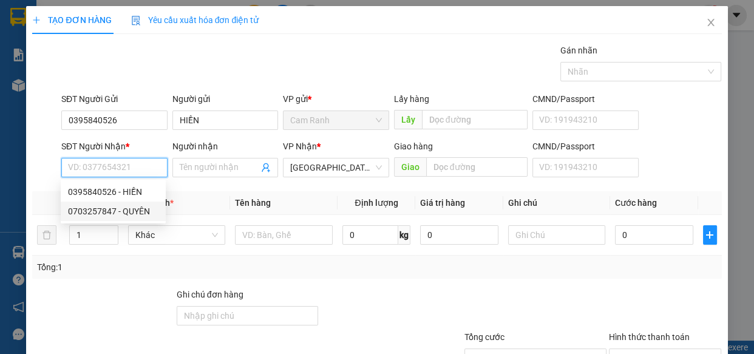
click at [98, 210] on div "0703257847 - QUYÊN" at bounding box center [113, 211] width 90 height 13
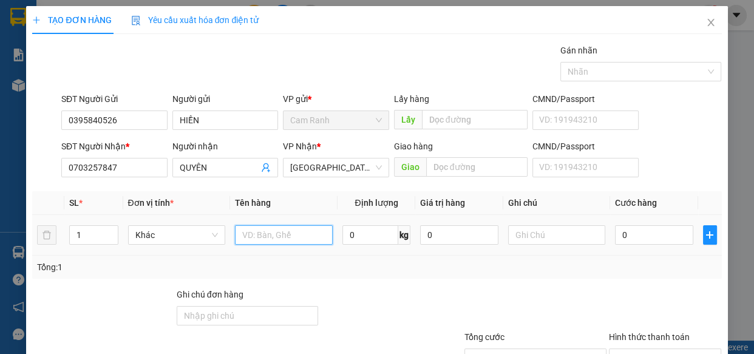
drag, startPoint x: 287, startPoint y: 235, endPoint x: 289, endPoint y: 208, distance: 27.4
click at [287, 233] on input "text" at bounding box center [284, 234] width 98 height 19
click at [630, 233] on input "0" at bounding box center [654, 234] width 78 height 19
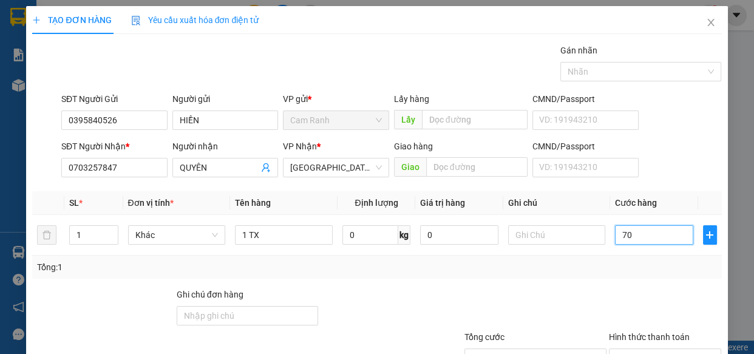
scroll to position [95, 0]
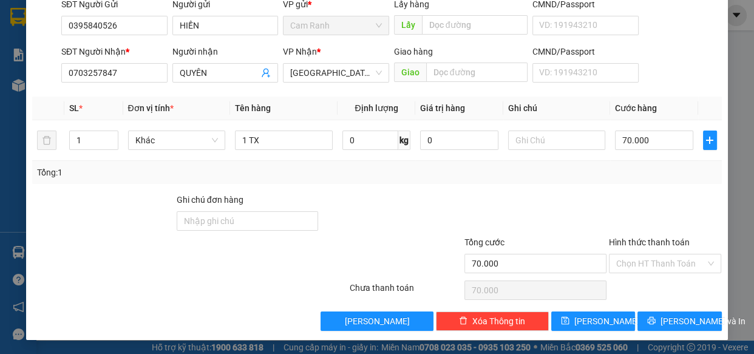
click at [667, 250] on div "Hình thức thanh toán" at bounding box center [665, 245] width 113 height 18
click at [665, 265] on input "Hình thức thanh toán" at bounding box center [661, 263] width 90 height 18
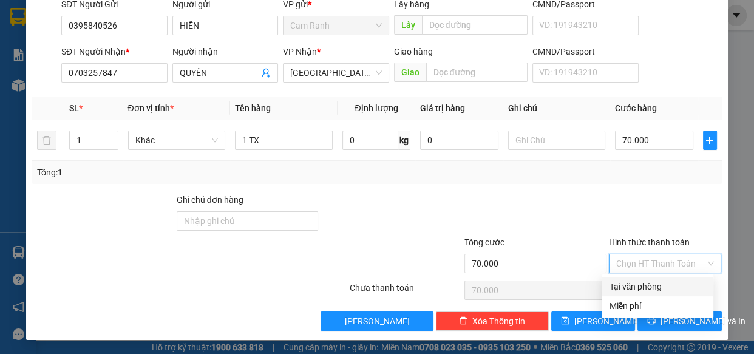
click at [654, 288] on div "Tại văn phòng" at bounding box center [657, 286] width 97 height 13
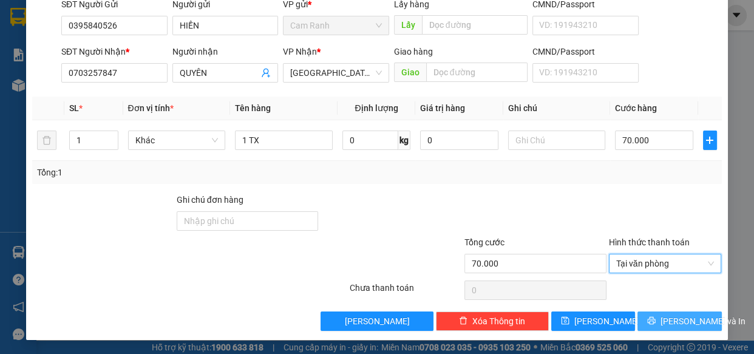
click at [681, 322] on span "[PERSON_NAME] và In" at bounding box center [703, 321] width 85 height 13
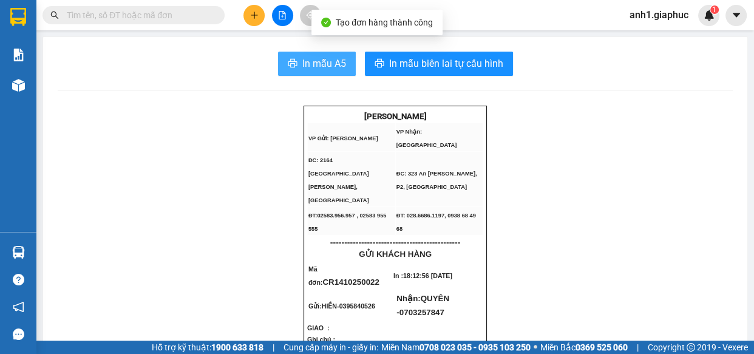
click at [329, 64] on span "In mẫu A5" at bounding box center [324, 63] width 44 height 15
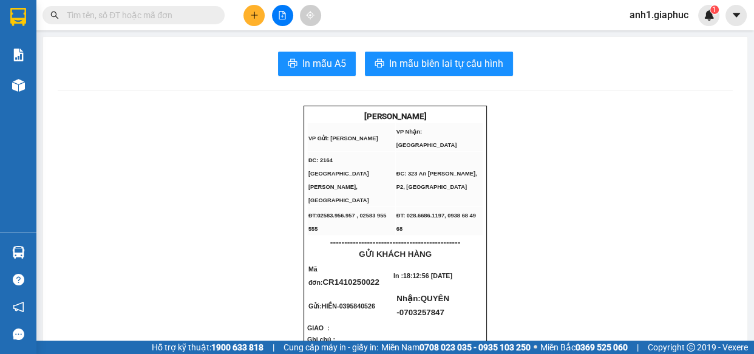
click at [252, 21] on button at bounding box center [254, 15] width 21 height 21
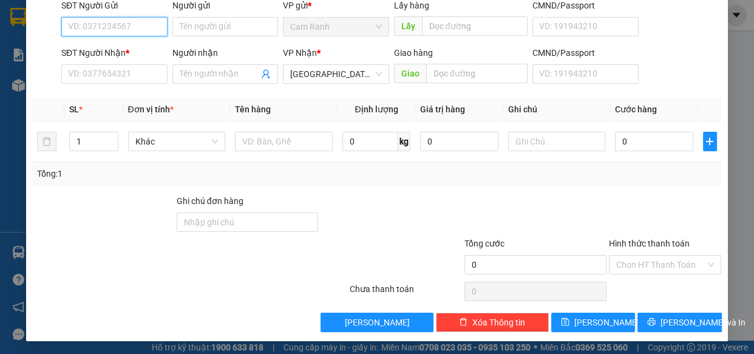
scroll to position [95, 0]
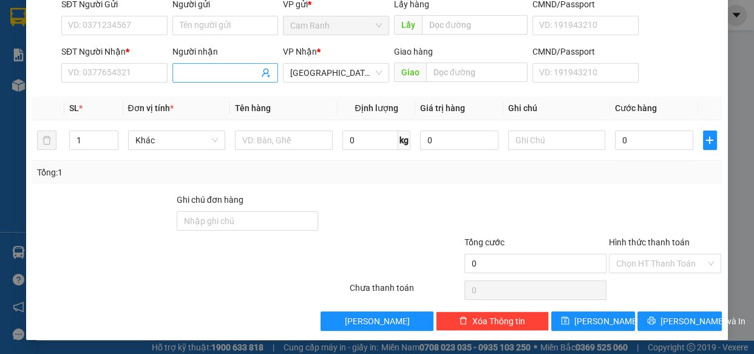
click at [203, 77] on input "Người nhận" at bounding box center [220, 72] width 80 height 13
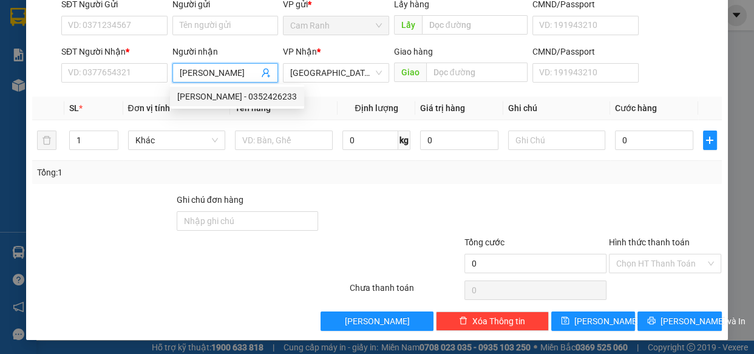
click at [259, 96] on div "[PERSON_NAME] - 0352426233" at bounding box center [237, 96] width 120 height 13
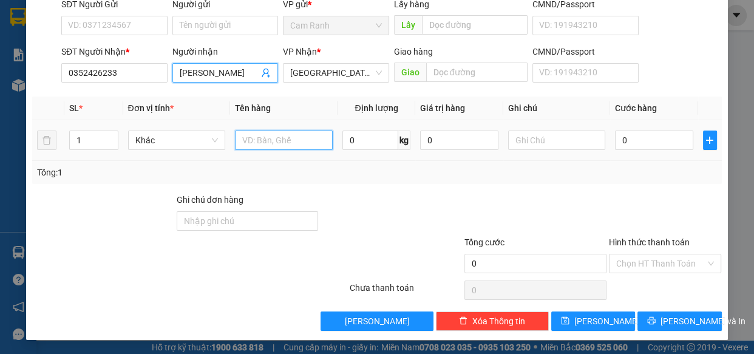
click at [275, 145] on input "text" at bounding box center [284, 140] width 98 height 19
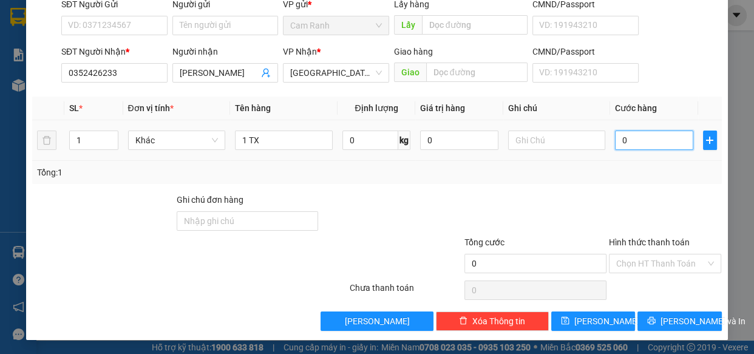
click at [665, 144] on input "0" at bounding box center [654, 140] width 78 height 19
click at [664, 265] on input "Hình thức thanh toán" at bounding box center [661, 263] width 90 height 18
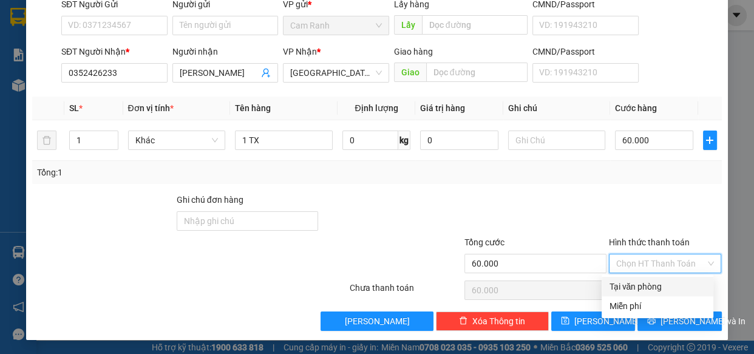
click at [629, 287] on div "Tại văn phòng" at bounding box center [657, 286] width 97 height 13
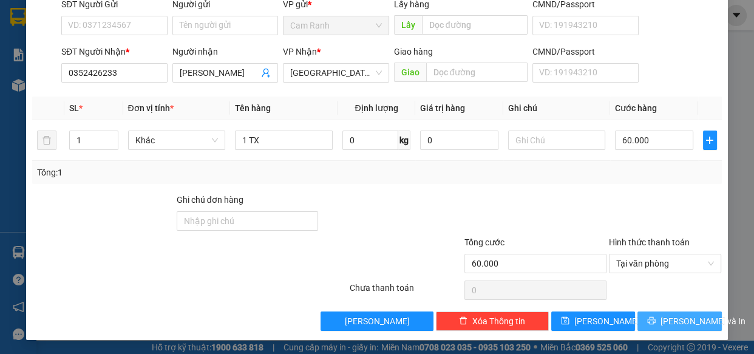
click at [689, 316] on span "[PERSON_NAME] và In" at bounding box center [703, 321] width 85 height 13
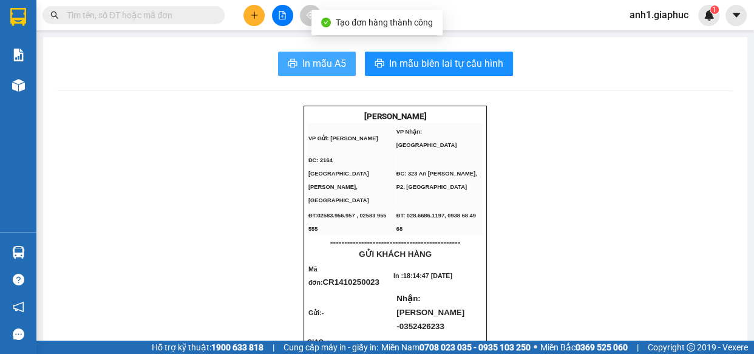
click at [324, 55] on button "In mẫu A5" at bounding box center [317, 64] width 78 height 24
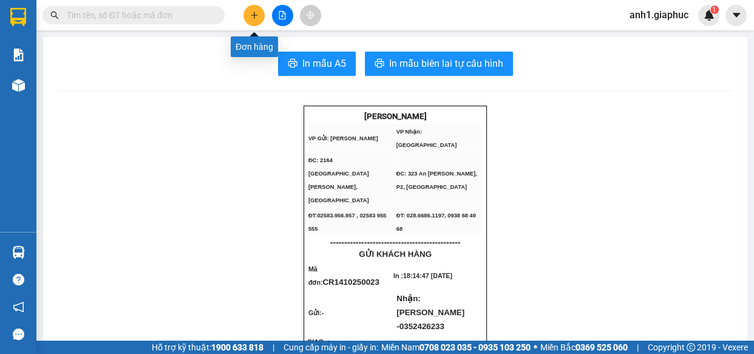
click at [247, 12] on button at bounding box center [254, 15] width 21 height 21
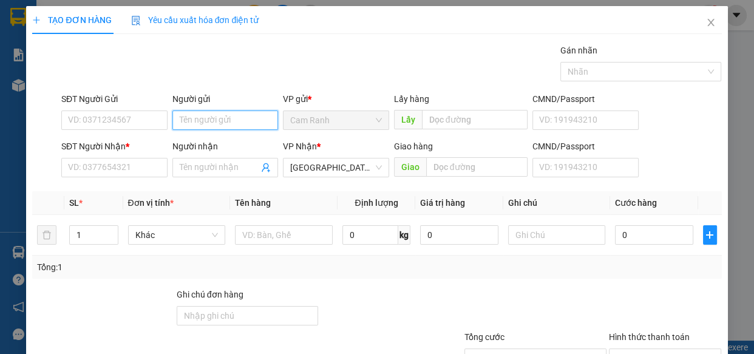
click at [231, 123] on input "Người gửi" at bounding box center [225, 120] width 106 height 19
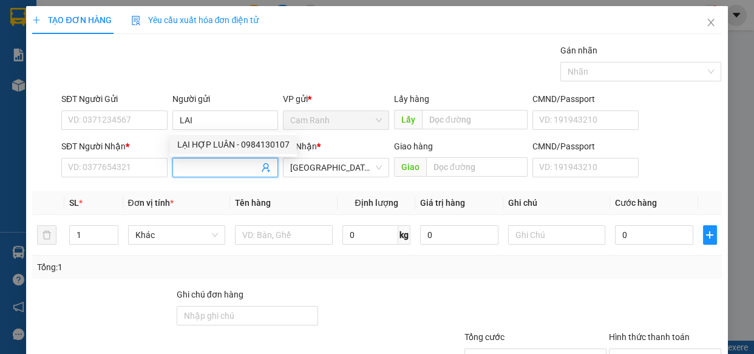
click at [223, 175] on span at bounding box center [225, 167] width 106 height 19
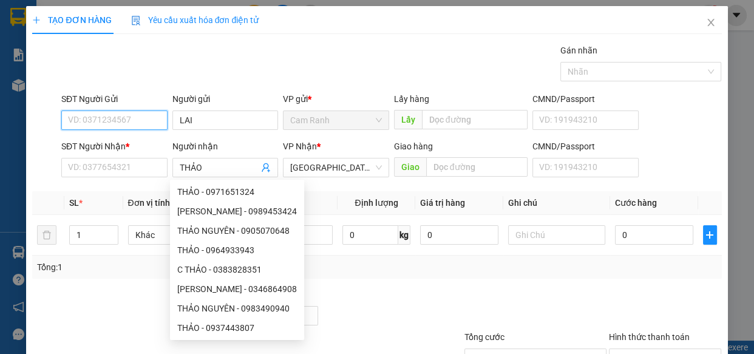
click at [129, 115] on input "SĐT Người Gửi" at bounding box center [114, 120] width 106 height 19
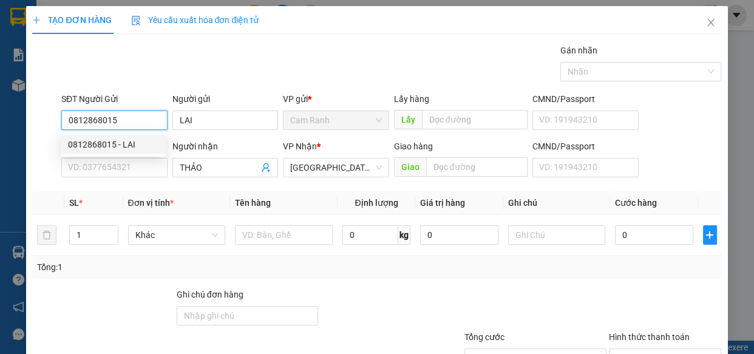
click at [109, 140] on div "0812868015 - LAI" at bounding box center [113, 144] width 90 height 13
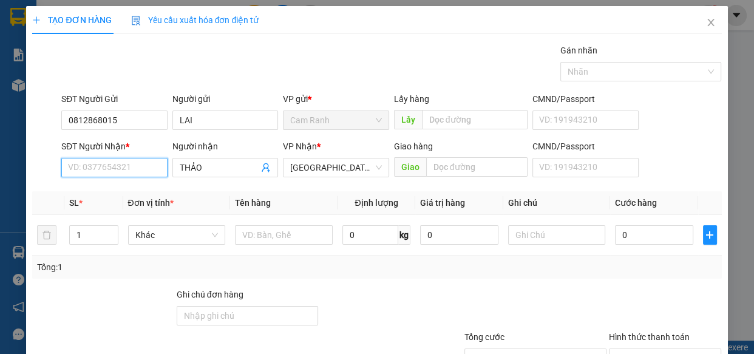
click at [107, 160] on input "SĐT Người Nhận *" at bounding box center [114, 167] width 106 height 19
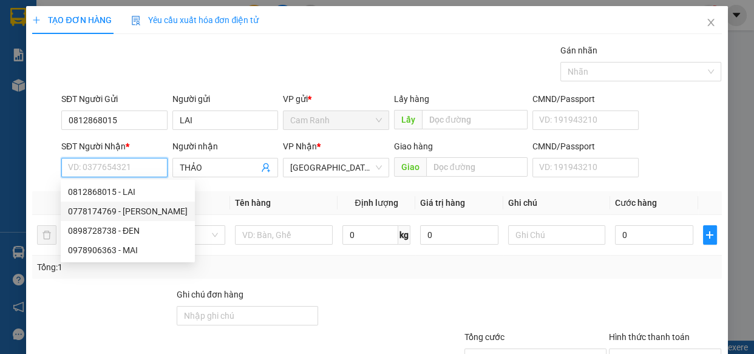
click at [100, 210] on div "0778174769 - [PERSON_NAME]" at bounding box center [128, 211] width 120 height 13
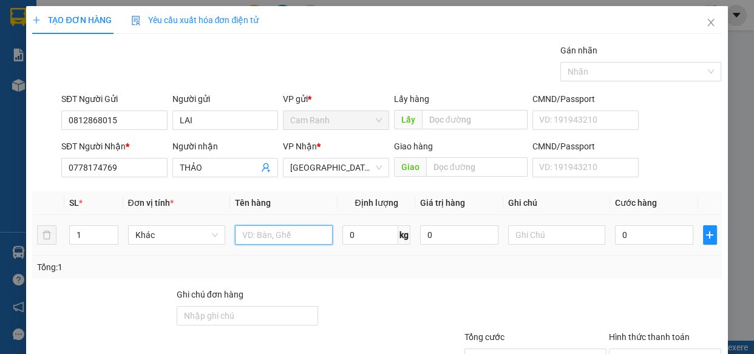
click at [282, 241] on input "text" at bounding box center [284, 234] width 98 height 19
click at [633, 239] on input "0" at bounding box center [654, 234] width 78 height 19
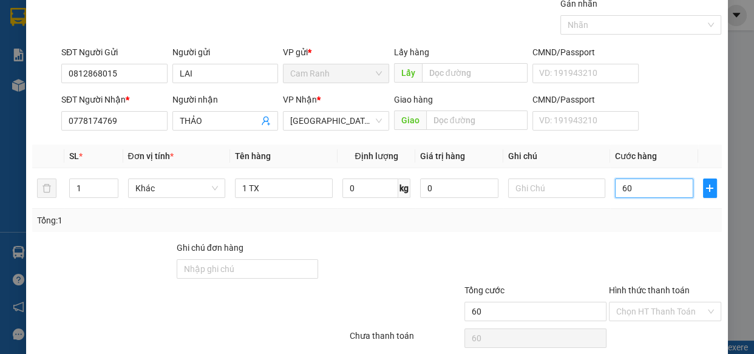
scroll to position [95, 0]
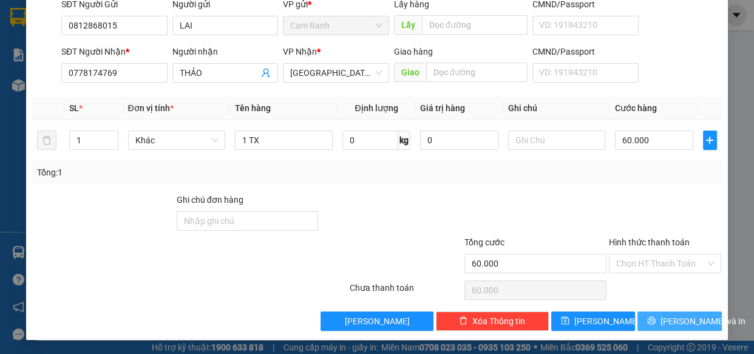
click at [670, 319] on span "[PERSON_NAME] và In" at bounding box center [703, 321] width 85 height 13
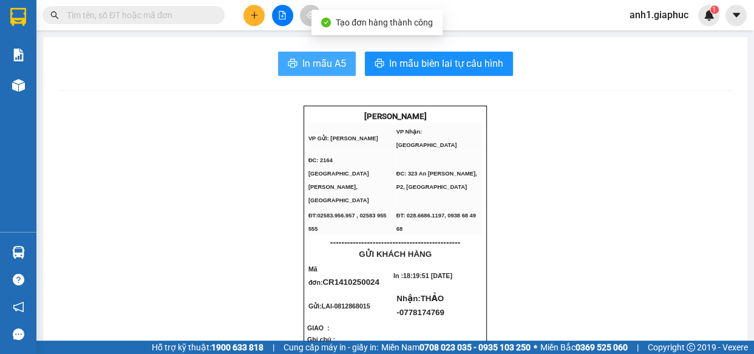
click at [328, 64] on span "In mẫu A5" at bounding box center [324, 63] width 44 height 15
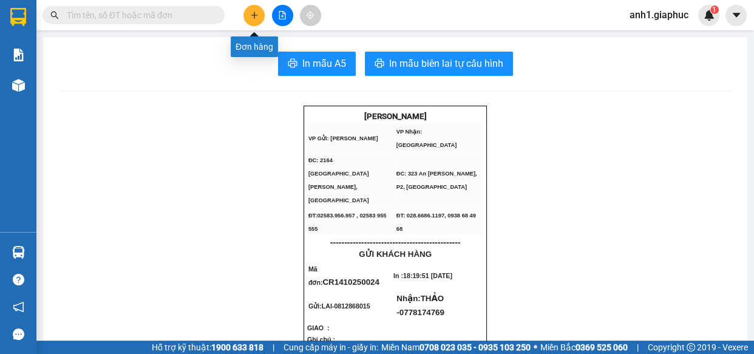
click at [260, 15] on button at bounding box center [254, 15] width 21 height 21
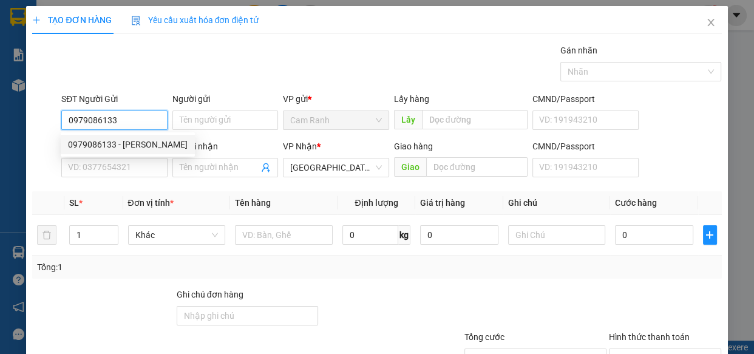
click at [87, 146] on div "0979086133 - [PERSON_NAME]" at bounding box center [128, 144] width 120 height 13
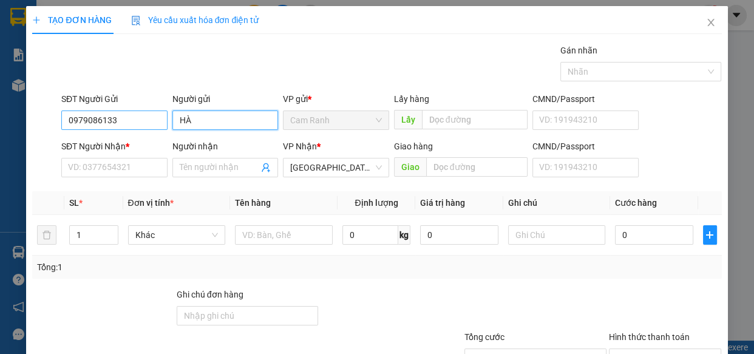
drag, startPoint x: 199, startPoint y: 120, endPoint x: 106, endPoint y: 125, distance: 93.0
click at [106, 125] on div "SĐT Người Gửi 0979086133 Người gửi HÀ HÀ VP gửi * Cam Ranh Lấy hàng Lấy CMND/Pa…" at bounding box center [392, 113] width 666 height 43
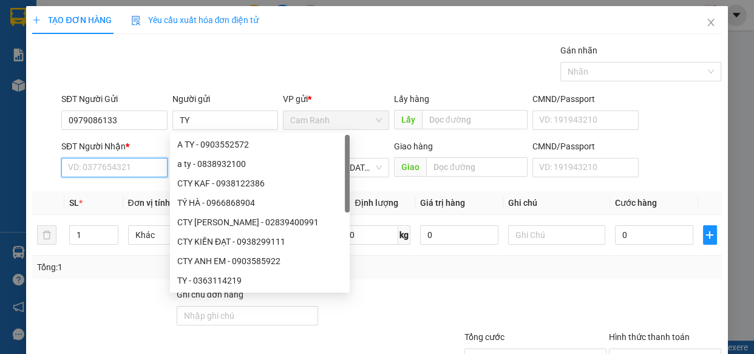
click at [81, 169] on input "SĐT Người Nhận *" at bounding box center [114, 167] width 106 height 19
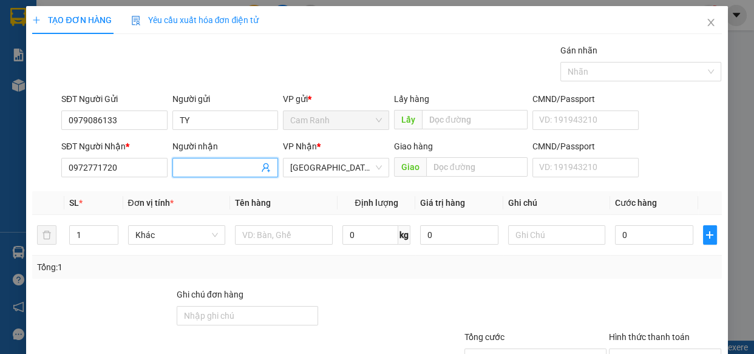
click at [219, 160] on span at bounding box center [225, 167] width 106 height 19
click at [278, 240] on input "text" at bounding box center [284, 234] width 98 height 19
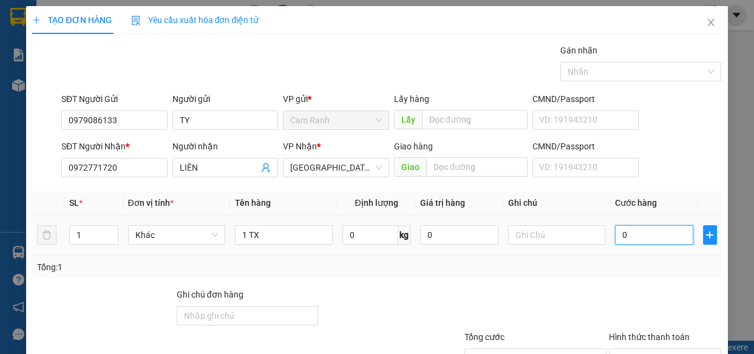
click at [642, 235] on input "0" at bounding box center [654, 234] width 78 height 19
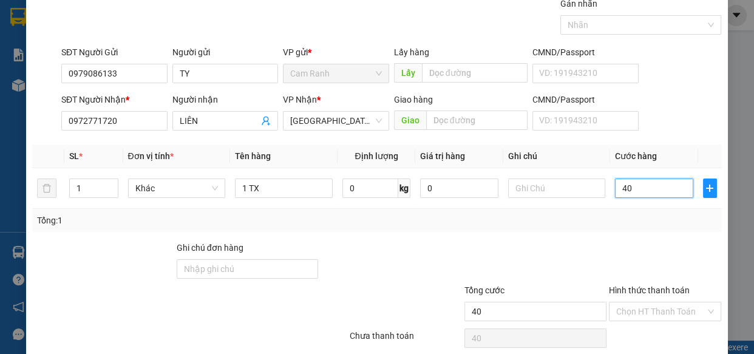
scroll to position [95, 0]
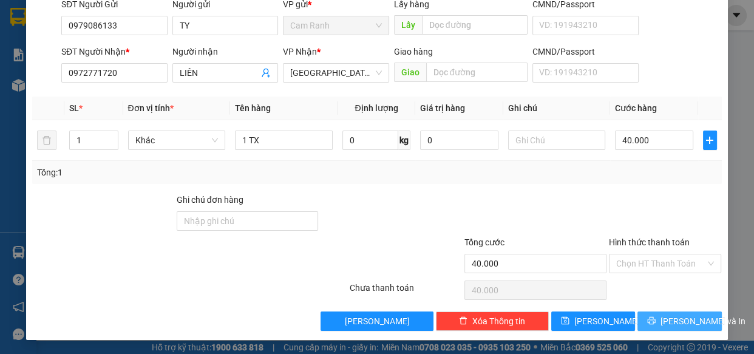
click at [686, 319] on span "[PERSON_NAME] và In" at bounding box center [703, 321] width 85 height 13
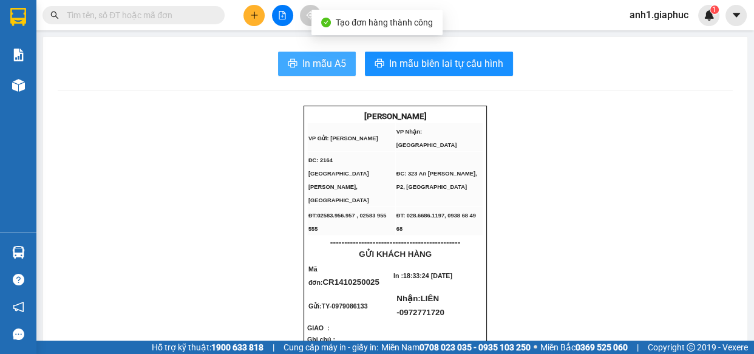
click at [307, 55] on button "In mẫu A5" at bounding box center [317, 64] width 78 height 24
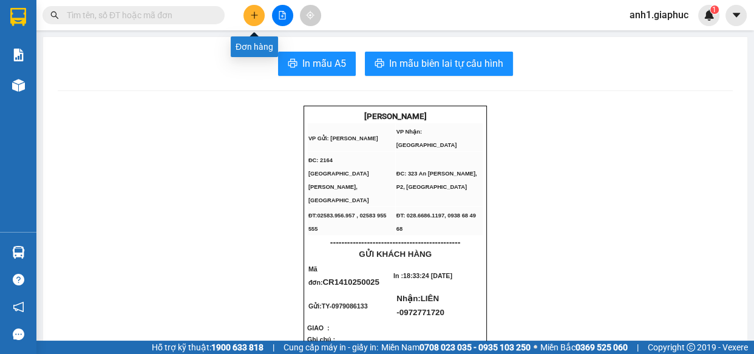
click at [250, 11] on icon "plus" at bounding box center [254, 15] width 9 height 9
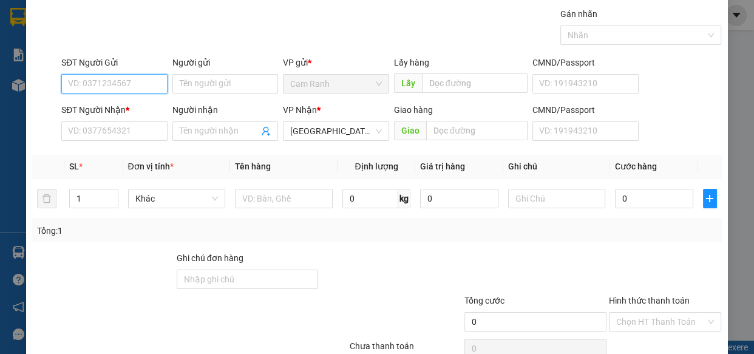
scroll to position [55, 0]
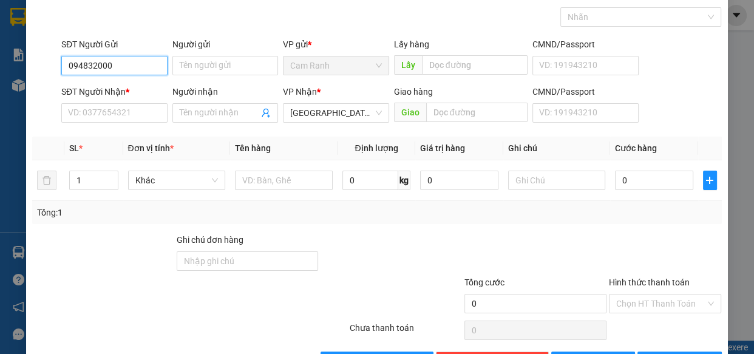
click at [95, 64] on input "094832000" at bounding box center [114, 65] width 106 height 19
click at [143, 65] on input "09483000" at bounding box center [114, 65] width 106 height 19
click at [125, 86] on div "0948300078 - [GEOGRAPHIC_DATA]" at bounding box center [136, 89] width 137 height 13
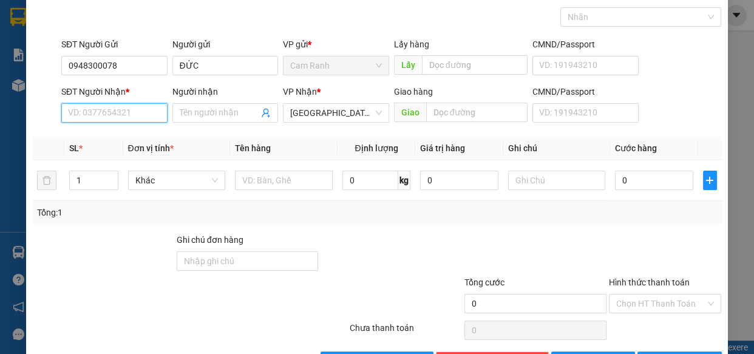
click at [141, 104] on input "SĐT Người Nhận *" at bounding box center [114, 112] width 106 height 19
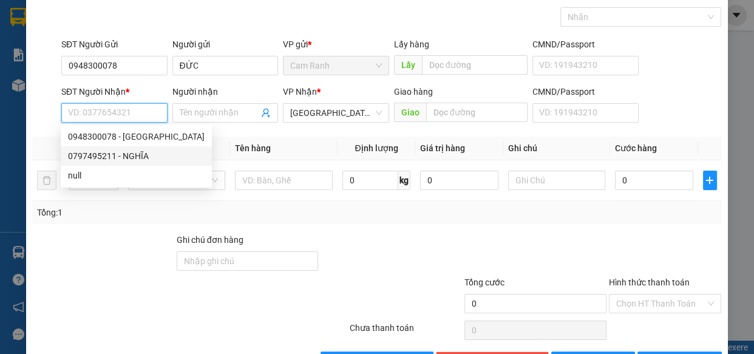
click at [111, 151] on div "0797495211 - NGHĨA" at bounding box center [136, 155] width 137 height 13
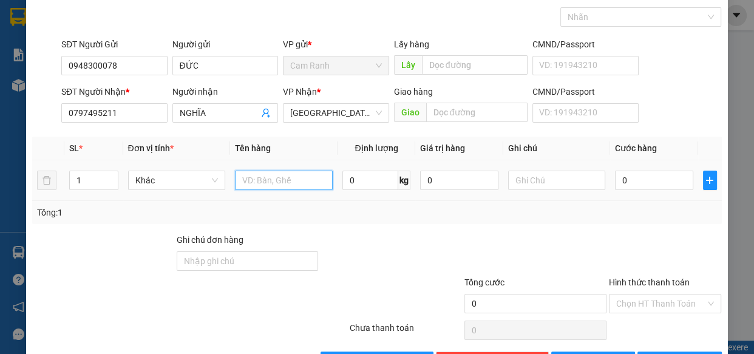
click at [261, 175] on input "text" at bounding box center [284, 180] width 98 height 19
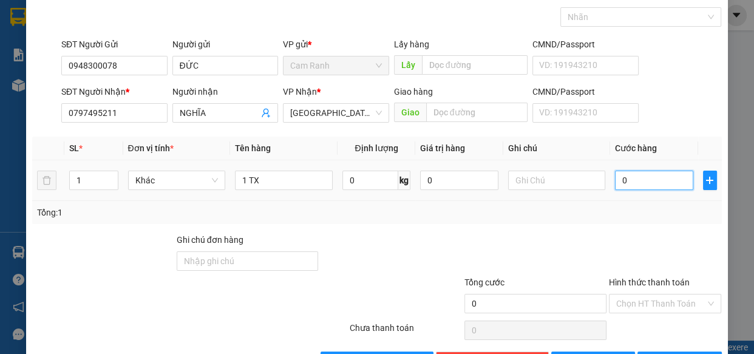
click at [636, 182] on input "0" at bounding box center [654, 180] width 78 height 19
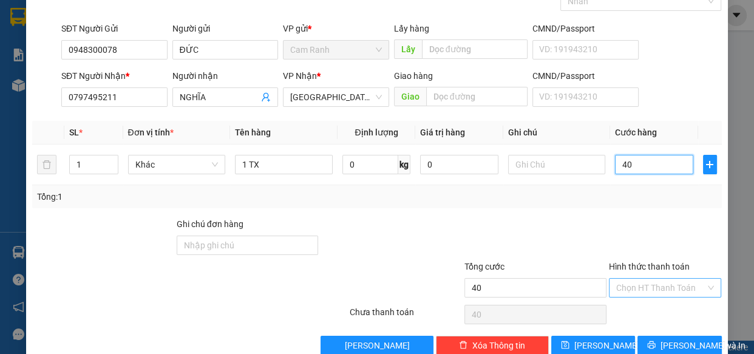
scroll to position [95, 0]
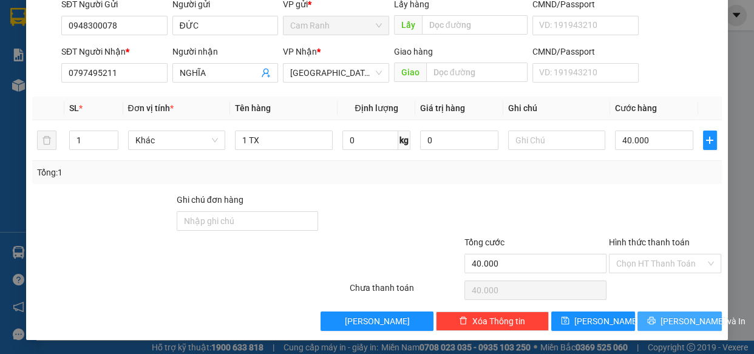
click at [666, 316] on span "[PERSON_NAME] và In" at bounding box center [703, 321] width 85 height 13
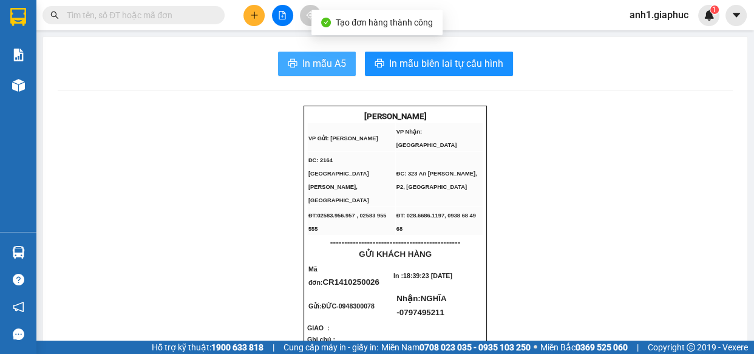
click at [316, 69] on span "In mẫu A5" at bounding box center [324, 63] width 44 height 15
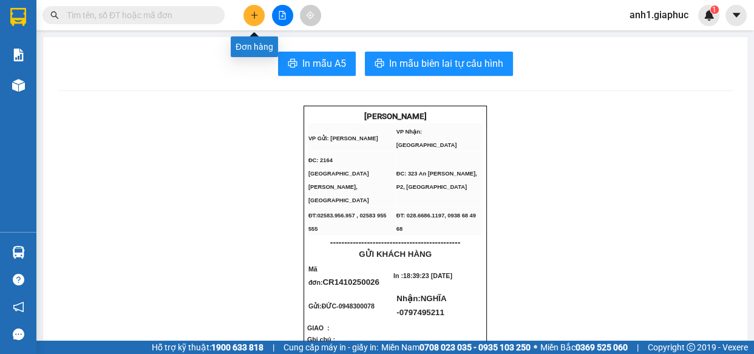
click at [253, 15] on icon "plus" at bounding box center [254, 15] width 7 height 1
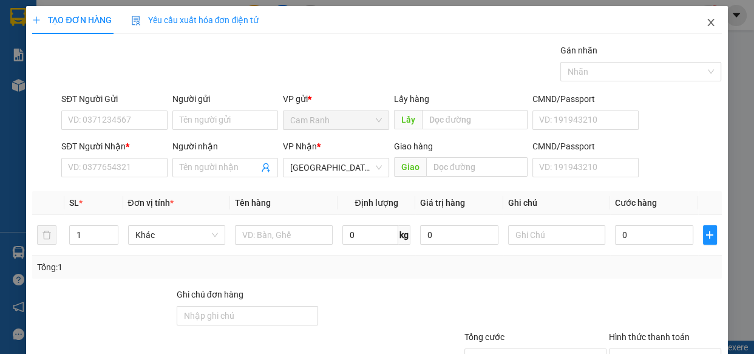
click at [707, 23] on icon "close" at bounding box center [710, 22] width 7 height 7
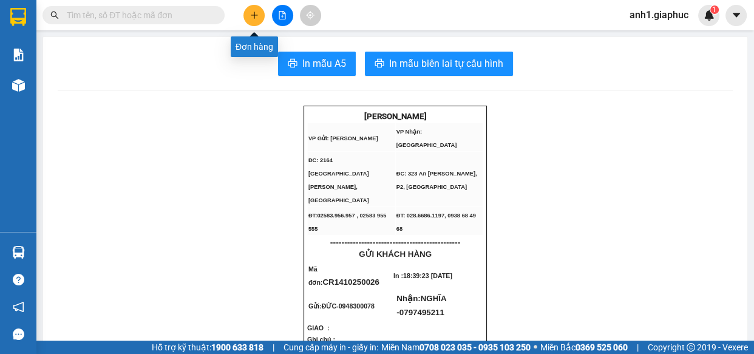
click at [250, 9] on button at bounding box center [254, 15] width 21 height 21
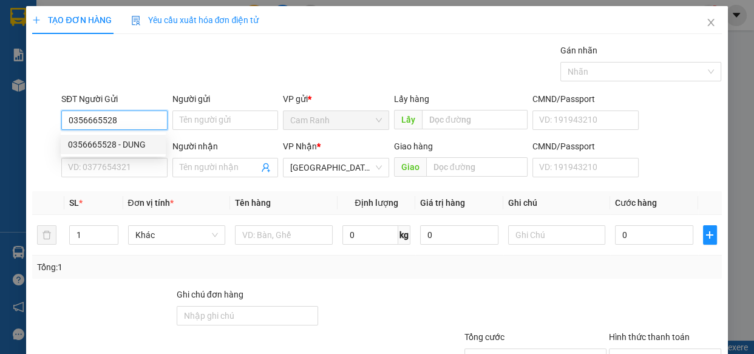
click at [135, 143] on div "0356665528 - DUNG" at bounding box center [113, 144] width 90 height 13
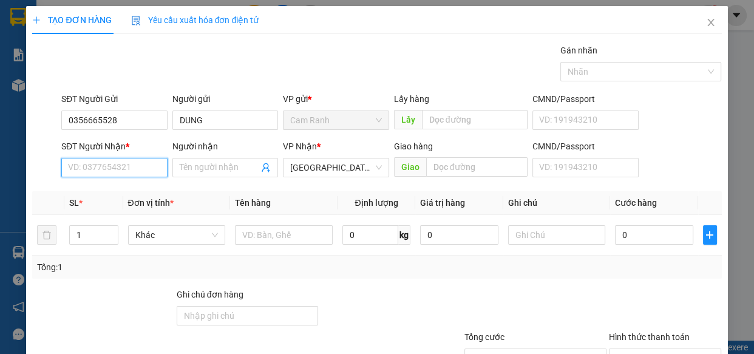
click at [133, 172] on input "SĐT Người Nhận *" at bounding box center [114, 167] width 106 height 19
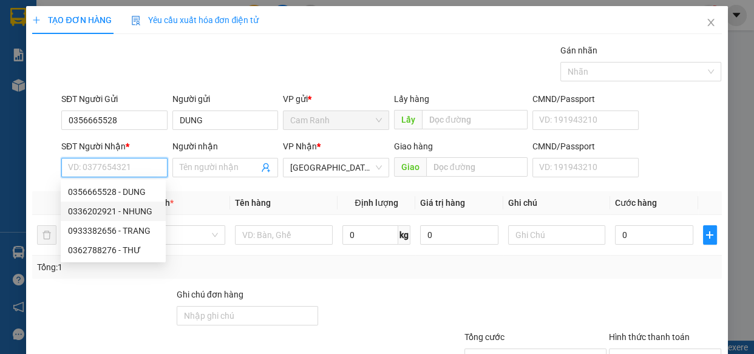
click at [84, 213] on div "0336202921 - NHUNG" at bounding box center [113, 211] width 90 height 13
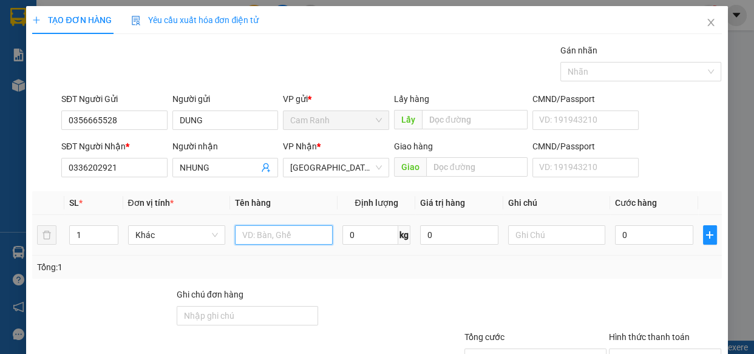
click at [279, 234] on input "text" at bounding box center [284, 234] width 98 height 19
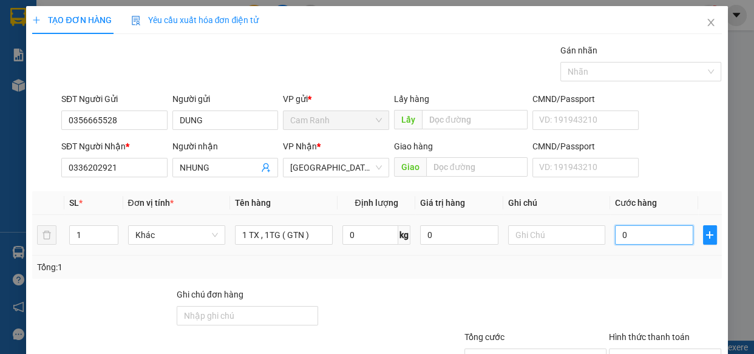
click at [663, 233] on input "0" at bounding box center [654, 234] width 78 height 19
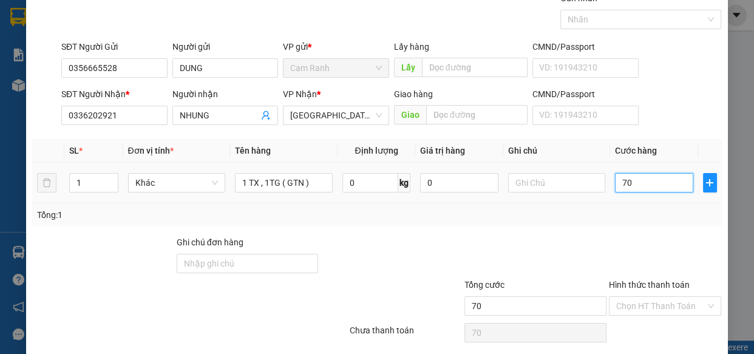
scroll to position [95, 0]
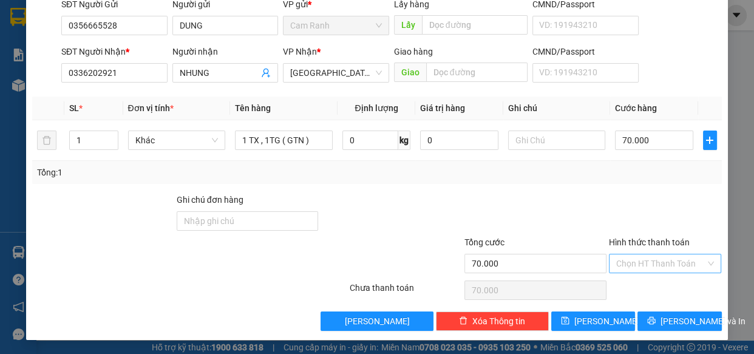
click at [669, 258] on input "Hình thức thanh toán" at bounding box center [661, 263] width 90 height 18
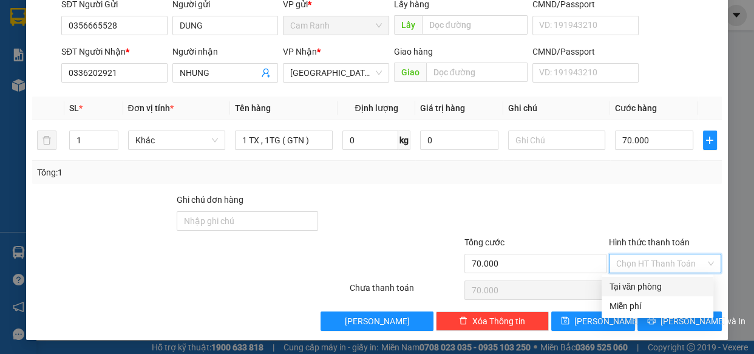
click at [658, 278] on div "Tại văn phòng" at bounding box center [658, 286] width 112 height 19
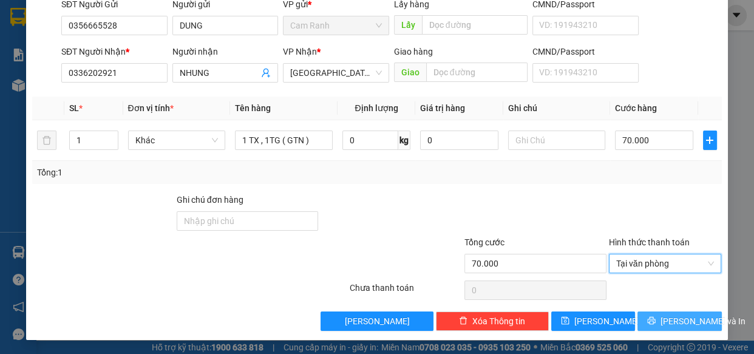
click at [660, 321] on button "[PERSON_NAME] và In" at bounding box center [680, 321] width 84 height 19
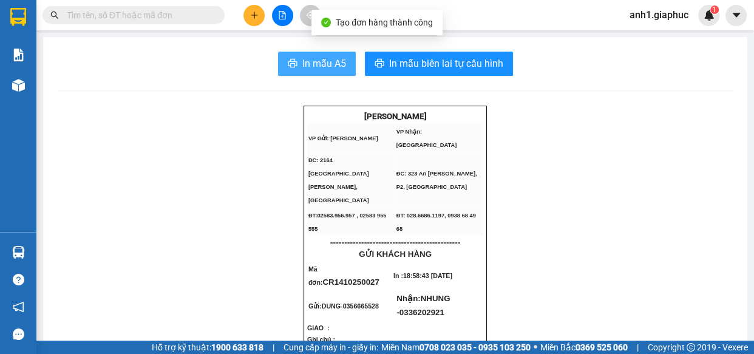
click at [318, 60] on span "In mẫu A5" at bounding box center [324, 63] width 44 height 15
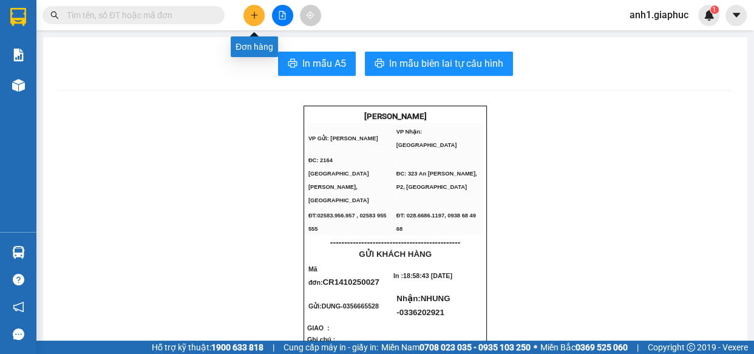
click at [255, 16] on icon "plus" at bounding box center [254, 15] width 9 height 9
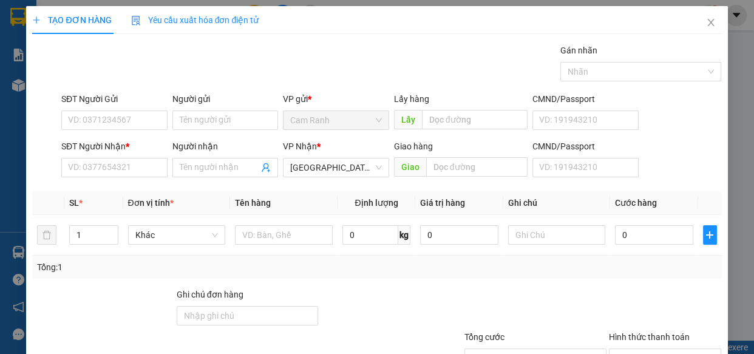
click at [384, 80] on div "Gán nhãn Nhãn" at bounding box center [392, 65] width 666 height 43
click at [132, 115] on input "SĐT Người Gửi" at bounding box center [114, 120] width 106 height 19
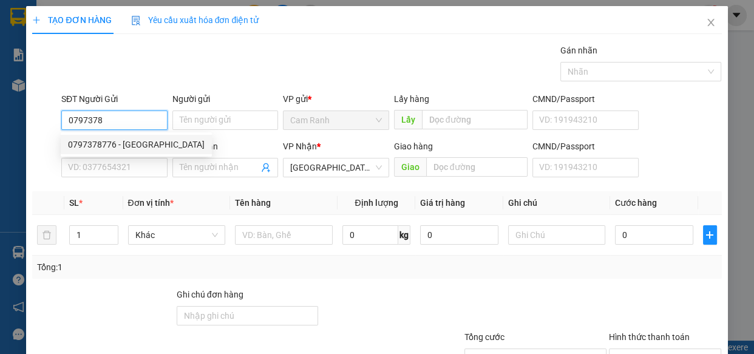
click at [115, 135] on div "0797378776 - [GEOGRAPHIC_DATA]" at bounding box center [136, 144] width 151 height 19
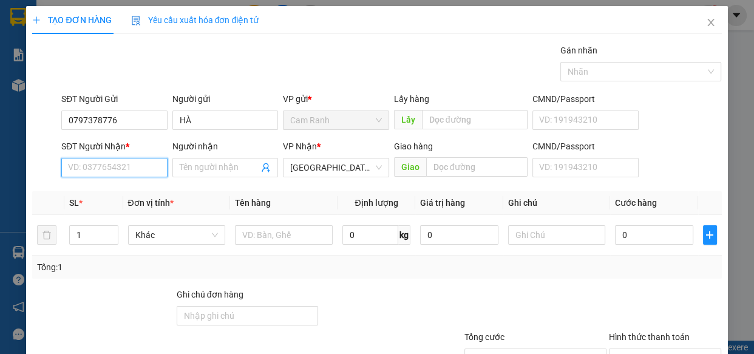
click at [105, 171] on input "SĐT Người Nhận *" at bounding box center [114, 167] width 106 height 19
click at [137, 194] on div "0327012602 - QUYÊN" at bounding box center [113, 191] width 90 height 13
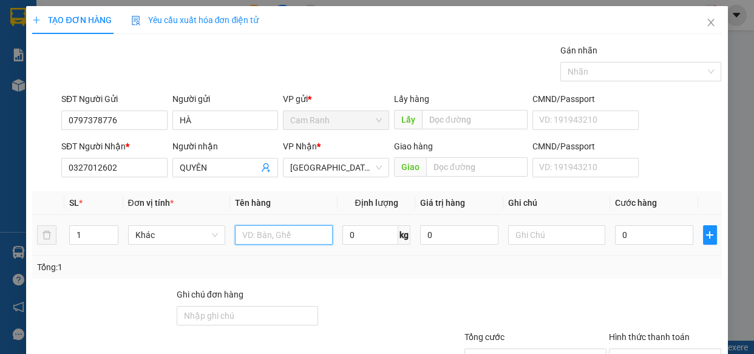
click at [281, 242] on input "text" at bounding box center [284, 234] width 98 height 19
click at [636, 237] on input "0" at bounding box center [654, 234] width 78 height 19
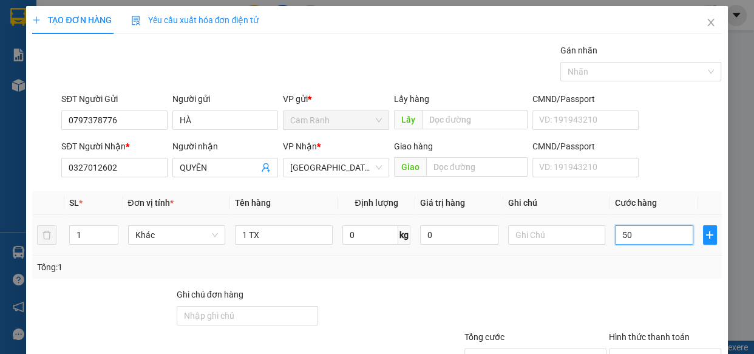
scroll to position [95, 0]
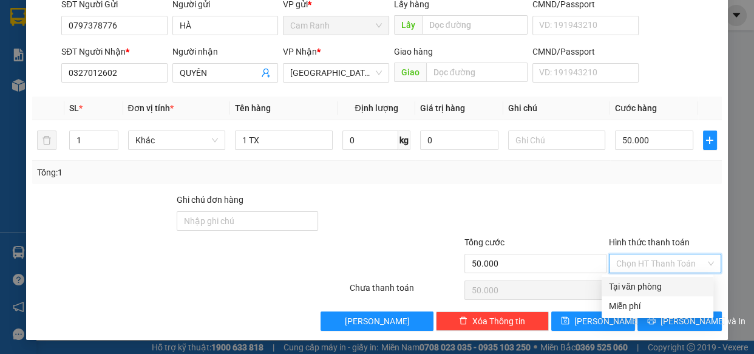
click at [661, 257] on input "Hình thức thanh toán" at bounding box center [661, 263] width 90 height 18
click at [660, 285] on div "Tại văn phòng" at bounding box center [657, 286] width 97 height 13
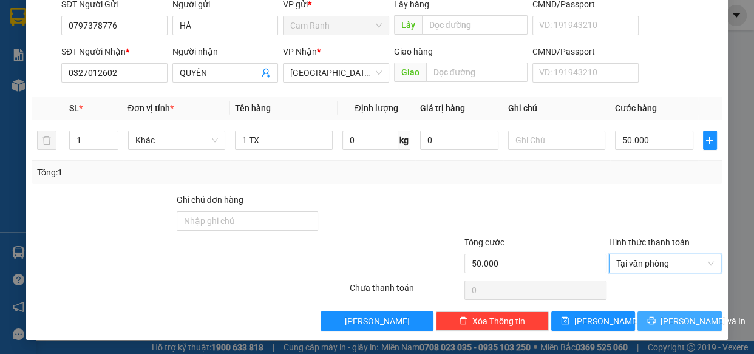
click at [681, 324] on span "[PERSON_NAME] và In" at bounding box center [703, 321] width 85 height 13
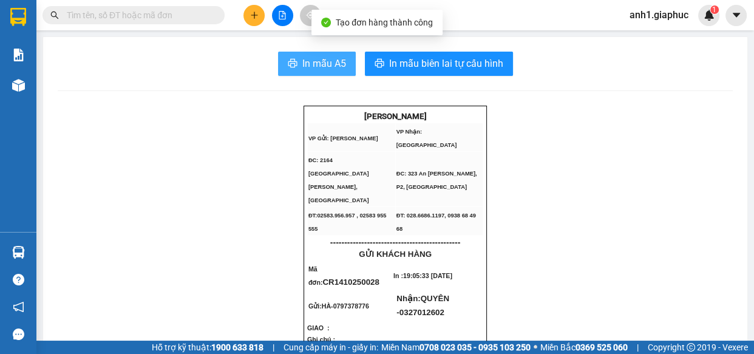
click at [335, 70] on span "In mẫu A5" at bounding box center [324, 63] width 44 height 15
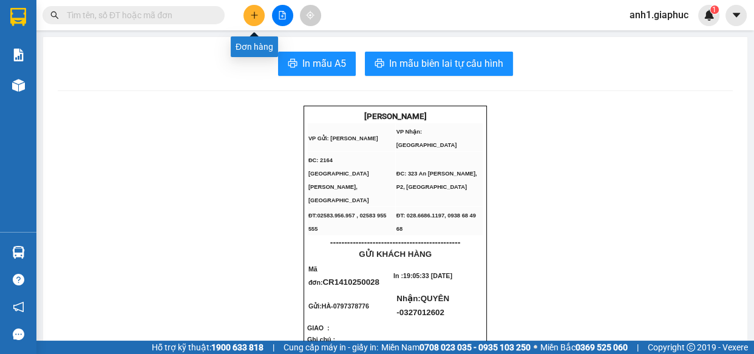
click at [260, 16] on button at bounding box center [254, 15] width 21 height 21
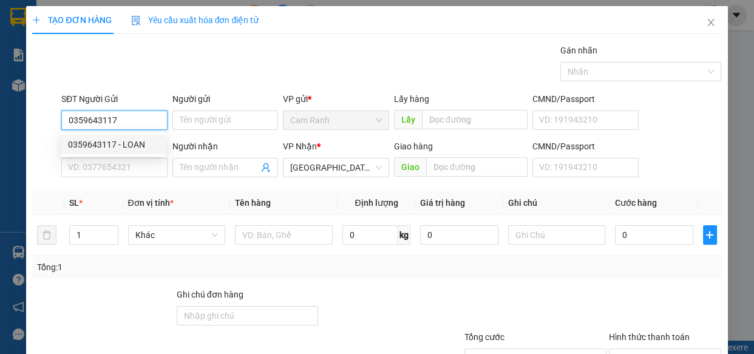
click at [127, 145] on div "0359643117 - LOAN" at bounding box center [113, 144] width 90 height 13
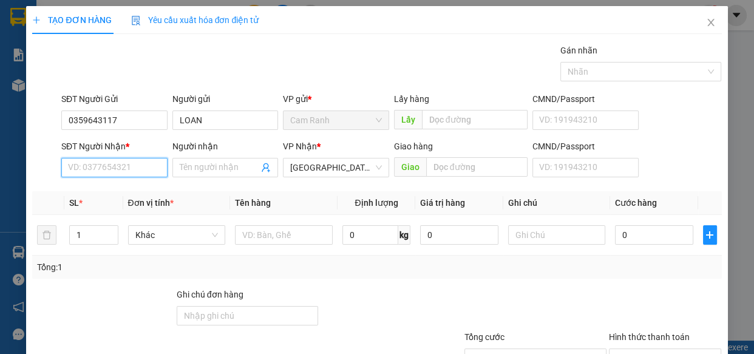
click at [120, 168] on input "SĐT Người Nhận *" at bounding box center [114, 167] width 106 height 19
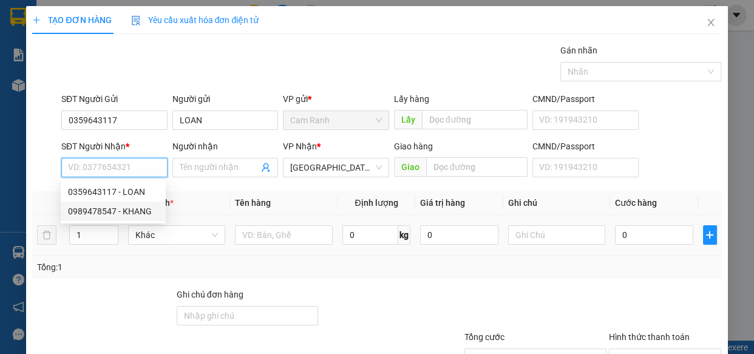
drag, startPoint x: 102, startPoint y: 208, endPoint x: 156, endPoint y: 219, distance: 55.0
click at [103, 208] on div "0989478547 - KHANG" at bounding box center [113, 211] width 90 height 13
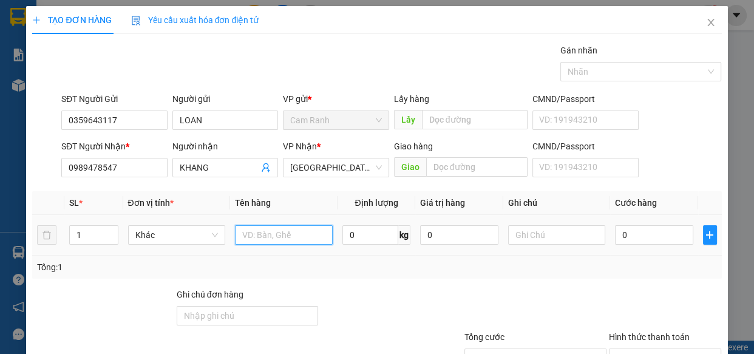
click at [273, 236] on input "text" at bounding box center [284, 234] width 98 height 19
click at [665, 237] on input "0" at bounding box center [654, 234] width 78 height 19
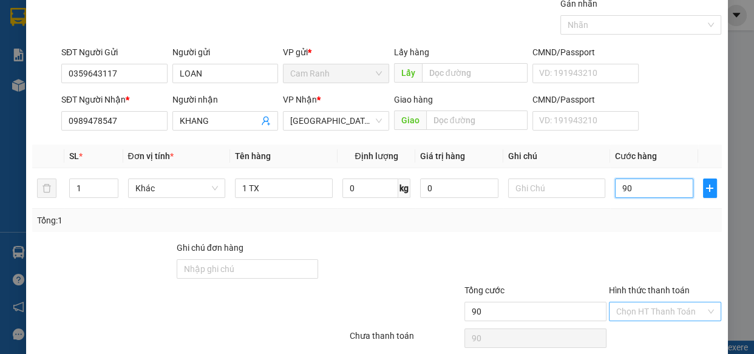
scroll to position [95, 0]
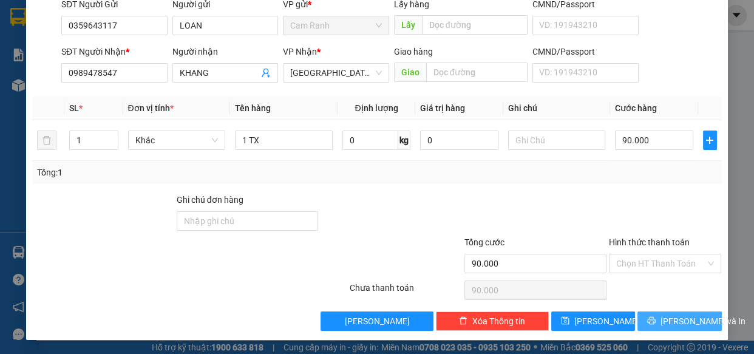
click at [700, 316] on button "[PERSON_NAME] và In" at bounding box center [680, 321] width 84 height 19
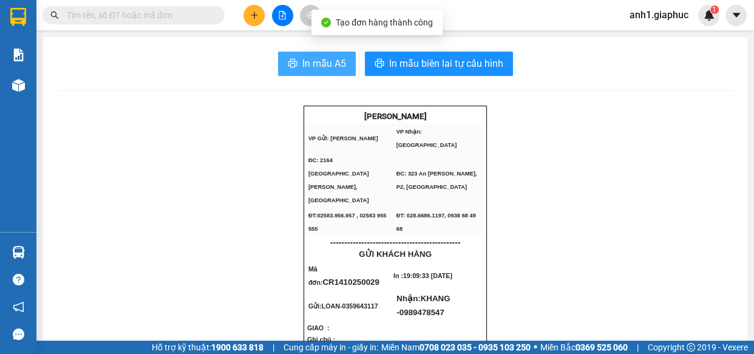
click at [322, 66] on span "In mẫu A5" at bounding box center [324, 63] width 44 height 15
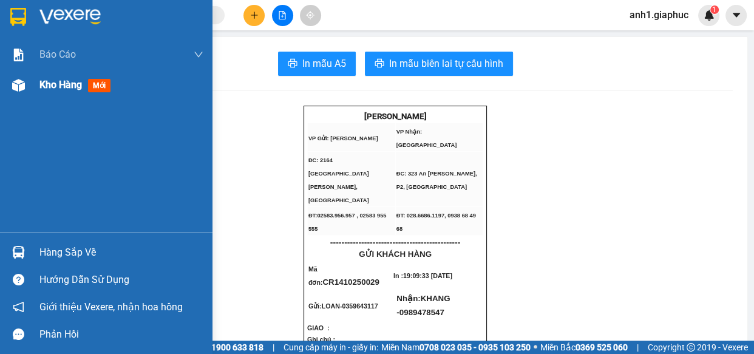
click at [63, 86] on span "Kho hàng" at bounding box center [60, 85] width 43 height 12
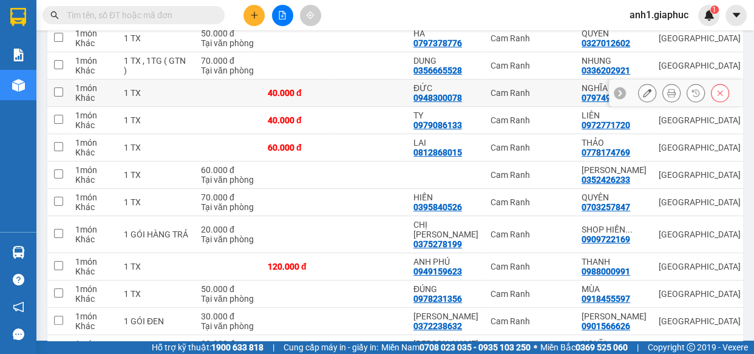
scroll to position [29, 0]
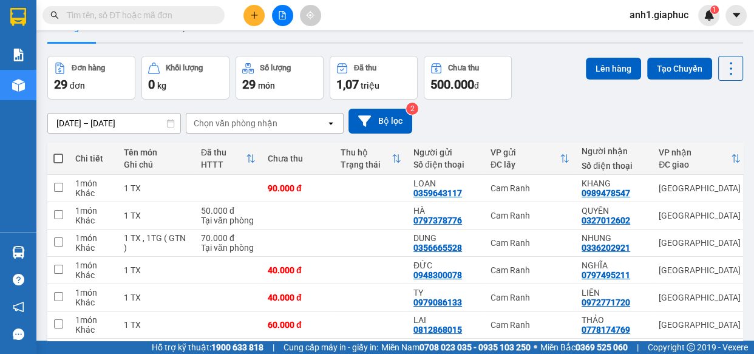
click at [56, 156] on span at bounding box center [58, 159] width 10 height 10
click at [58, 152] on input "checkbox" at bounding box center [58, 152] width 0 height 0
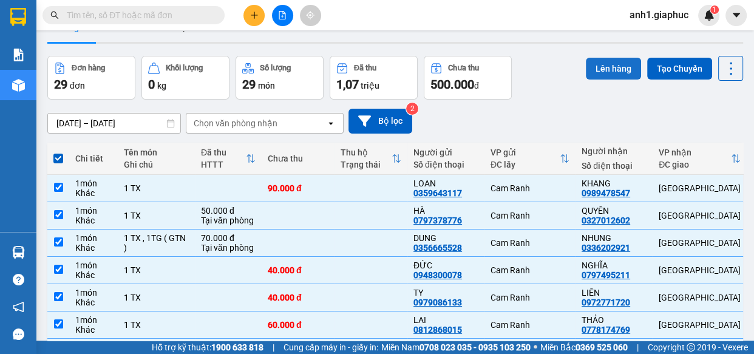
click at [613, 62] on button "Lên hàng" at bounding box center [613, 69] width 55 height 22
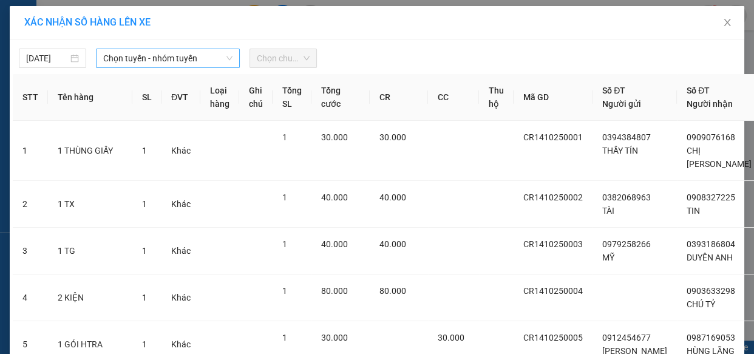
click at [120, 60] on span "Chọn tuyến - nhóm tuyến" at bounding box center [167, 58] width 129 height 18
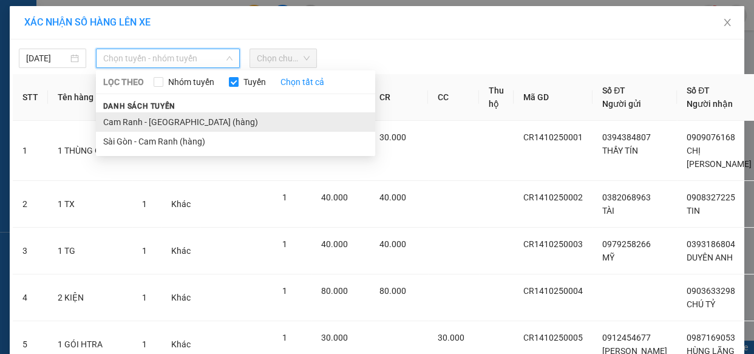
drag, startPoint x: 140, startPoint y: 119, endPoint x: 243, endPoint y: 75, distance: 111.6
click at [143, 117] on li "Cam Ranh - [GEOGRAPHIC_DATA] (hàng)" at bounding box center [235, 121] width 279 height 19
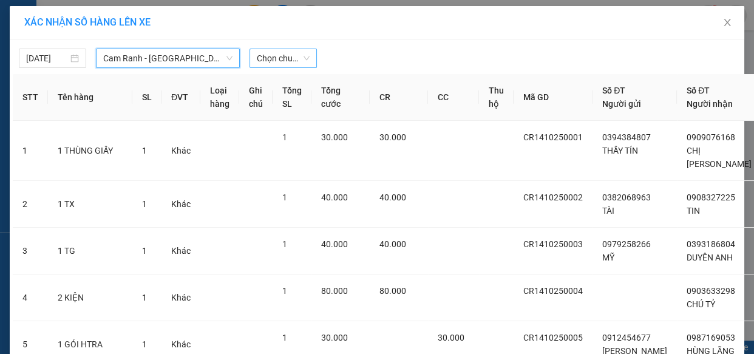
click at [279, 50] on span "Chọn chuyến" at bounding box center [283, 58] width 53 height 18
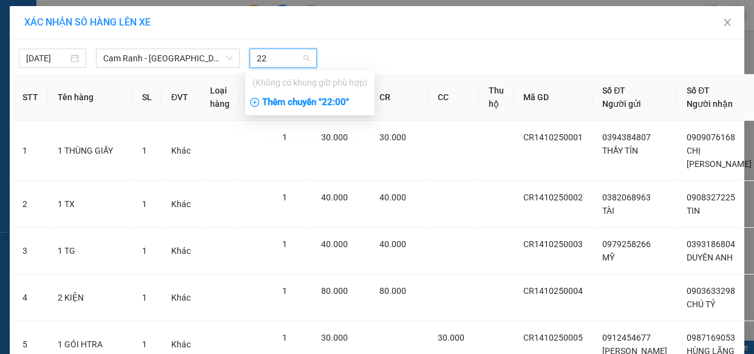
click at [316, 109] on div "Thêm chuyến " 22:00 "" at bounding box center [309, 102] width 129 height 21
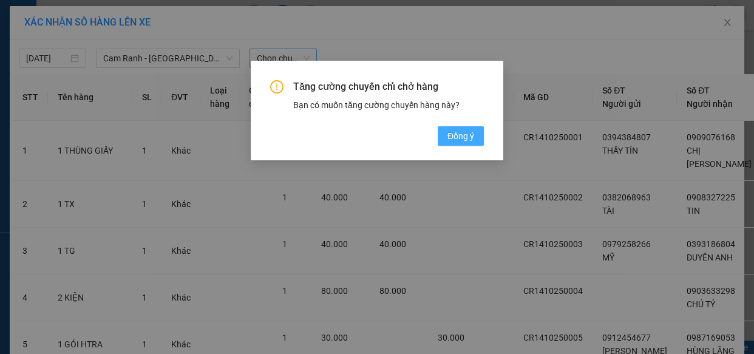
click at [474, 142] on span "Đồng ý" at bounding box center [461, 135] width 27 height 13
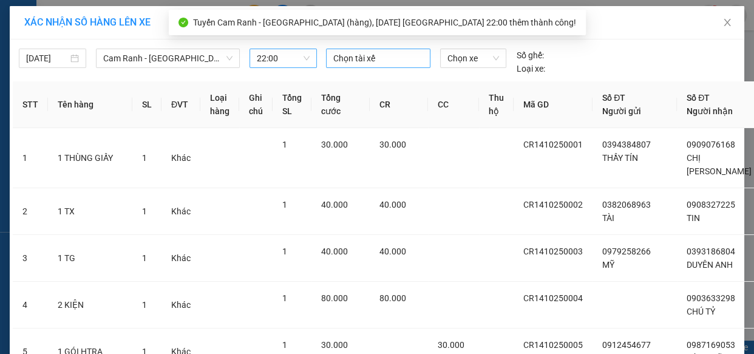
click at [387, 58] on div at bounding box center [378, 58] width 98 height 15
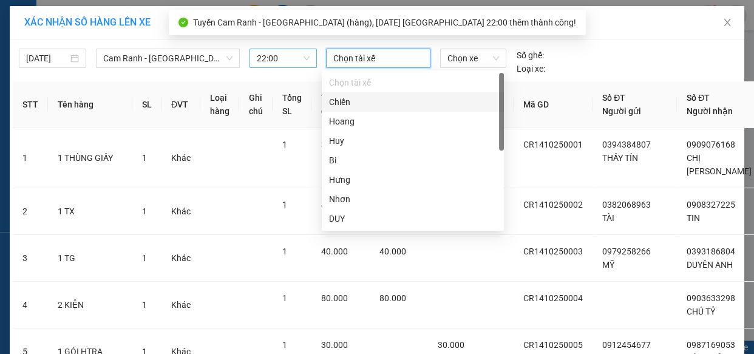
click at [371, 105] on div "Chiến" at bounding box center [413, 101] width 168 height 13
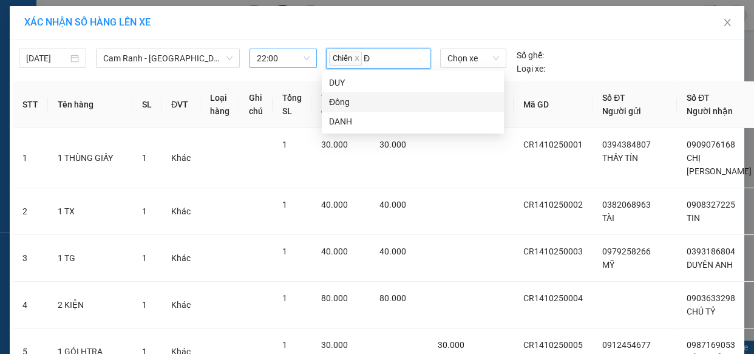
click at [364, 103] on div "Đông" at bounding box center [413, 101] width 168 height 13
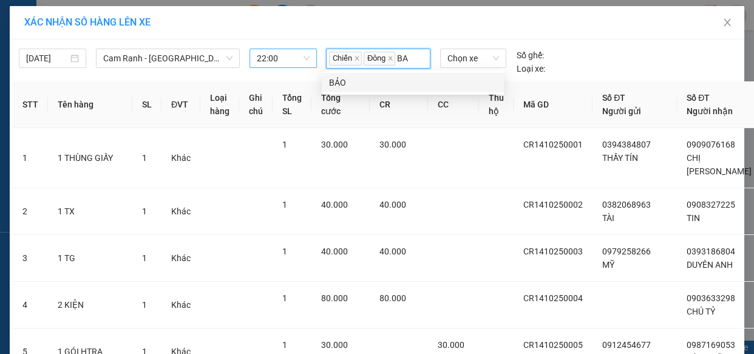
drag, startPoint x: 383, startPoint y: 85, endPoint x: 401, endPoint y: 83, distance: 18.3
click at [383, 84] on div "BẢO" at bounding box center [413, 82] width 168 height 13
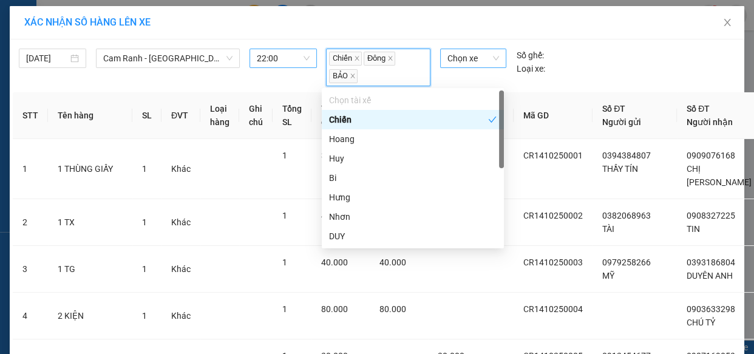
click at [469, 63] on span "Chọn xe" at bounding box center [474, 58] width 52 height 18
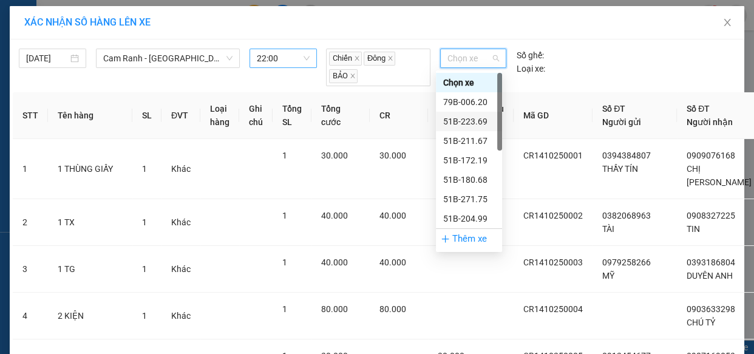
click at [468, 117] on div "51B-223.69" at bounding box center [469, 121] width 52 height 13
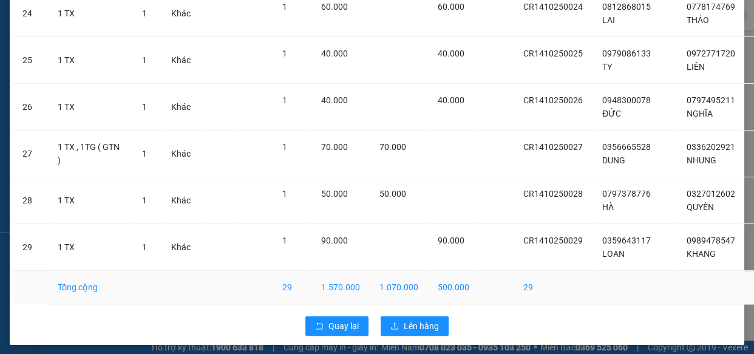
scroll to position [1321, 0]
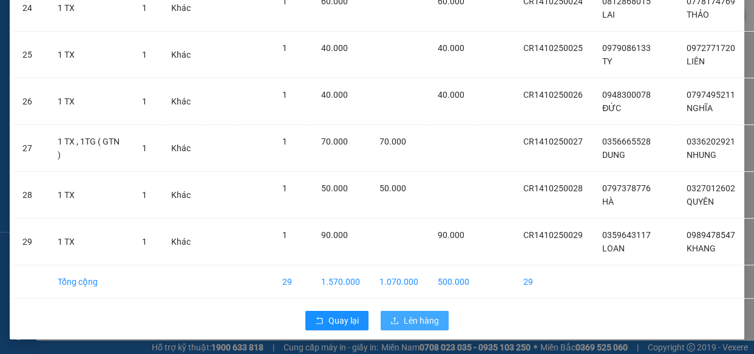
drag, startPoint x: 404, startPoint y: 316, endPoint x: 412, endPoint y: 315, distance: 7.9
click at [404, 316] on span "Lên hàng" at bounding box center [421, 320] width 35 height 13
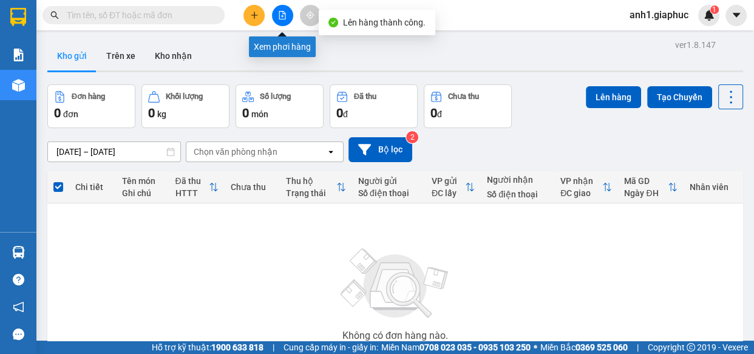
click at [283, 15] on icon "file-add" at bounding box center [282, 15] width 9 height 9
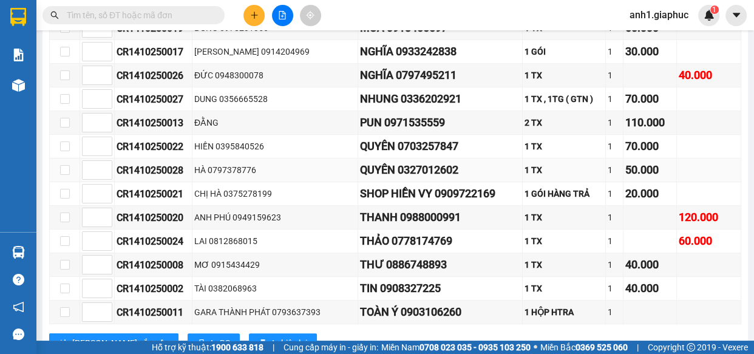
scroll to position [662, 0]
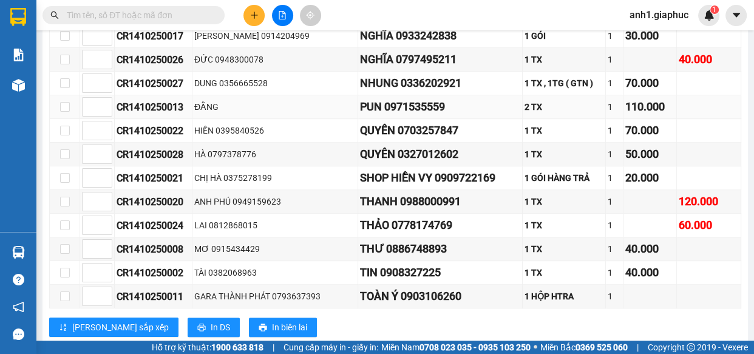
drag, startPoint x: 710, startPoint y: 102, endPoint x: 717, endPoint y: 112, distance: 11.5
drag, startPoint x: 717, startPoint y: 112, endPoint x: 253, endPoint y: 13, distance: 473.8
click at [253, 13] on icon "plus" at bounding box center [254, 15] width 9 height 9
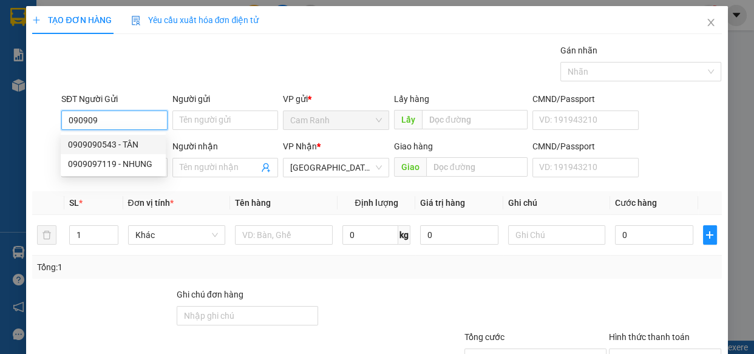
drag, startPoint x: 132, startPoint y: 143, endPoint x: 125, endPoint y: 152, distance: 12.1
click at [132, 143] on div "0909090543 - TÂN" at bounding box center [113, 144] width 90 height 13
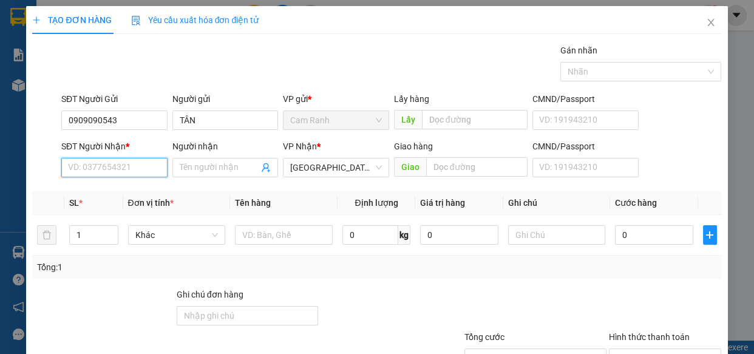
click at [118, 164] on input "SĐT Người Nhận *" at bounding box center [114, 167] width 106 height 19
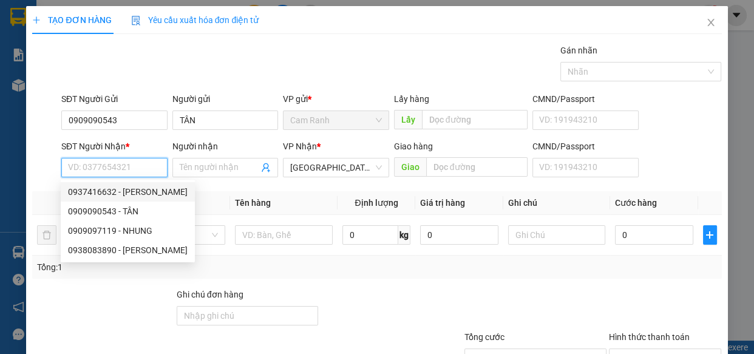
click at [125, 193] on div "0937416632 - [PERSON_NAME]" at bounding box center [128, 191] width 120 height 13
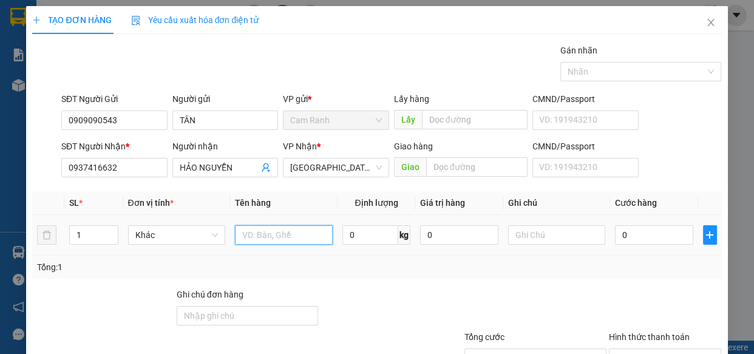
click at [278, 236] on input "text" at bounding box center [284, 234] width 98 height 19
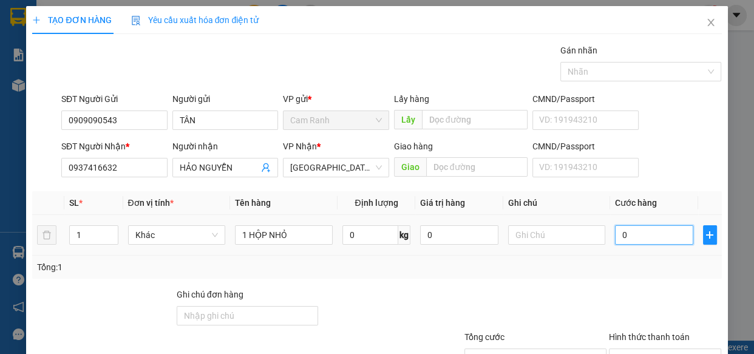
click at [638, 234] on input "0" at bounding box center [654, 234] width 78 height 19
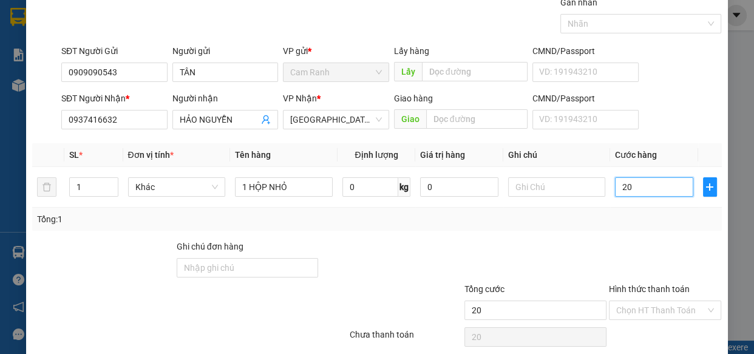
scroll to position [95, 0]
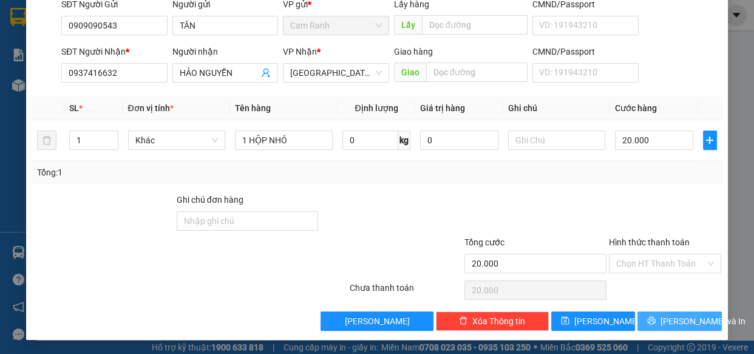
click at [704, 313] on button "[PERSON_NAME] và In" at bounding box center [680, 321] width 84 height 19
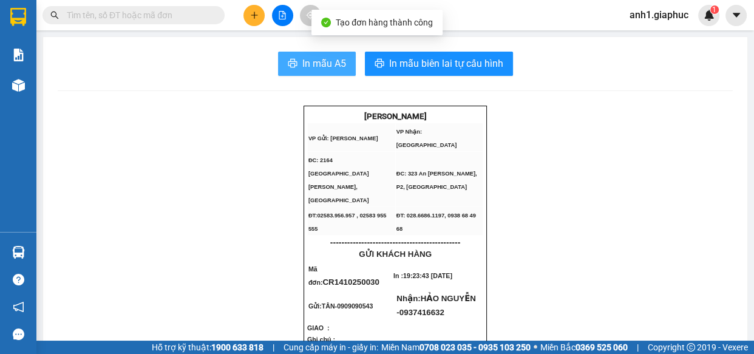
click at [316, 52] on button "In mẫu A5" at bounding box center [317, 64] width 78 height 24
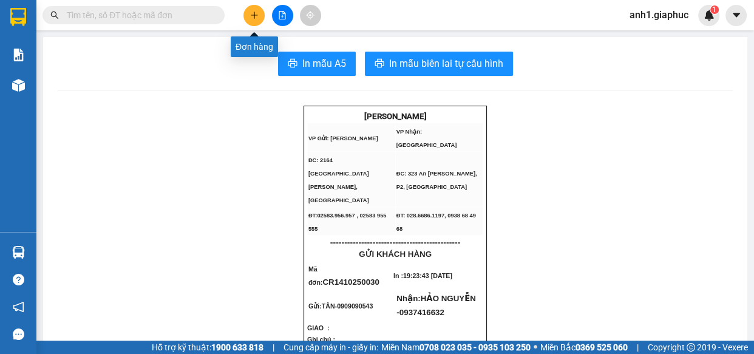
click at [250, 16] on icon "plus" at bounding box center [254, 15] width 9 height 9
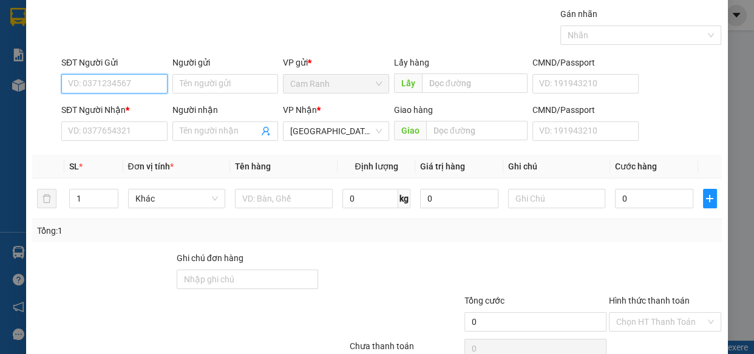
scroll to position [55, 0]
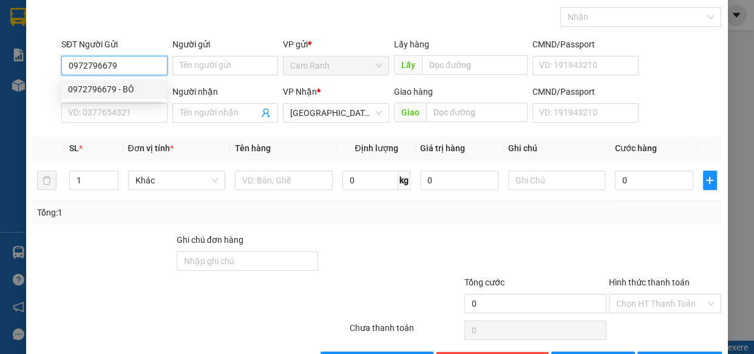
click at [117, 86] on div "0972796679 - BÔ" at bounding box center [113, 89] width 90 height 13
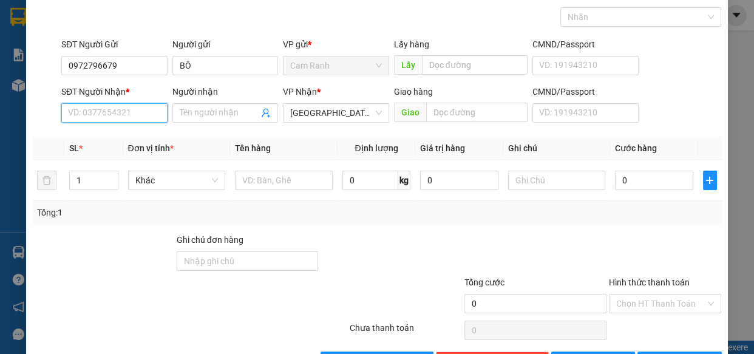
click at [124, 109] on input "SĐT Người Nhận *" at bounding box center [114, 112] width 106 height 19
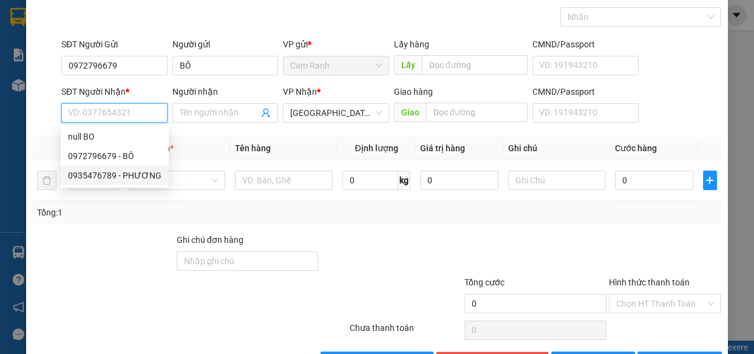
click at [108, 177] on div "0935476789 - PHƯƠNG" at bounding box center [115, 175] width 94 height 13
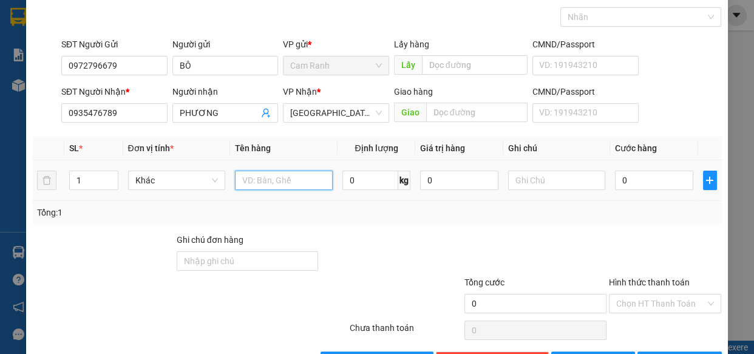
click at [289, 185] on input "text" at bounding box center [284, 180] width 98 height 19
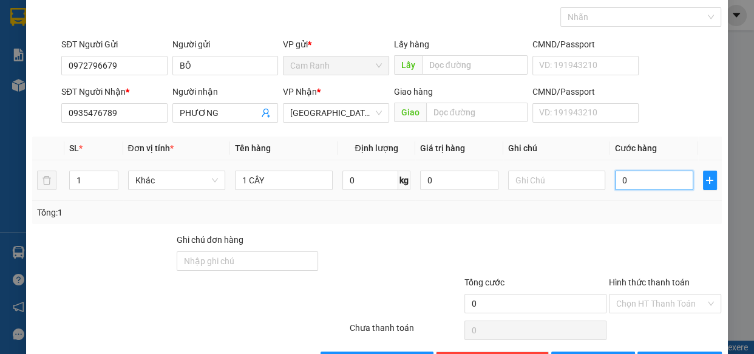
click at [627, 183] on input "0" at bounding box center [654, 180] width 78 height 19
drag, startPoint x: 630, startPoint y: 182, endPoint x: 697, endPoint y: 243, distance: 90.7
click at [700, 243] on div at bounding box center [665, 254] width 115 height 43
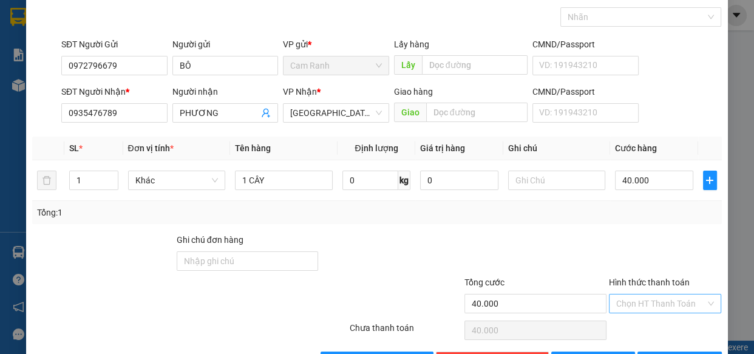
click at [666, 308] on input "Hình thức thanh toán" at bounding box center [661, 304] width 90 height 18
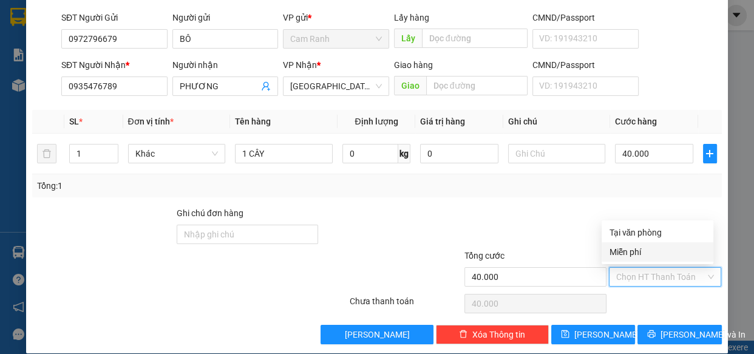
scroll to position [95, 0]
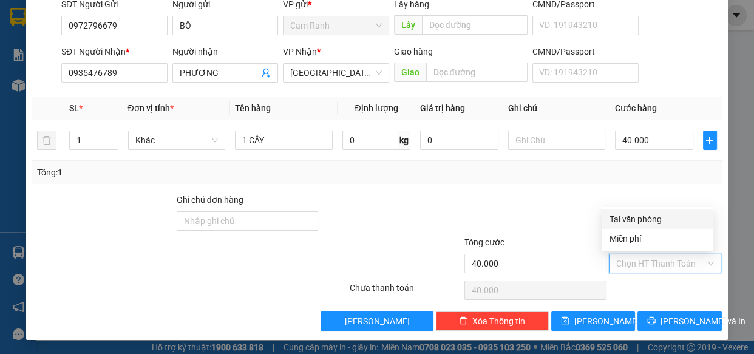
click at [644, 213] on div "Tại văn phòng" at bounding box center [657, 219] width 97 height 13
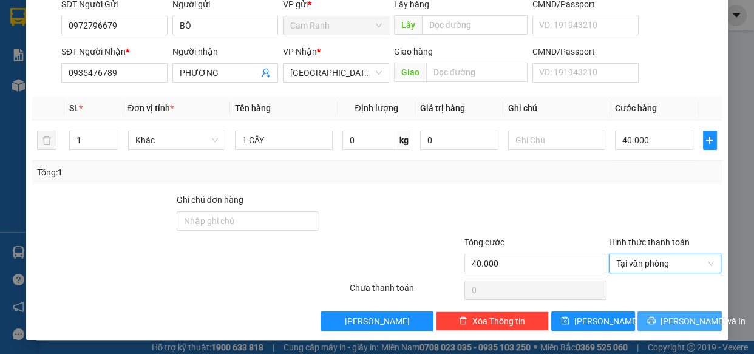
click at [706, 324] on button "[PERSON_NAME] và In" at bounding box center [680, 321] width 84 height 19
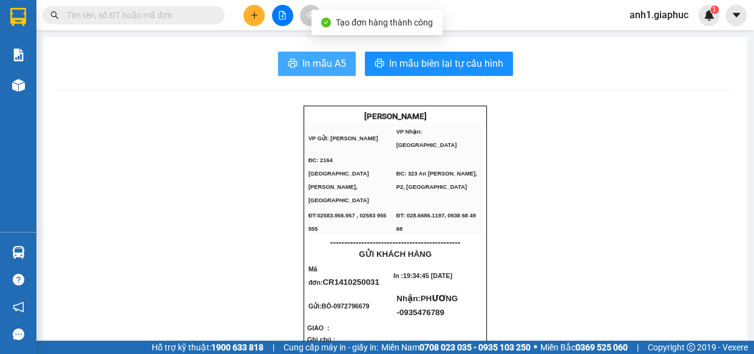
click at [313, 58] on span "In mẫu A5" at bounding box center [324, 63] width 44 height 15
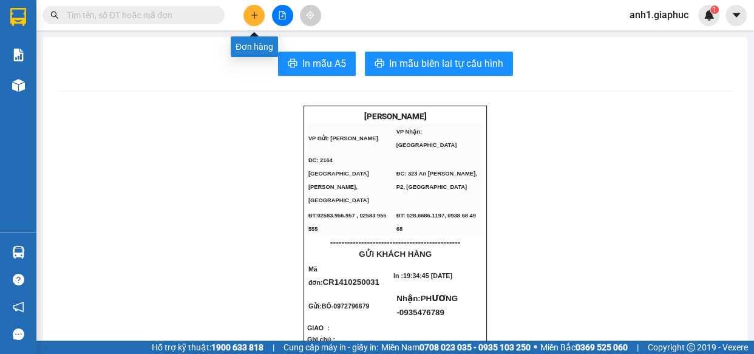
click at [256, 19] on icon "plus" at bounding box center [254, 15] width 9 height 9
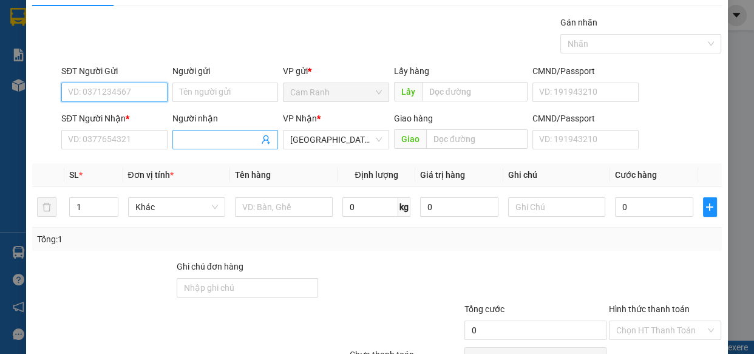
scroll to position [55, 0]
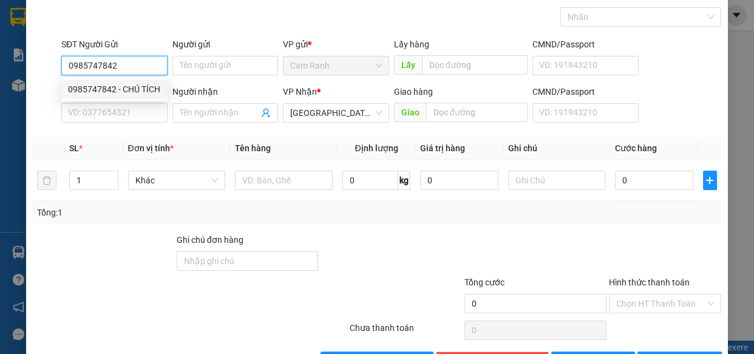
click at [133, 94] on div "0985747842 - CHÚ TÍCH" at bounding box center [114, 89] width 92 height 13
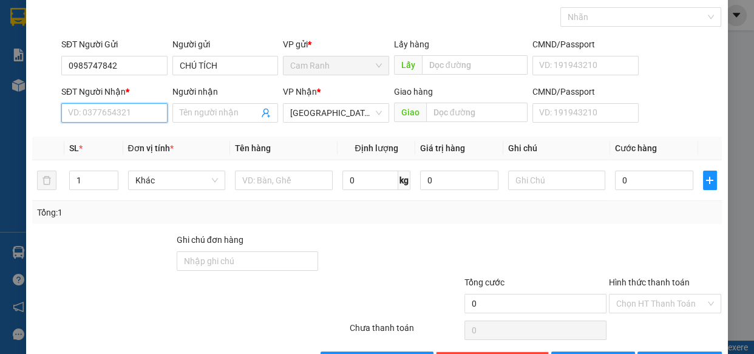
click at [133, 109] on input "SĐT Người Nhận *" at bounding box center [114, 112] width 106 height 19
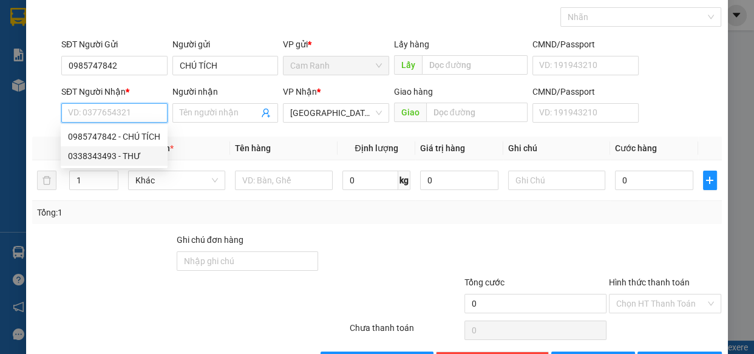
click at [110, 157] on div "0338343493 - THƯ" at bounding box center [114, 155] width 92 height 13
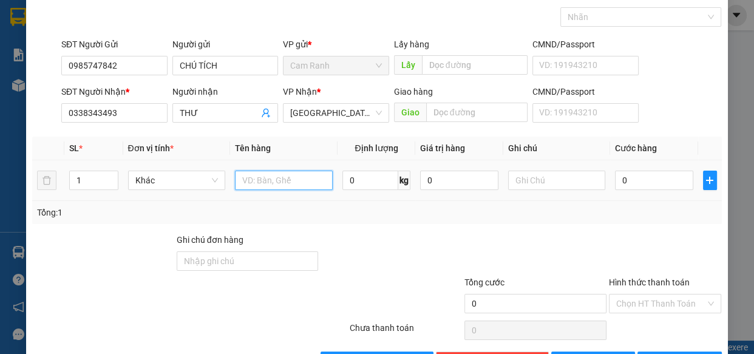
drag, startPoint x: 279, startPoint y: 183, endPoint x: 272, endPoint y: 175, distance: 10.3
click at [278, 183] on input "text" at bounding box center [284, 180] width 98 height 19
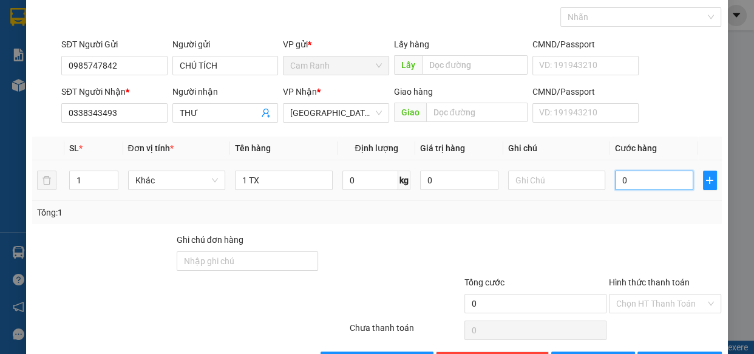
click at [656, 186] on input "0" at bounding box center [654, 180] width 78 height 19
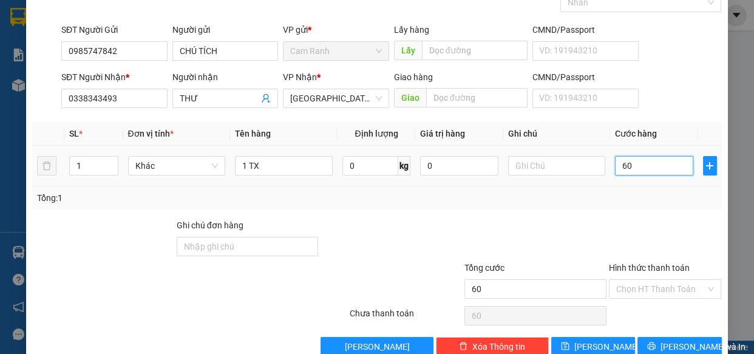
scroll to position [95, 0]
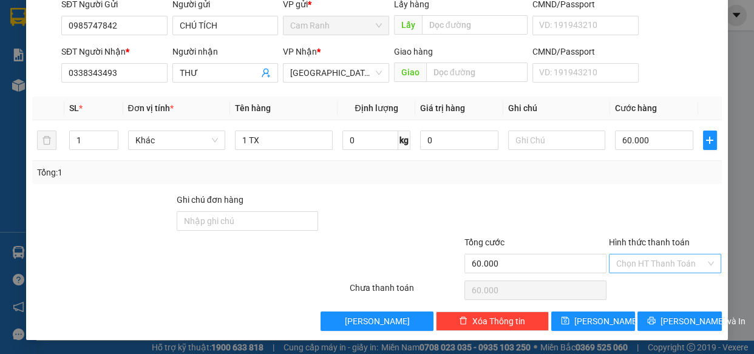
click at [624, 257] on input "Hình thức thanh toán" at bounding box center [661, 263] width 90 height 18
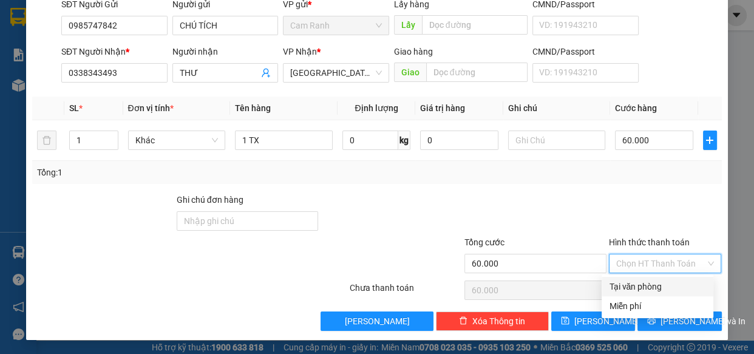
click at [650, 287] on div "Tại văn phòng" at bounding box center [657, 286] width 97 height 13
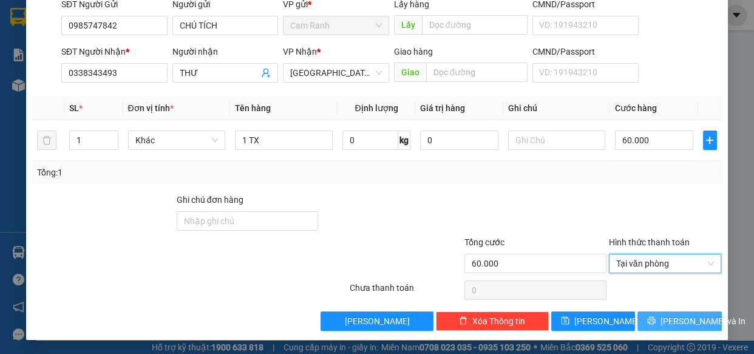
click at [679, 322] on span "[PERSON_NAME] và In" at bounding box center [703, 321] width 85 height 13
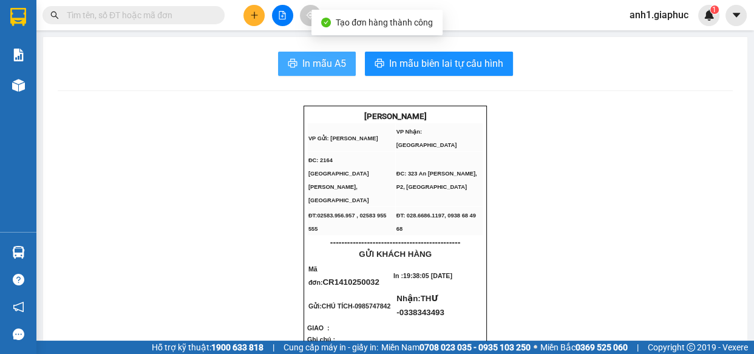
click at [317, 69] on span "In mẫu A5" at bounding box center [324, 63] width 44 height 15
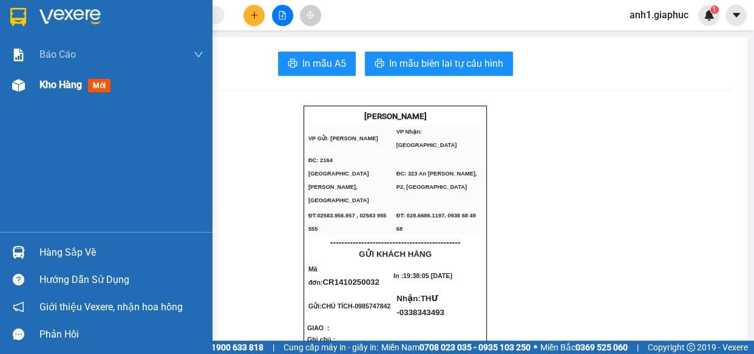
click at [58, 77] on div "Kho hàng mới" at bounding box center [77, 84] width 76 height 15
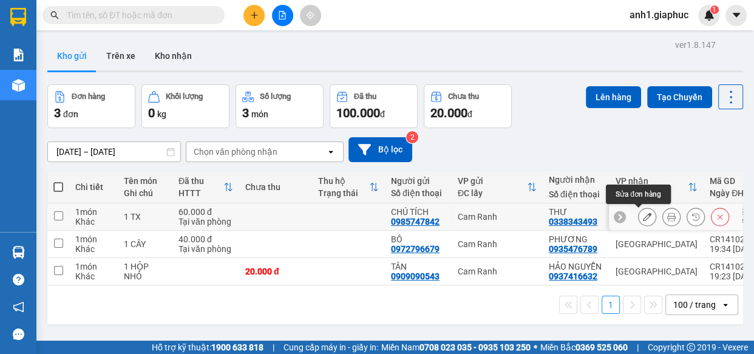
click at [643, 216] on icon at bounding box center [647, 217] width 9 height 9
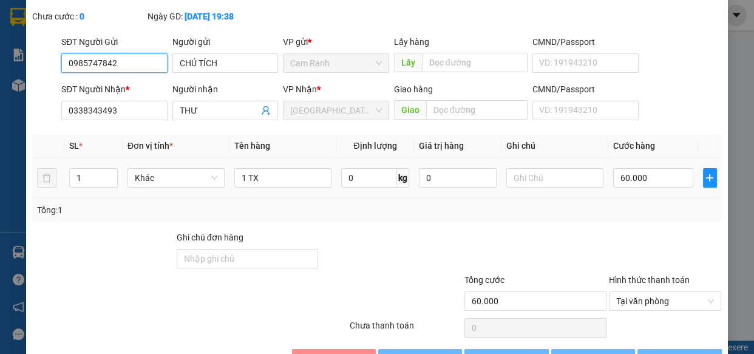
scroll to position [111, 0]
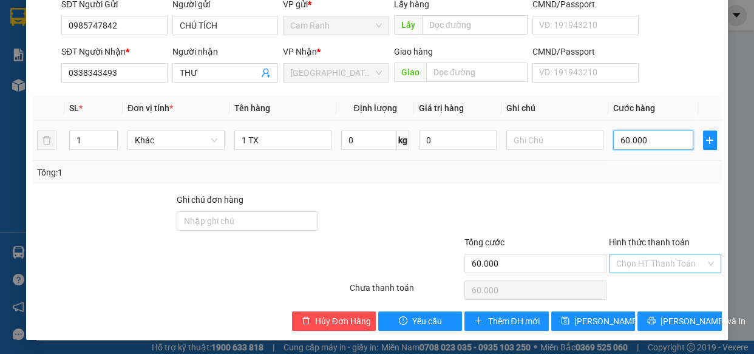
click at [662, 142] on input "60.000" at bounding box center [653, 140] width 80 height 19
click at [659, 261] on input "Hình thức thanh toán" at bounding box center [661, 263] width 90 height 18
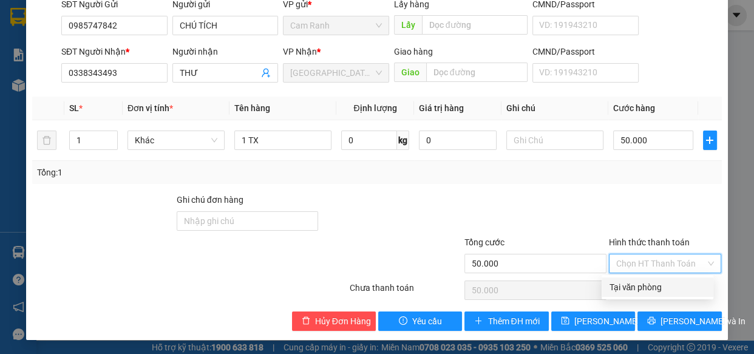
click at [652, 282] on div "Tại văn phòng" at bounding box center [657, 287] width 97 height 13
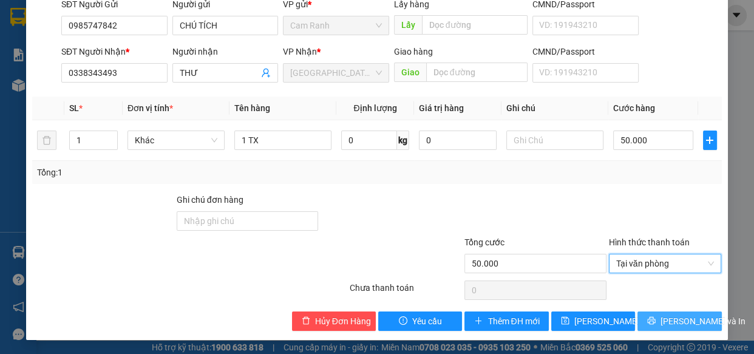
click at [664, 318] on span "[PERSON_NAME] và In" at bounding box center [703, 321] width 85 height 13
click at [672, 317] on span "[PERSON_NAME] và In" at bounding box center [703, 321] width 85 height 13
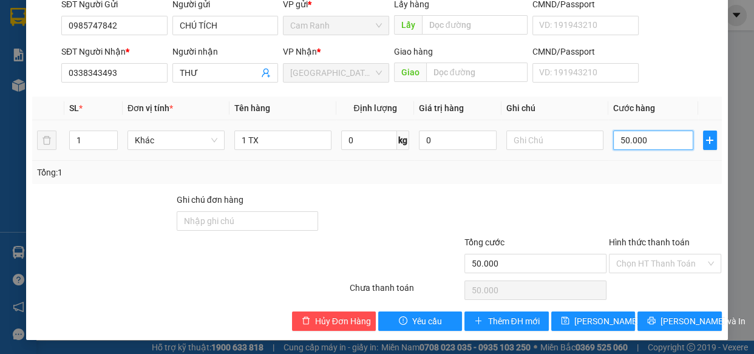
click at [668, 143] on input "50.000" at bounding box center [653, 140] width 80 height 19
click at [693, 285] on div at bounding box center [665, 290] width 115 height 24
click at [696, 325] on button "[PERSON_NAME] và In" at bounding box center [680, 321] width 84 height 19
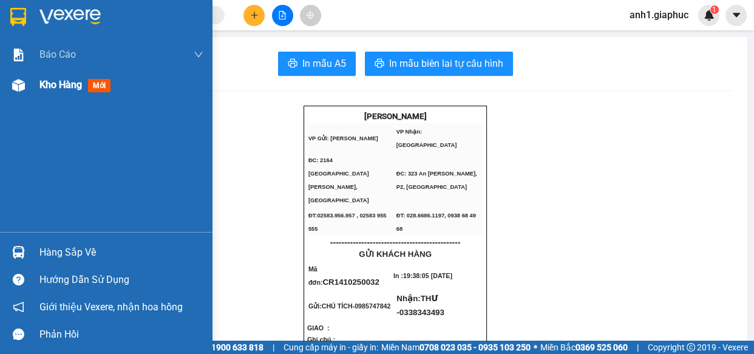
click at [56, 83] on span "Kho hàng" at bounding box center [60, 85] width 43 height 12
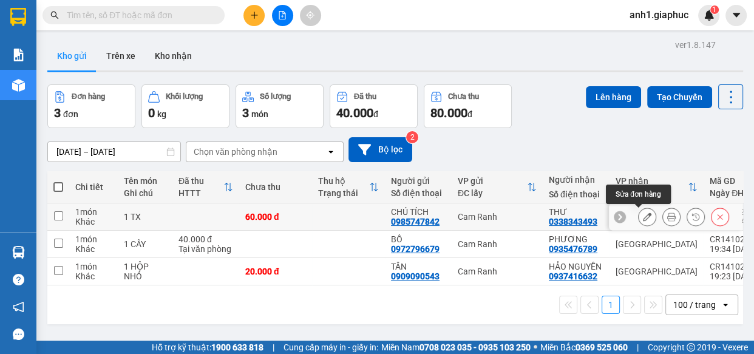
click at [643, 216] on icon at bounding box center [647, 217] width 9 height 9
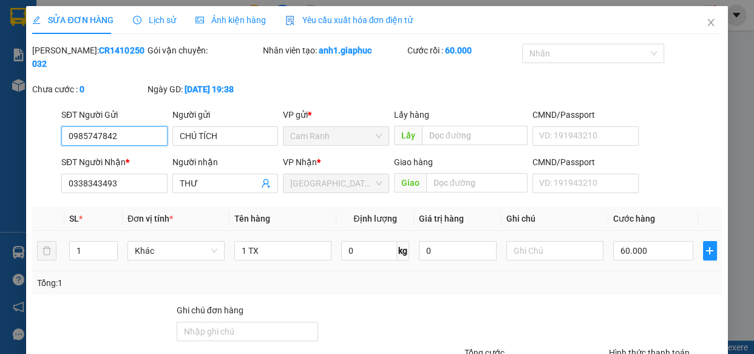
scroll to position [110, 0]
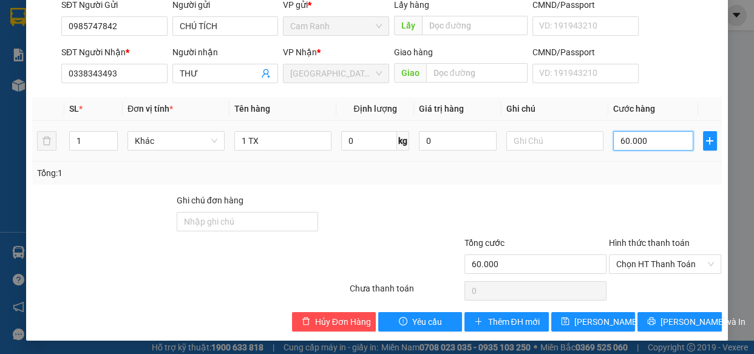
click at [648, 139] on input "60.000" at bounding box center [653, 140] width 80 height 19
click at [673, 264] on span "Chọn HT Thanh Toán" at bounding box center [665, 264] width 98 height 18
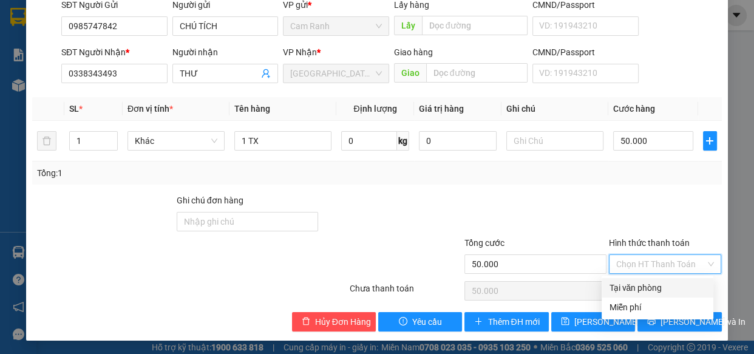
click at [664, 285] on div "Tại văn phòng" at bounding box center [657, 287] width 97 height 13
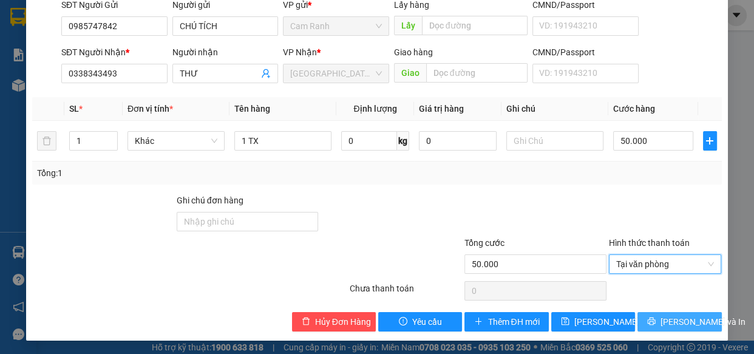
drag, startPoint x: 670, startPoint y: 316, endPoint x: 684, endPoint y: 319, distance: 15.0
click at [670, 315] on span "[PERSON_NAME] và In" at bounding box center [703, 321] width 85 height 13
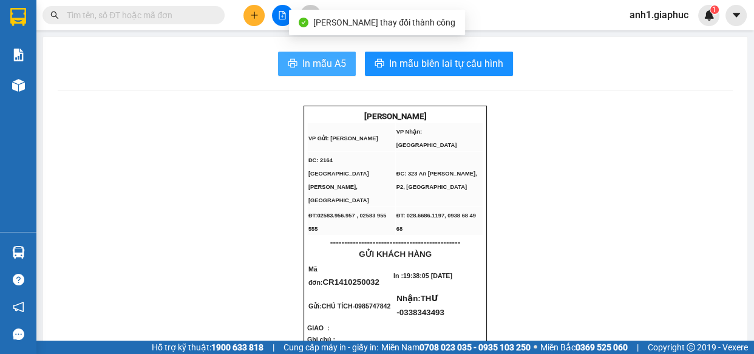
click at [324, 60] on span "In mẫu A5" at bounding box center [324, 63] width 44 height 15
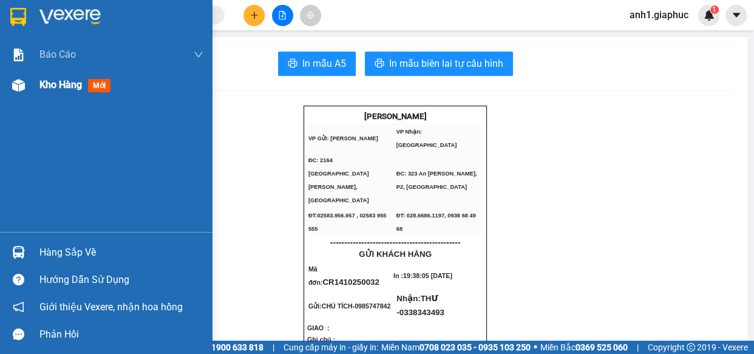
click at [58, 83] on span "Kho hàng" at bounding box center [60, 85] width 43 height 12
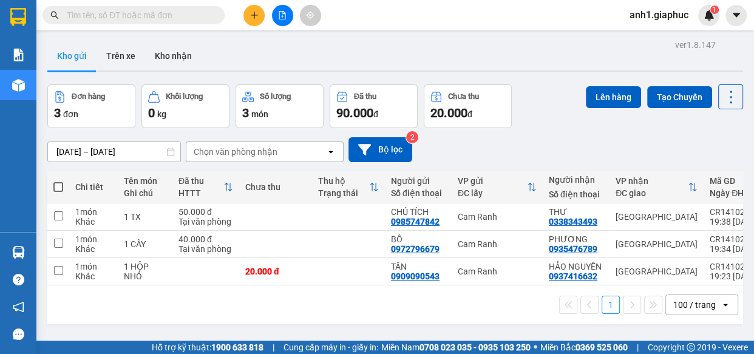
click at [56, 182] on span at bounding box center [58, 187] width 10 height 10
click at [58, 181] on input "checkbox" at bounding box center [58, 181] width 0 height 0
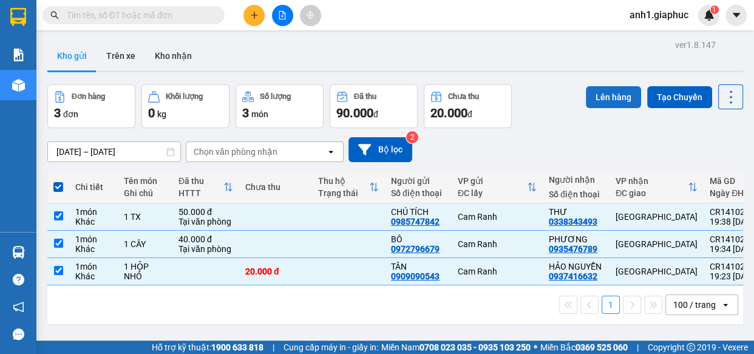
click at [625, 91] on button "Lên hàng" at bounding box center [613, 97] width 55 height 22
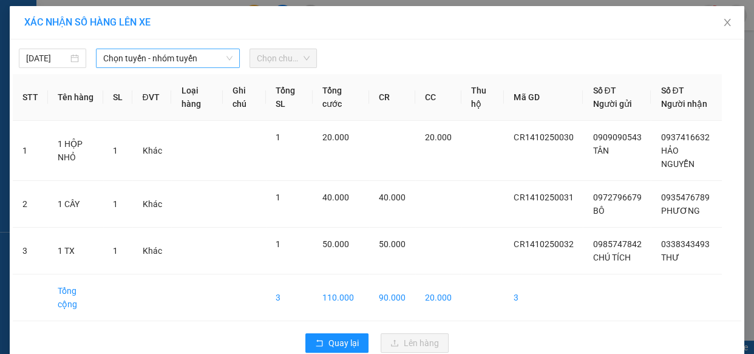
click at [168, 55] on span "Chọn tuyến - nhóm tuyến" at bounding box center [167, 58] width 129 height 18
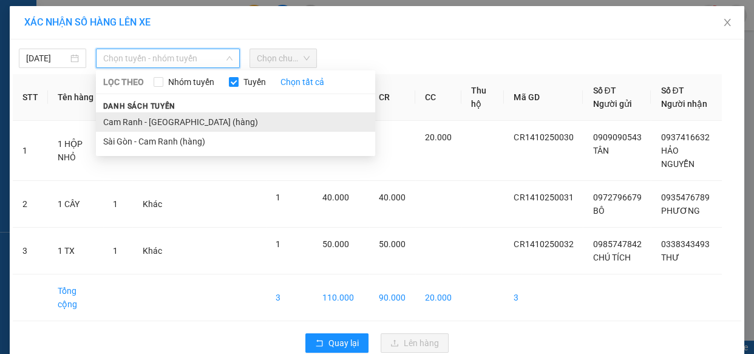
click at [143, 120] on li "Cam Ranh - [GEOGRAPHIC_DATA] (hàng)" at bounding box center [235, 121] width 279 height 19
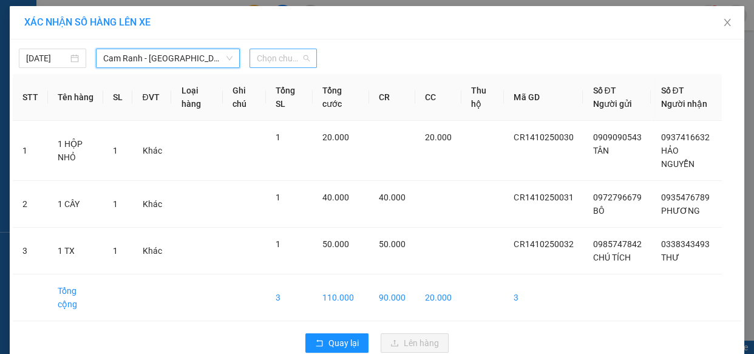
click at [286, 63] on span "Chọn chuyến" at bounding box center [283, 58] width 53 height 18
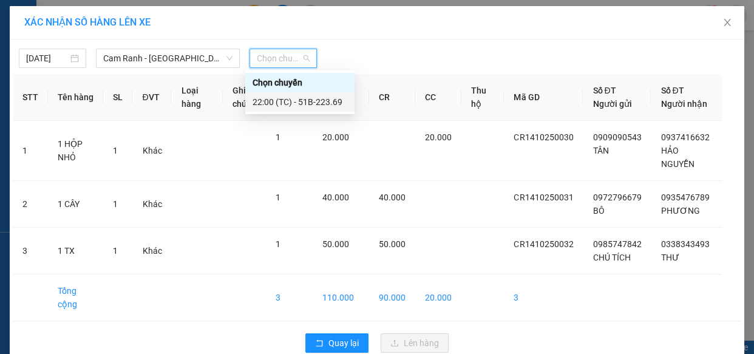
drag, startPoint x: 297, startPoint y: 98, endPoint x: 330, endPoint y: 121, distance: 40.1
click at [298, 100] on div "22:00 (TC) - 51B-223.69" at bounding box center [300, 101] width 95 height 13
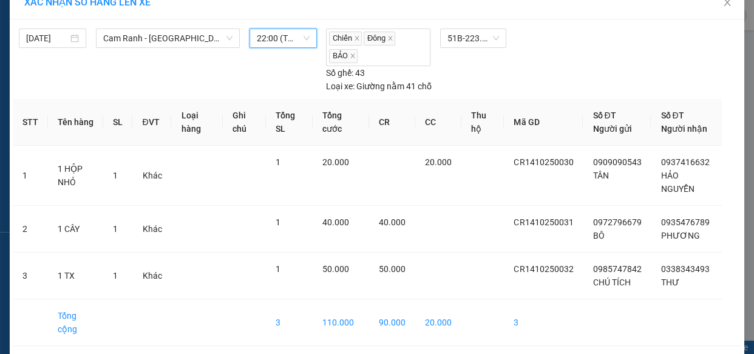
scroll to position [39, 0]
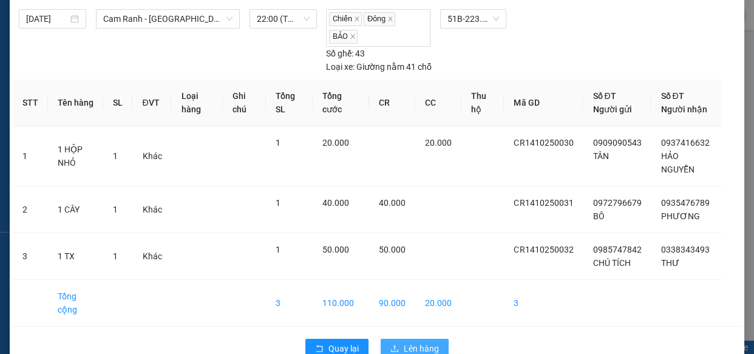
click at [414, 342] on span "Lên hàng" at bounding box center [421, 348] width 35 height 13
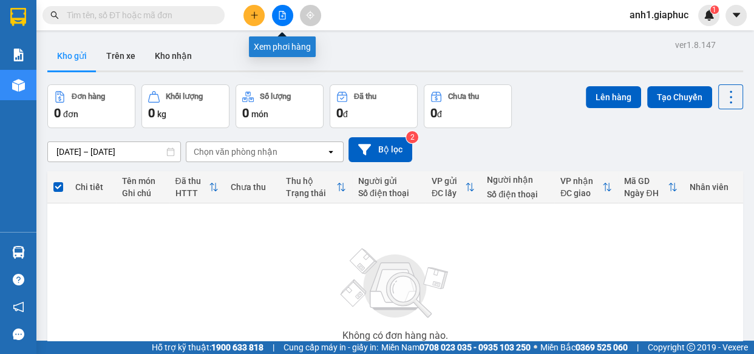
click at [278, 14] on icon "file-add" at bounding box center [282, 15] width 9 height 9
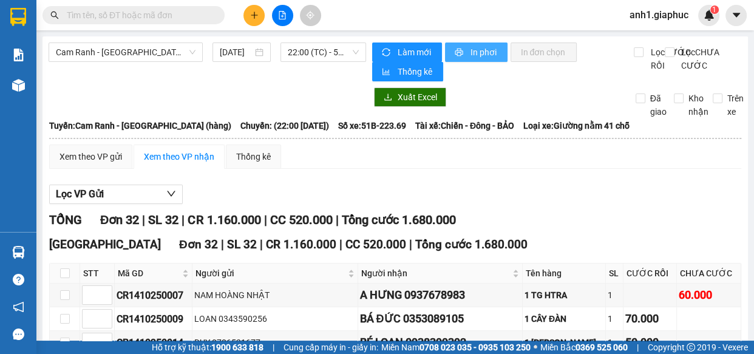
click at [470, 49] on span "In phơi" at bounding box center [484, 52] width 28 height 13
drag, startPoint x: 474, startPoint y: 51, endPoint x: 483, endPoint y: 61, distance: 13.3
click at [474, 51] on span "In phơi" at bounding box center [484, 52] width 28 height 13
click at [251, 18] on icon "plus" at bounding box center [254, 15] width 9 height 9
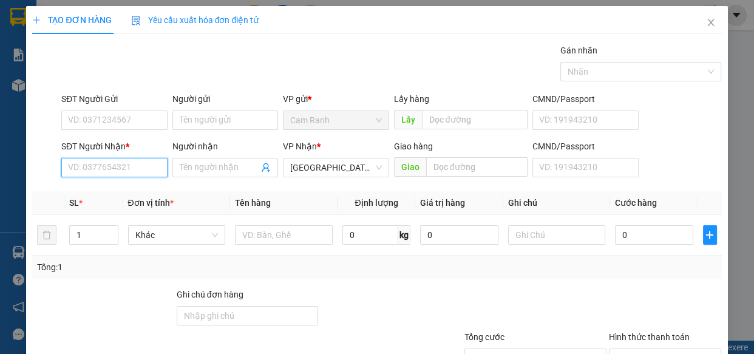
click at [135, 165] on input "SĐT Người Nhận *" at bounding box center [114, 167] width 106 height 19
click at [144, 118] on input "SĐT Người Gửi" at bounding box center [114, 120] width 106 height 19
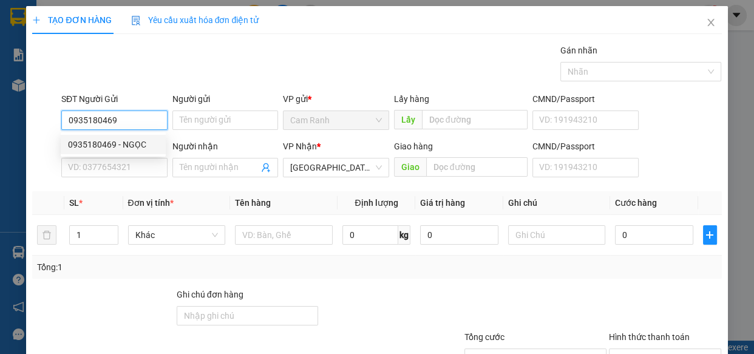
click at [136, 140] on div "0935180469 - NGỌC" at bounding box center [113, 144] width 90 height 13
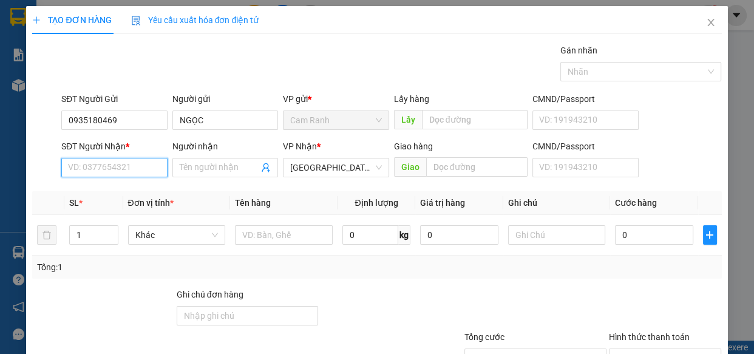
click at [130, 174] on input "SĐT Người Nhận *" at bounding box center [114, 167] width 106 height 19
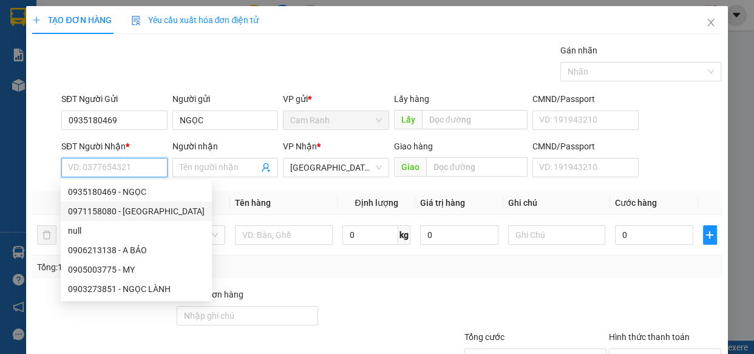
click at [97, 209] on div "0971158080 - [GEOGRAPHIC_DATA]" at bounding box center [136, 211] width 137 height 13
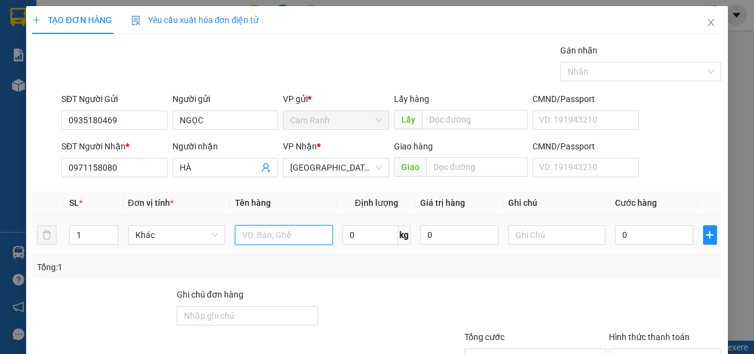
drag, startPoint x: 288, startPoint y: 233, endPoint x: 285, endPoint y: 226, distance: 8.1
click at [288, 233] on input "text" at bounding box center [284, 234] width 98 height 19
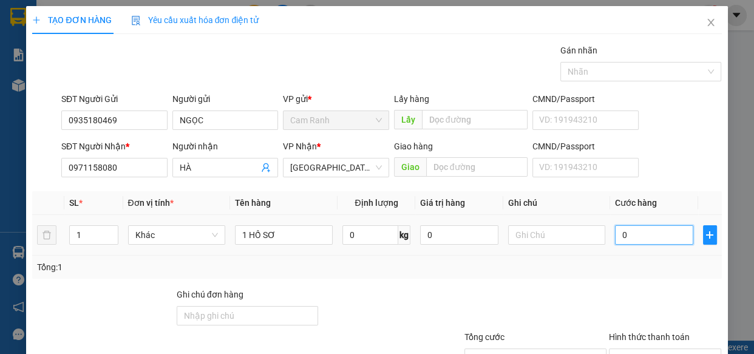
click at [650, 236] on input "0" at bounding box center [654, 234] width 78 height 19
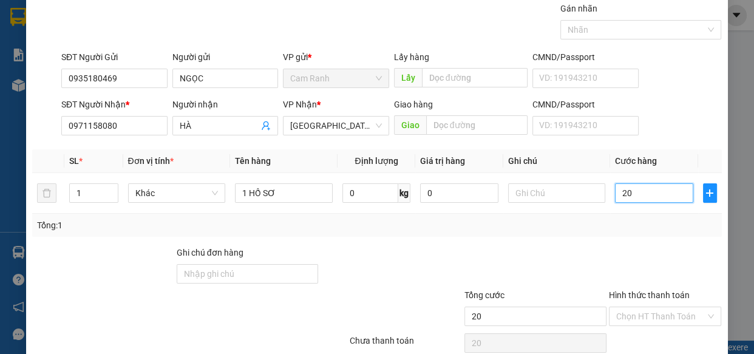
scroll to position [95, 0]
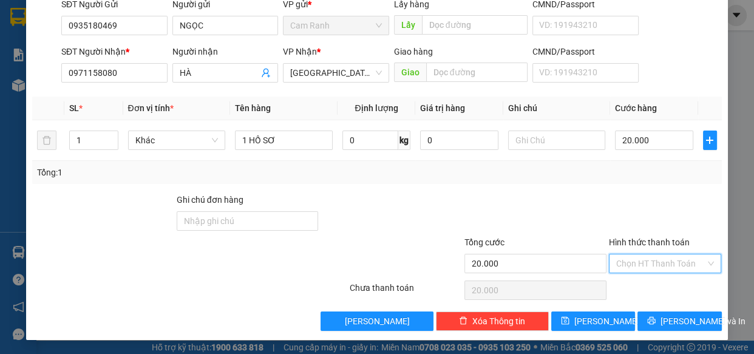
click at [670, 265] on input "Hình thức thanh toán" at bounding box center [661, 263] width 90 height 18
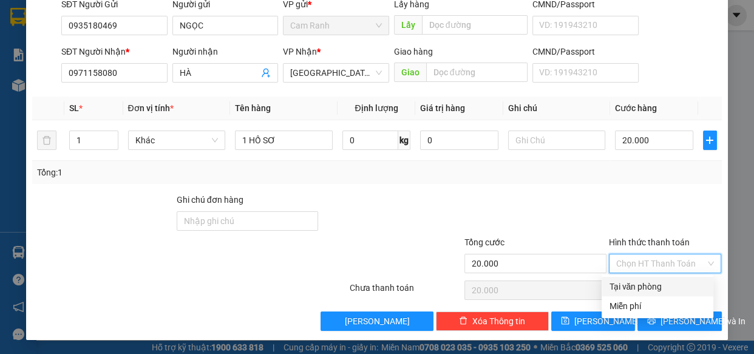
click at [670, 284] on div "Tại văn phòng" at bounding box center [657, 286] width 97 height 13
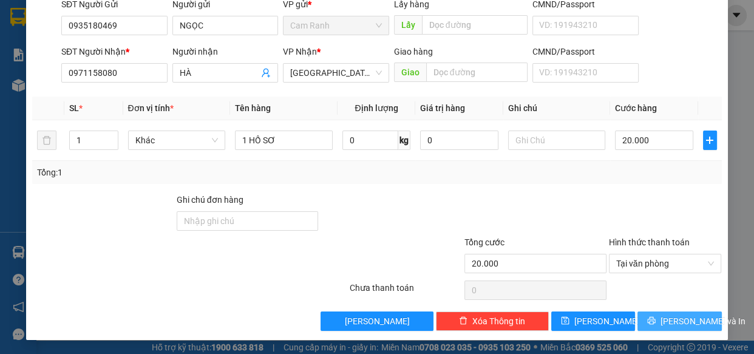
click at [673, 322] on span "[PERSON_NAME] và In" at bounding box center [703, 321] width 85 height 13
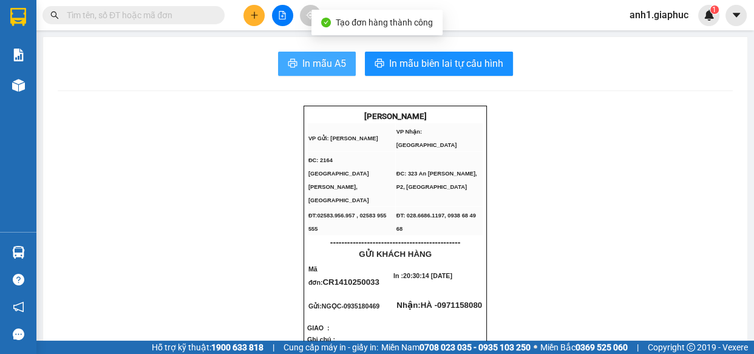
click at [330, 66] on span "In mẫu A5" at bounding box center [324, 63] width 44 height 15
click at [316, 53] on button "In mẫu A5" at bounding box center [317, 64] width 78 height 24
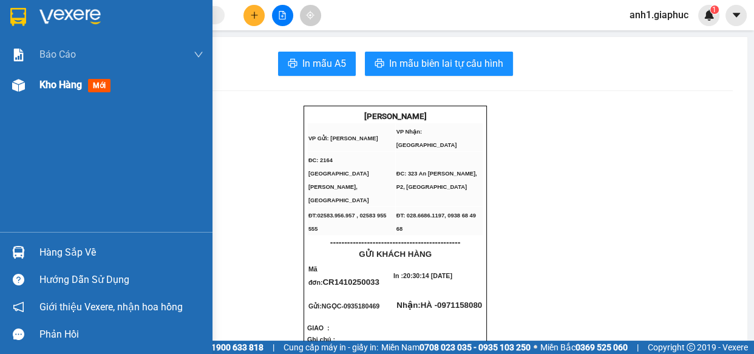
click at [55, 87] on span "Kho hàng" at bounding box center [60, 85] width 43 height 12
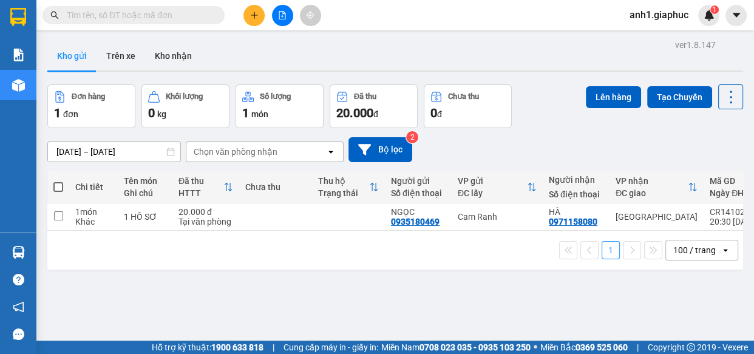
click at [56, 186] on span at bounding box center [58, 187] width 10 height 10
click at [58, 181] on input "checkbox" at bounding box center [58, 181] width 0 height 0
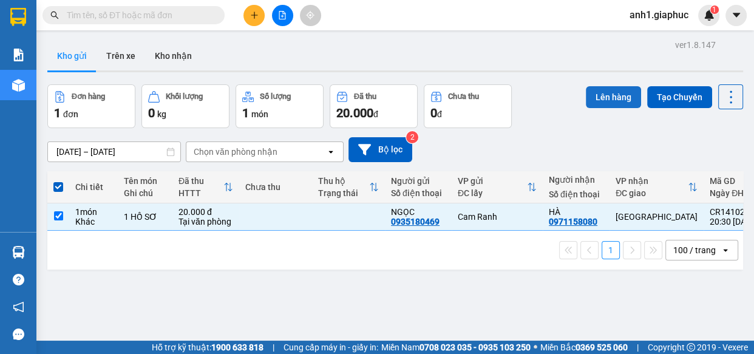
click at [624, 97] on button "Lên hàng" at bounding box center [613, 97] width 55 height 22
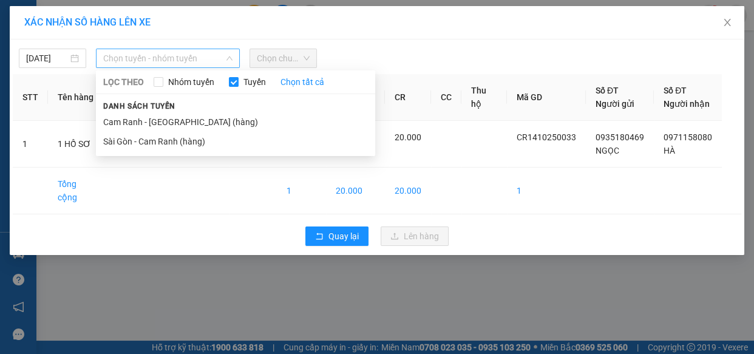
click at [203, 56] on span "Chọn tuyến - nhóm tuyến" at bounding box center [167, 58] width 129 height 18
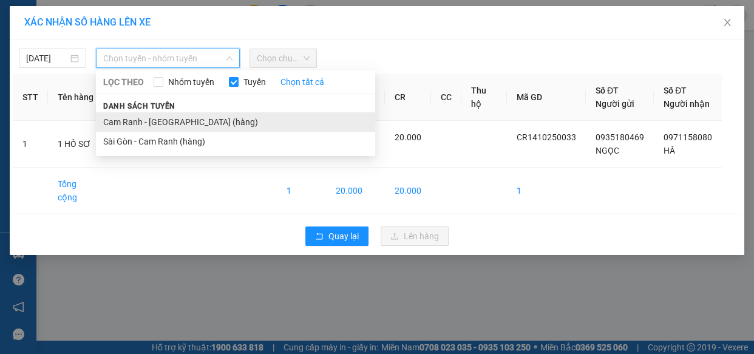
click at [168, 120] on li "Cam Ranh - [GEOGRAPHIC_DATA] (hàng)" at bounding box center [235, 121] width 279 height 19
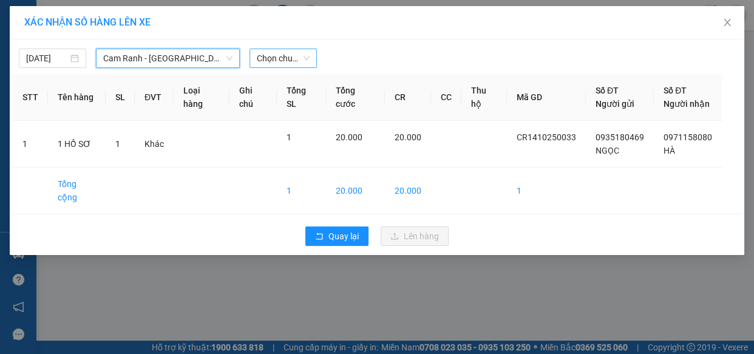
click at [286, 61] on span "Chọn chuyến" at bounding box center [283, 58] width 53 height 18
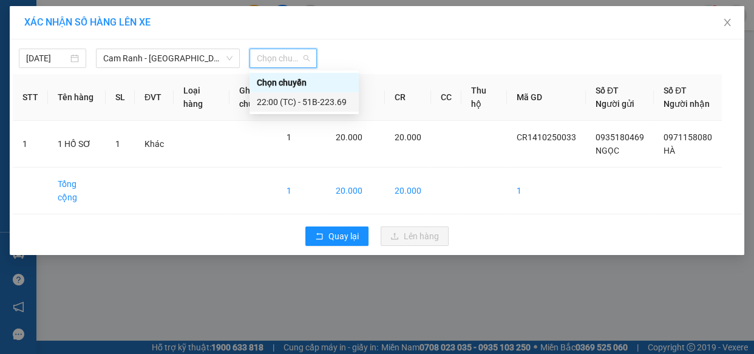
click at [314, 99] on div "22:00 (TC) - 51B-223.69" at bounding box center [304, 101] width 95 height 13
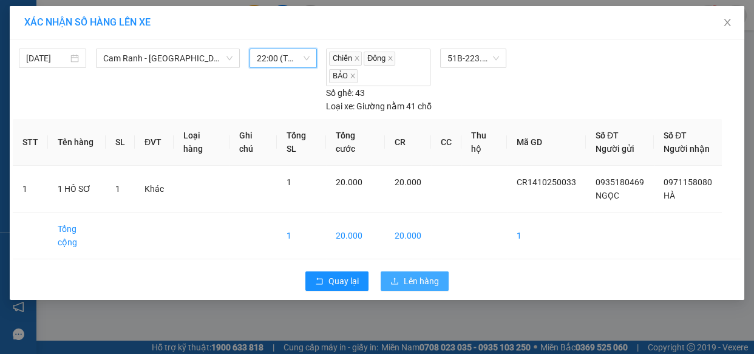
click at [420, 274] on span "Lên hàng" at bounding box center [421, 280] width 35 height 13
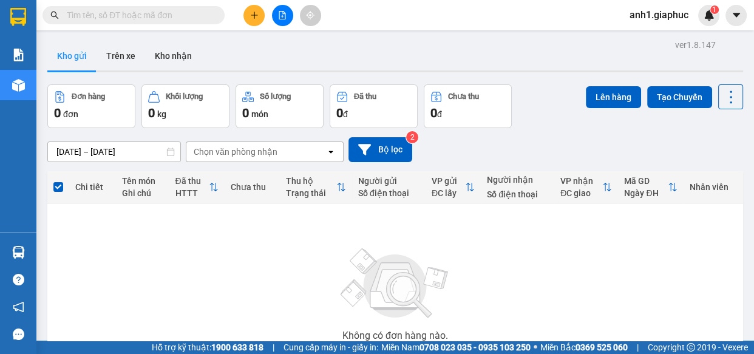
click at [278, 18] on icon "file-add" at bounding box center [282, 15] width 9 height 9
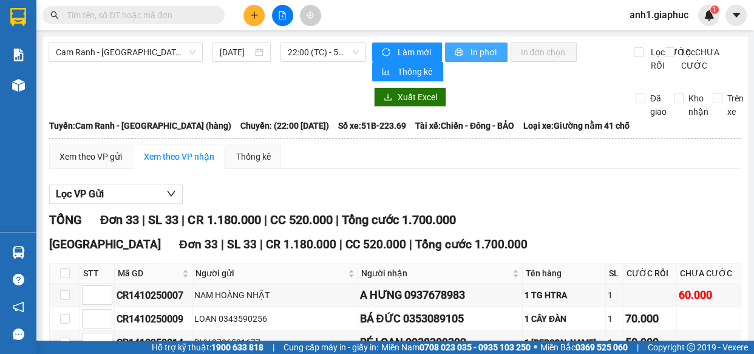
click at [480, 53] on span "In phơi" at bounding box center [484, 52] width 28 height 13
click at [480, 52] on span "In phơi" at bounding box center [484, 52] width 28 height 13
click at [257, 17] on icon "plus" at bounding box center [254, 15] width 9 height 9
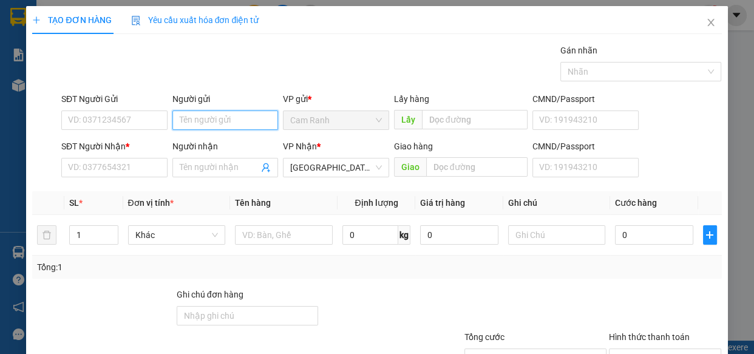
click at [219, 126] on input "Người gửi" at bounding box center [225, 120] width 106 height 19
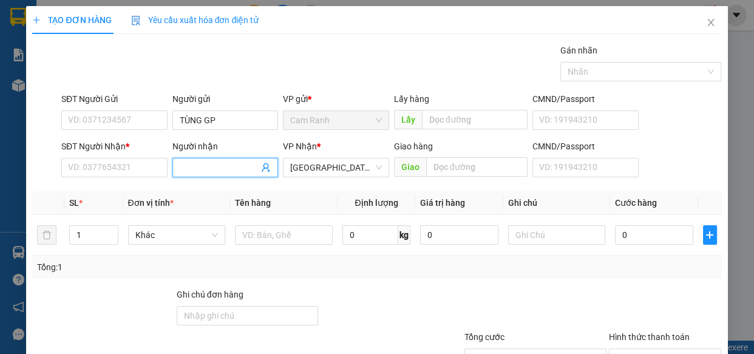
drag, startPoint x: 210, startPoint y: 173, endPoint x: 220, endPoint y: 174, distance: 10.3
click at [210, 174] on input "Người nhận" at bounding box center [220, 167] width 80 height 13
click at [141, 171] on input "SĐT Người Nhận *" at bounding box center [114, 167] width 106 height 19
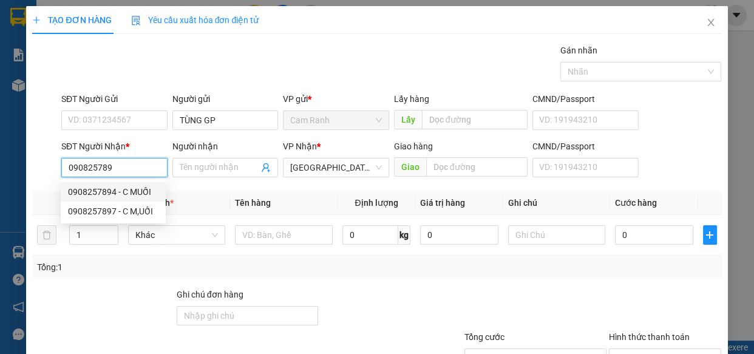
click at [102, 188] on div "0908257894 - C MUỐI" at bounding box center [113, 191] width 90 height 13
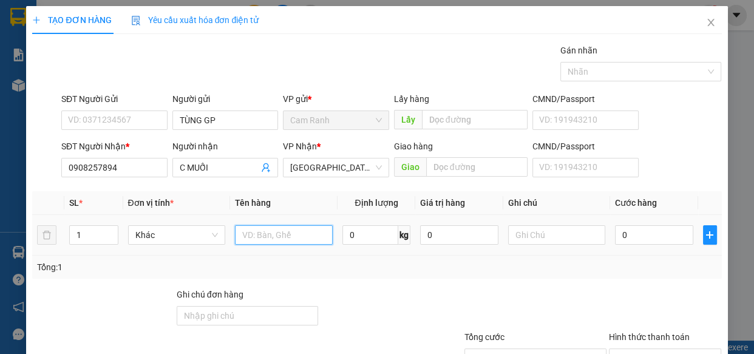
click at [256, 238] on input "text" at bounding box center [284, 234] width 98 height 19
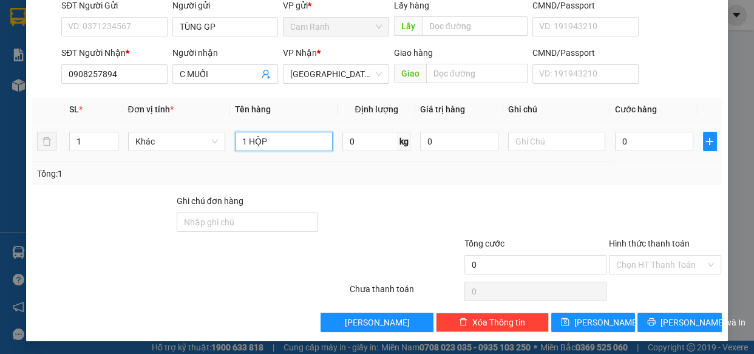
scroll to position [95, 0]
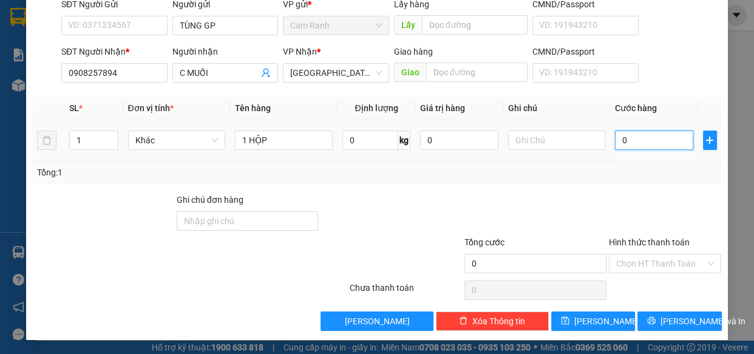
click at [653, 144] on input "0" at bounding box center [654, 140] width 78 height 19
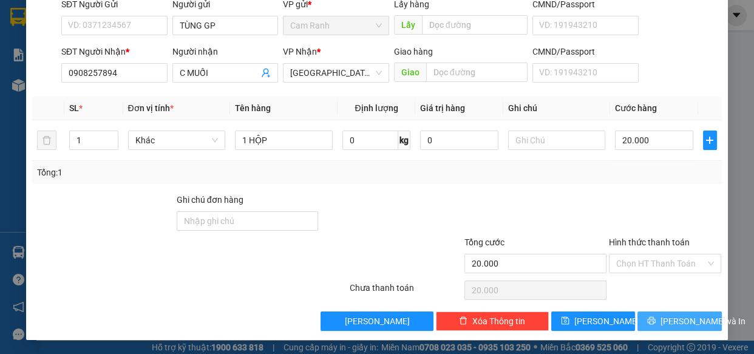
click at [683, 318] on span "[PERSON_NAME] và In" at bounding box center [703, 321] width 85 height 13
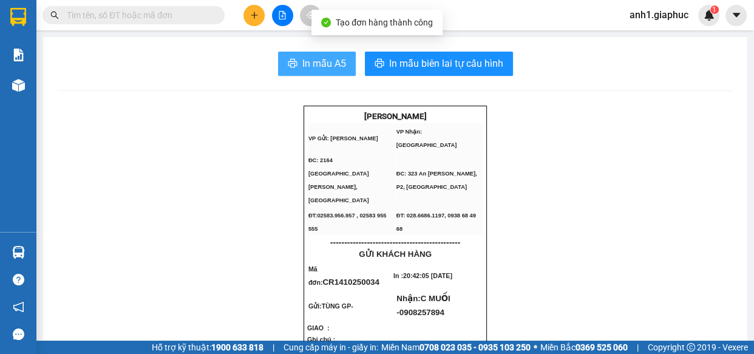
click at [308, 66] on span "In mẫu A5" at bounding box center [324, 63] width 44 height 15
